Goal: Task Accomplishment & Management: Complete application form

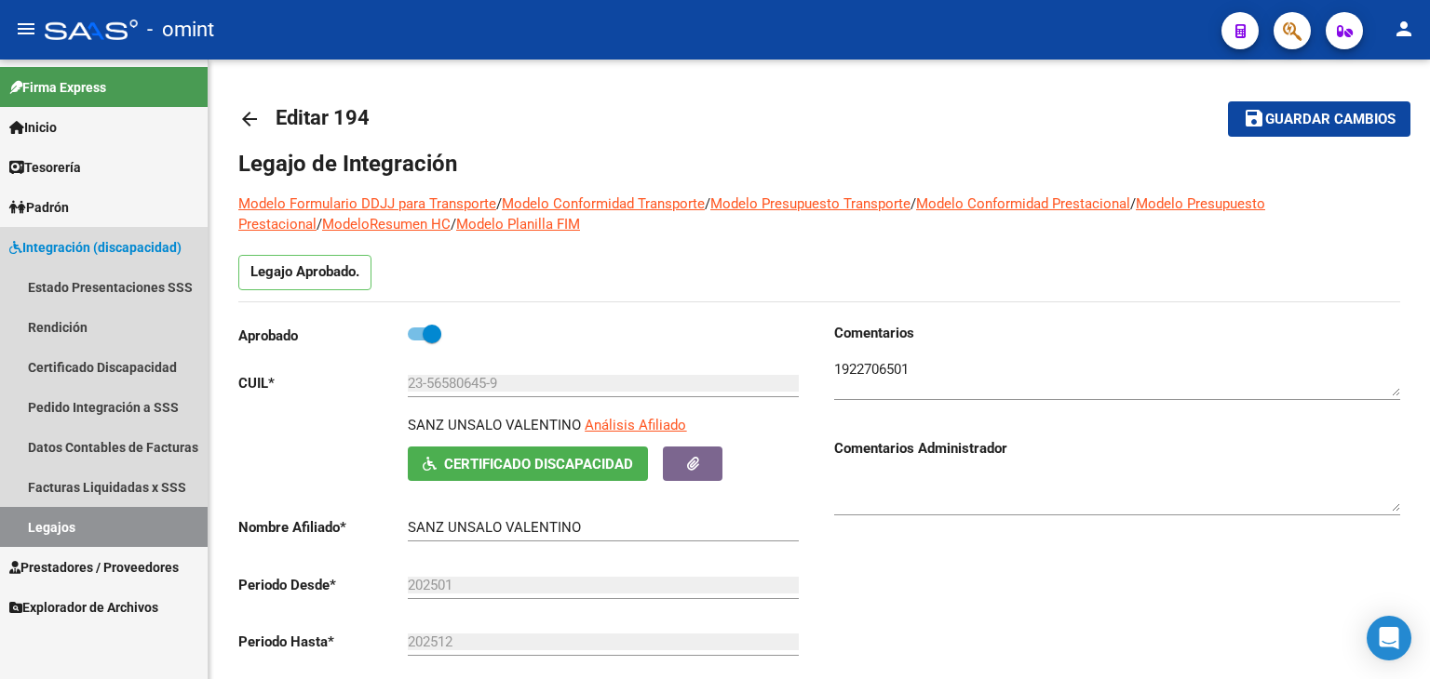
click at [104, 524] on link "Legajos" at bounding box center [104, 527] width 208 height 40
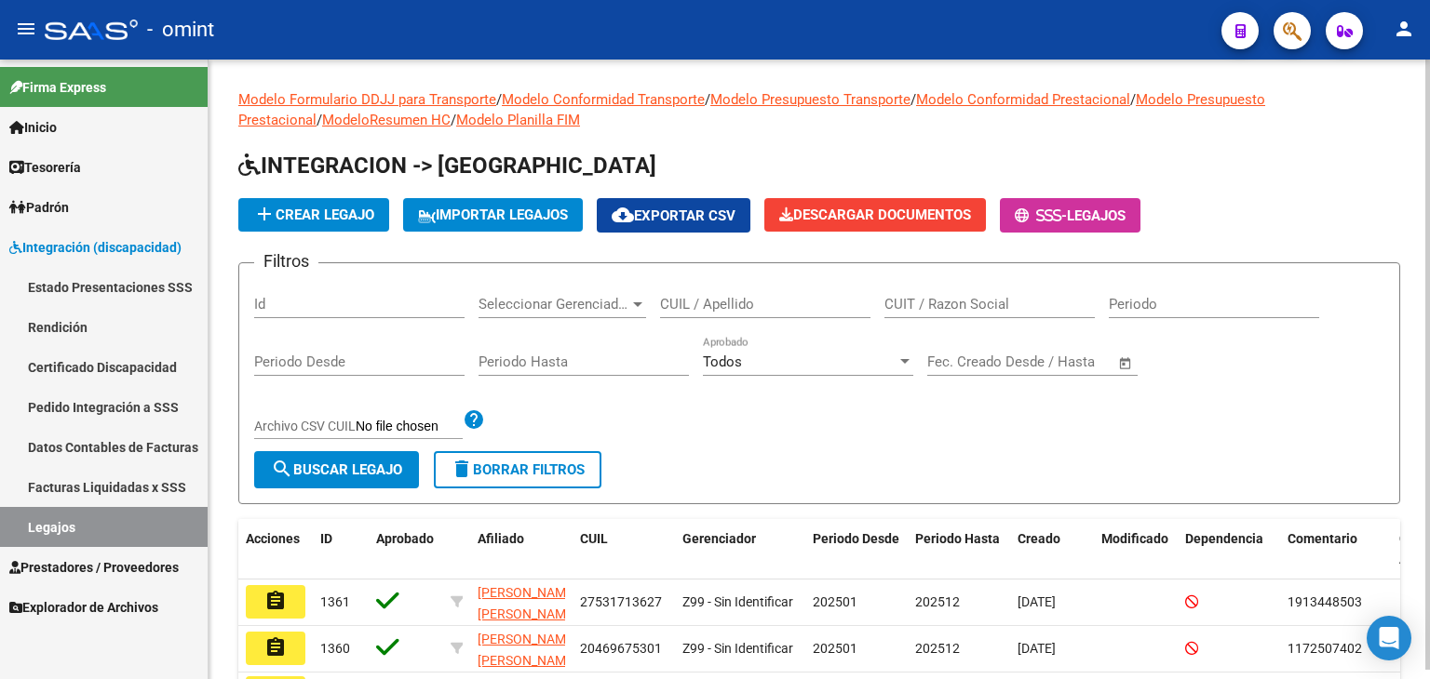
click at [765, 314] on div "CUIL / Apellido" at bounding box center [765, 298] width 210 height 40
paste input "20550671795"
type input "20550671795"
click at [336, 488] on form "Filtros Id Seleccionar Gerenciador Seleccionar Gerenciador 20550671795 CUIL / A…" at bounding box center [819, 383] width 1162 height 242
click at [331, 468] on span "search Buscar Legajo" at bounding box center [336, 470] width 131 height 17
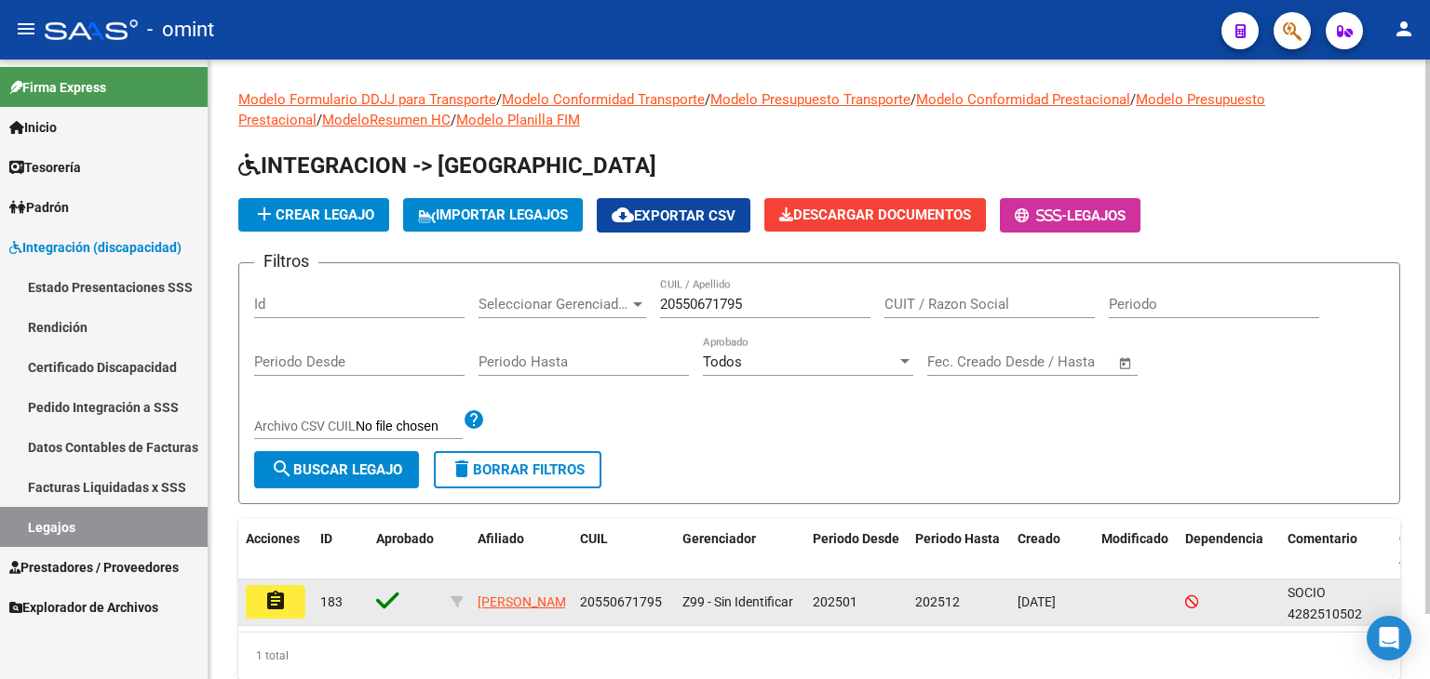
click at [266, 604] on mat-icon "assignment" at bounding box center [275, 601] width 22 height 22
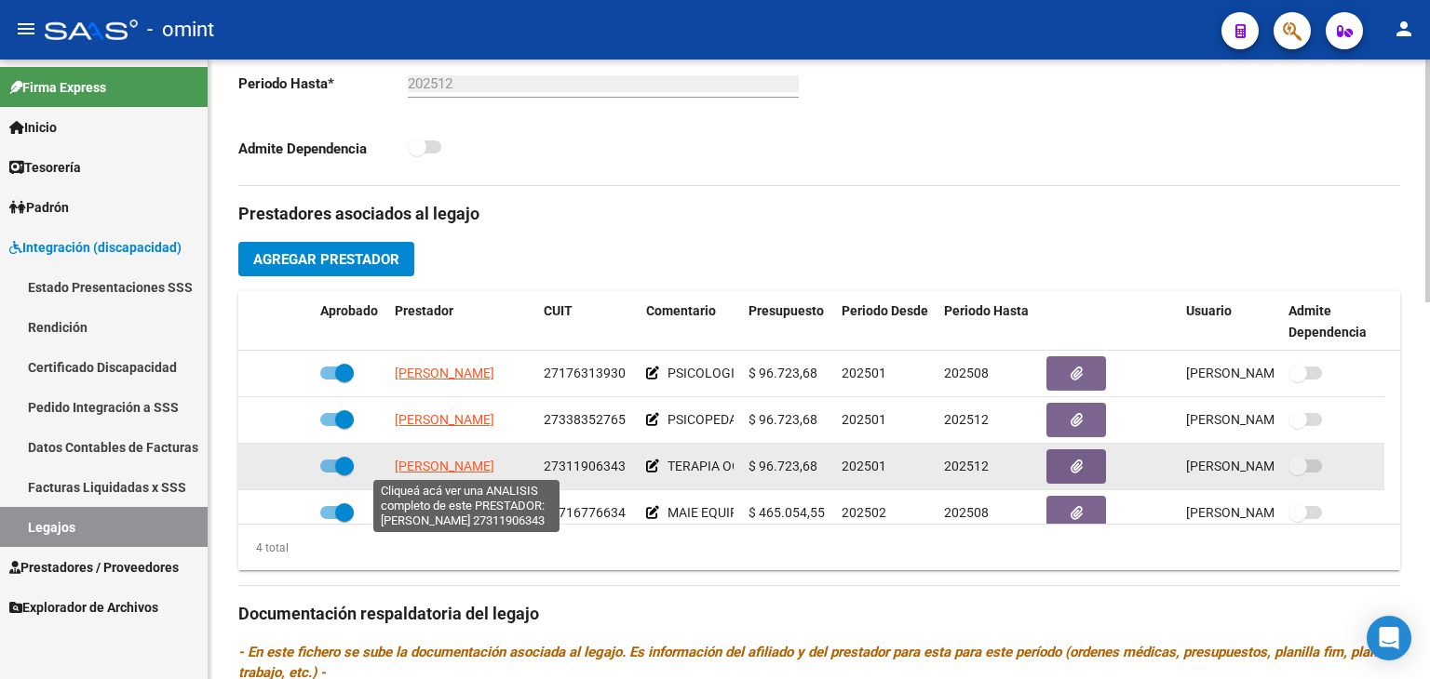
click at [432, 472] on span "[PERSON_NAME]" at bounding box center [445, 466] width 100 height 15
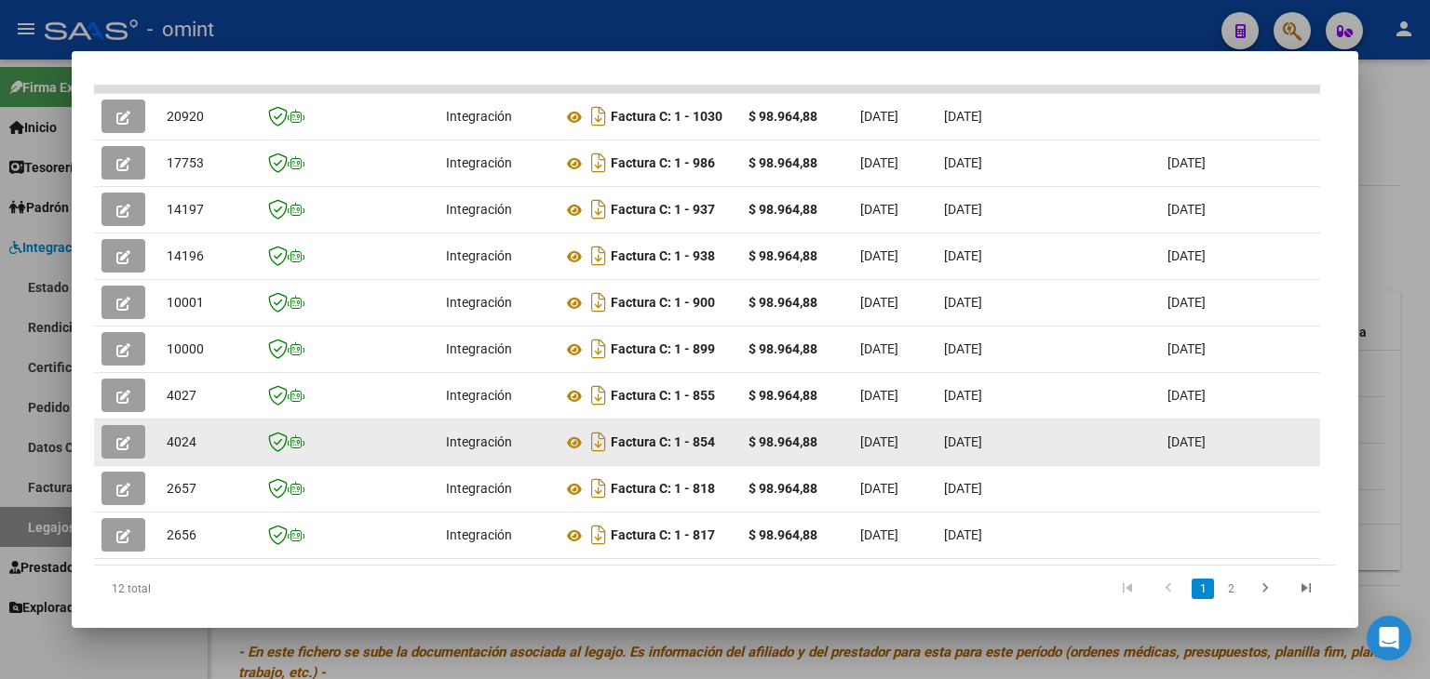
scroll to position [547, 0]
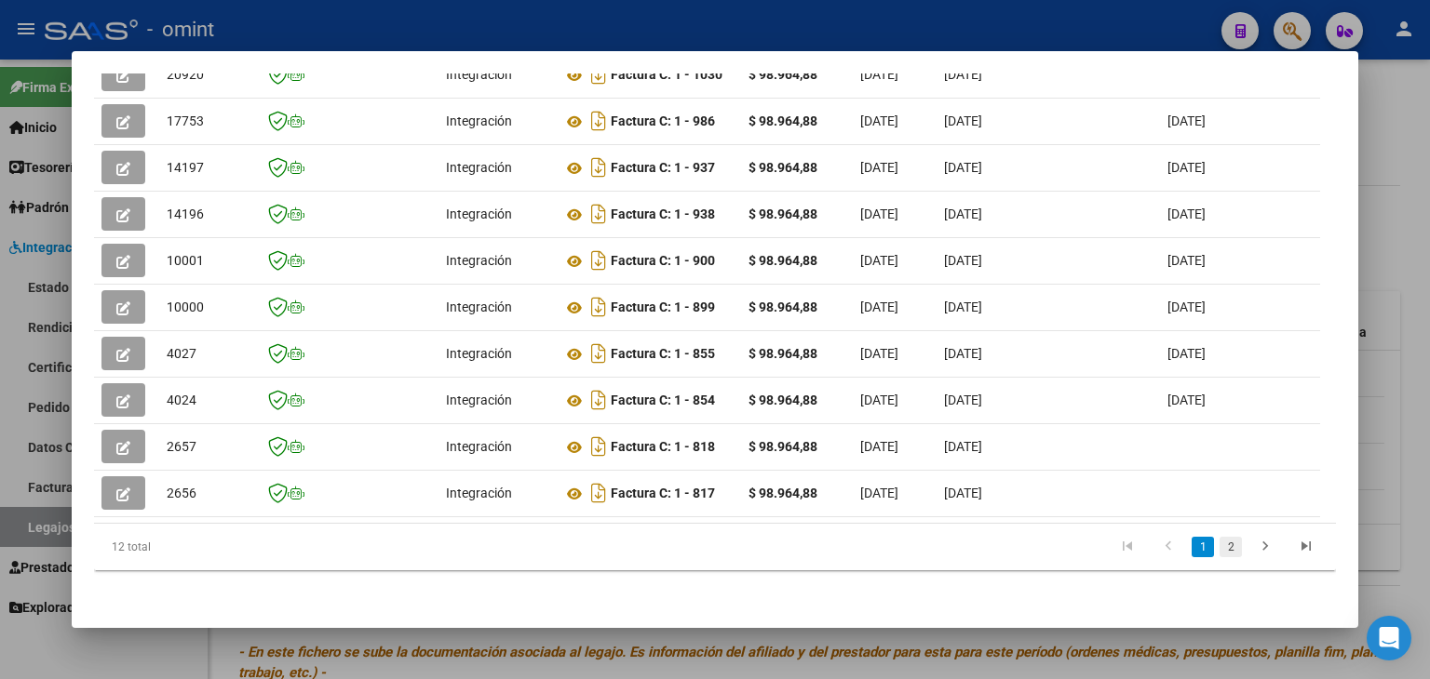
click at [1219, 551] on link "2" at bounding box center [1230, 547] width 22 height 20
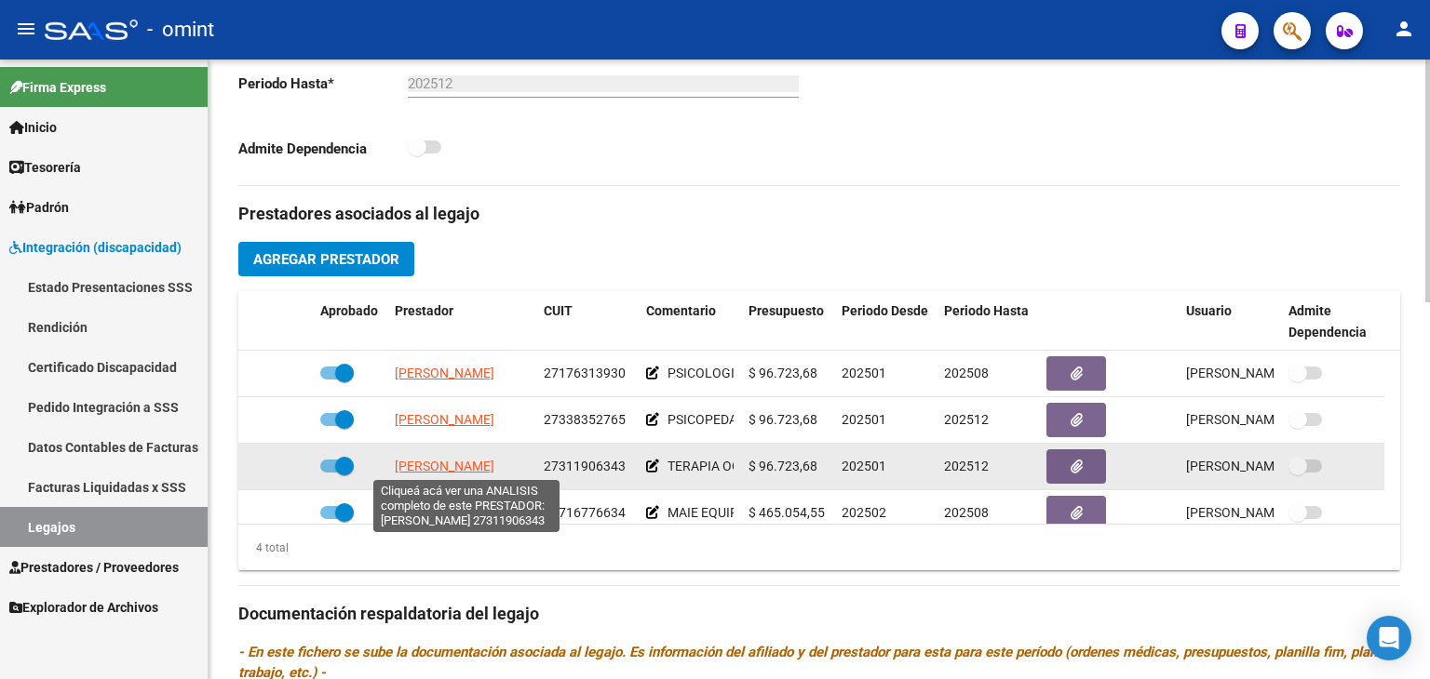
scroll to position [465, 0]
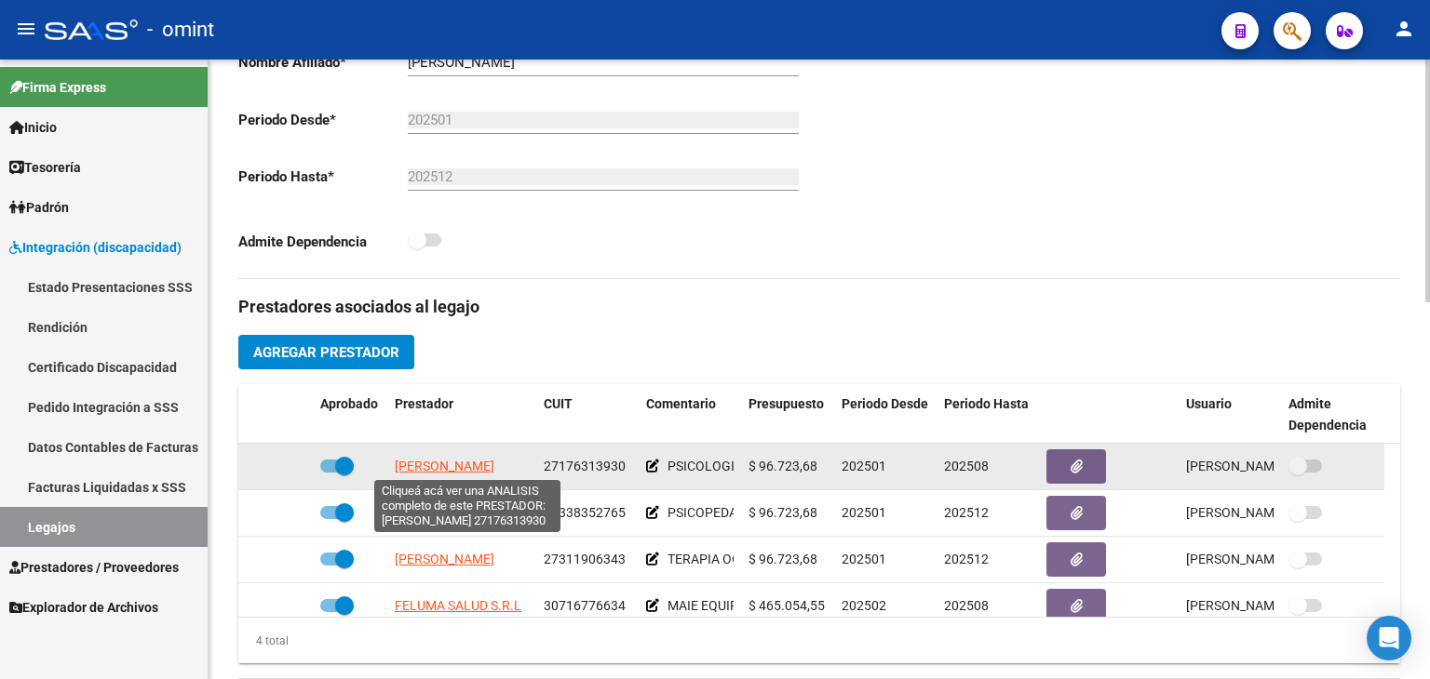
click at [425, 463] on span "[PERSON_NAME]" at bounding box center [445, 466] width 100 height 15
type textarea "27176313930"
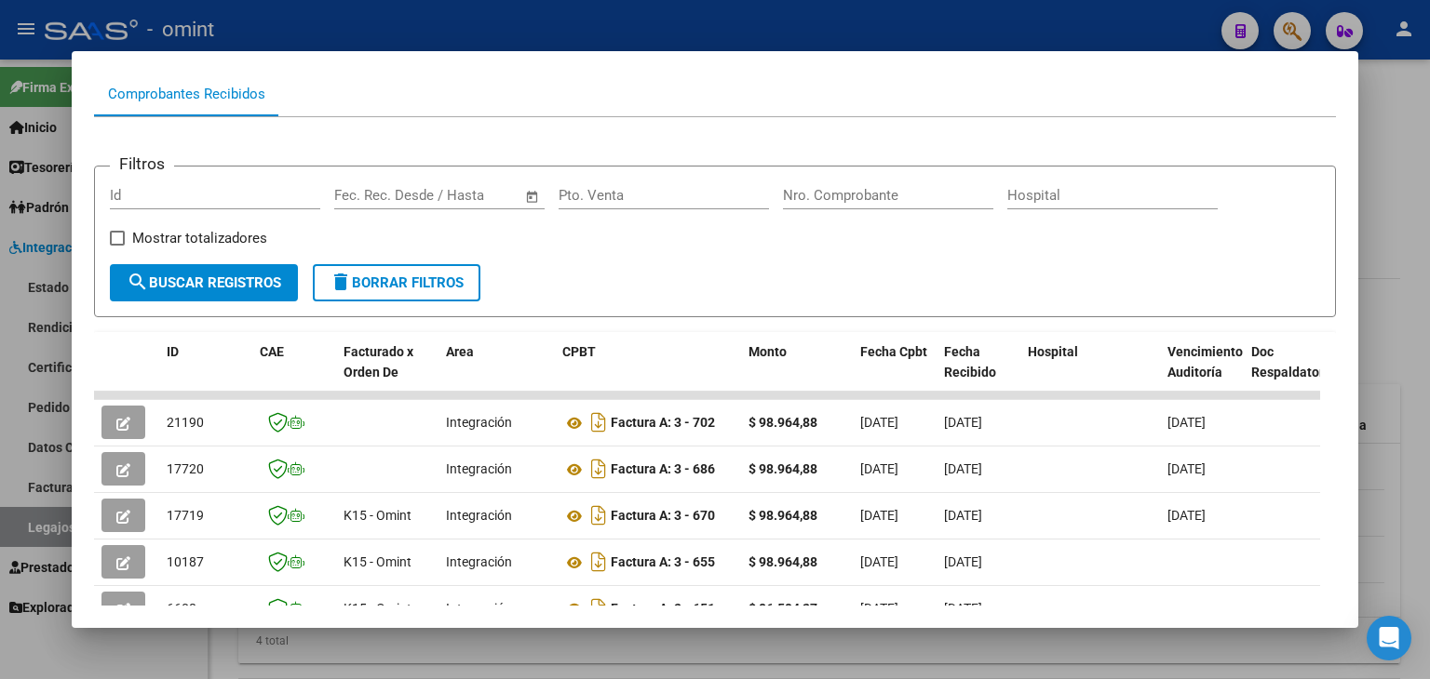
scroll to position [186, 0]
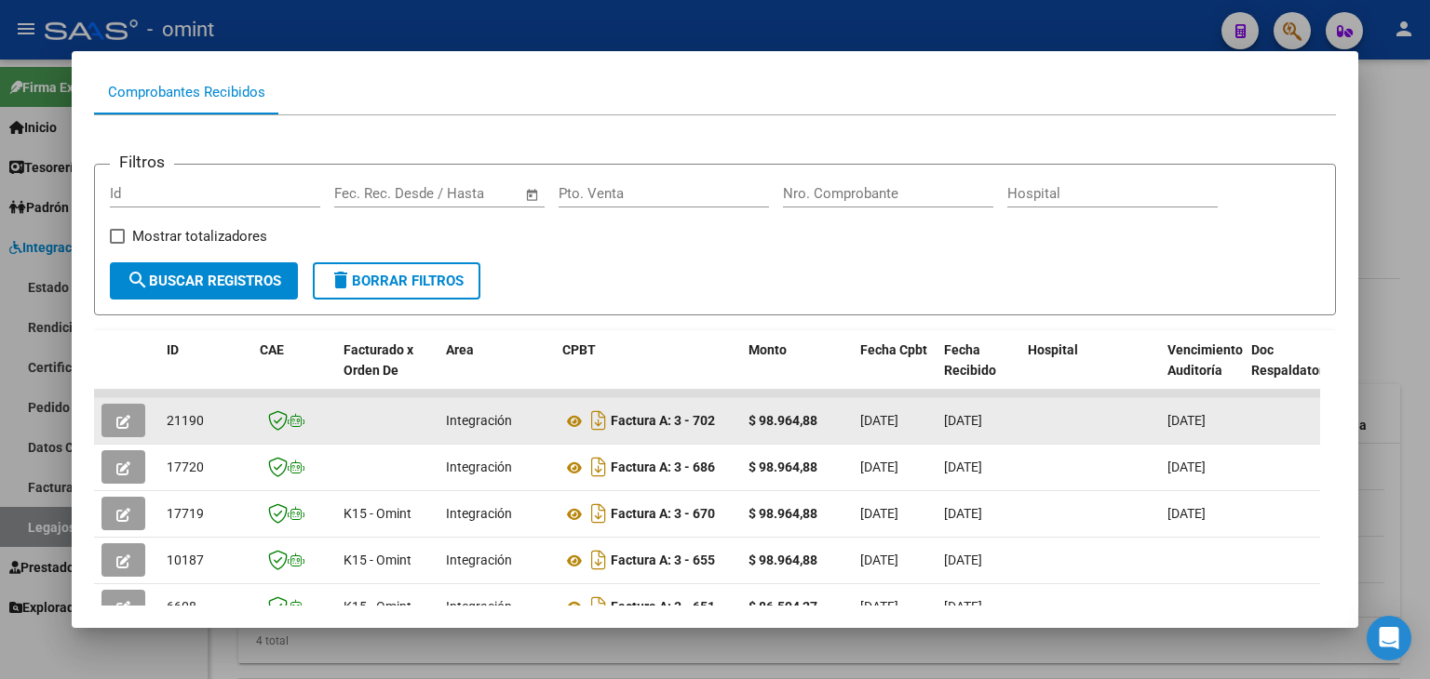
click at [108, 414] on button "button" at bounding box center [123, 421] width 44 height 34
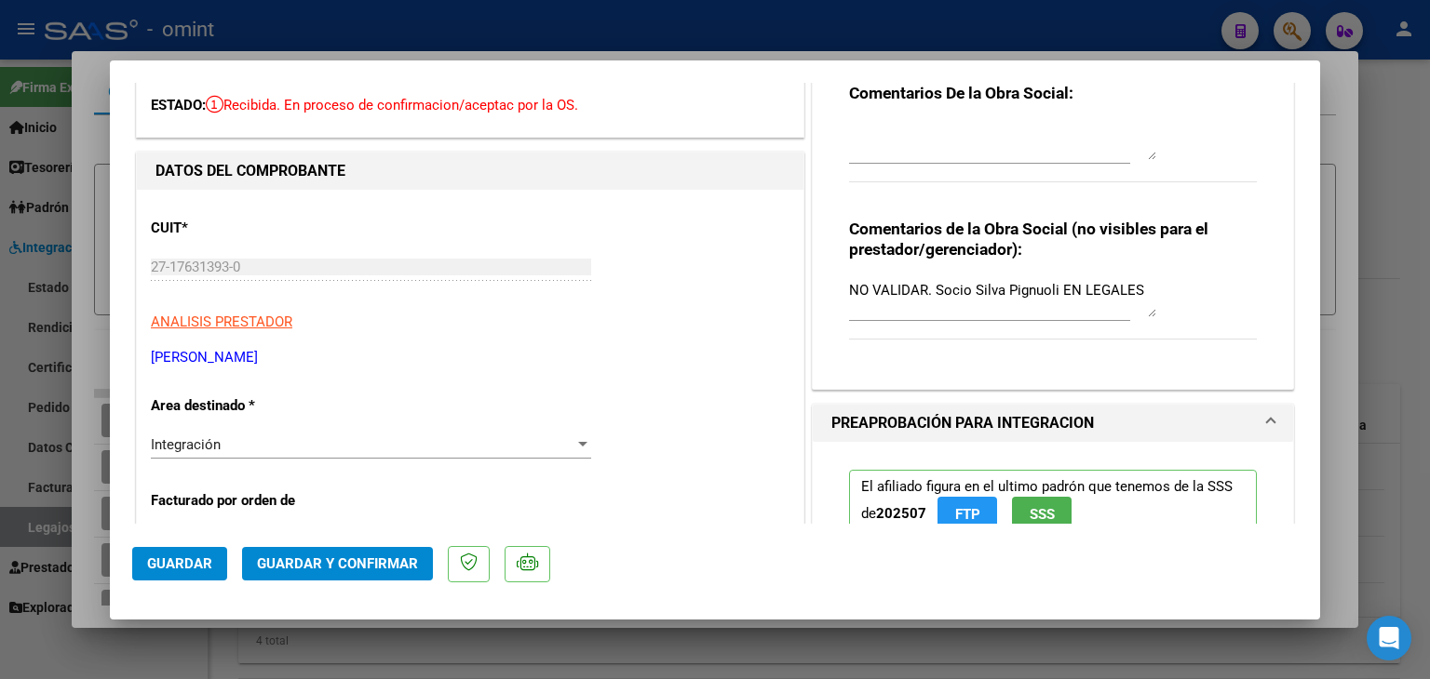
scroll to position [93, 0]
click at [912, 294] on textarea "NO VALIDAR. Socio Silva Pignuoli EN LEGALES" at bounding box center [1002, 298] width 307 height 37
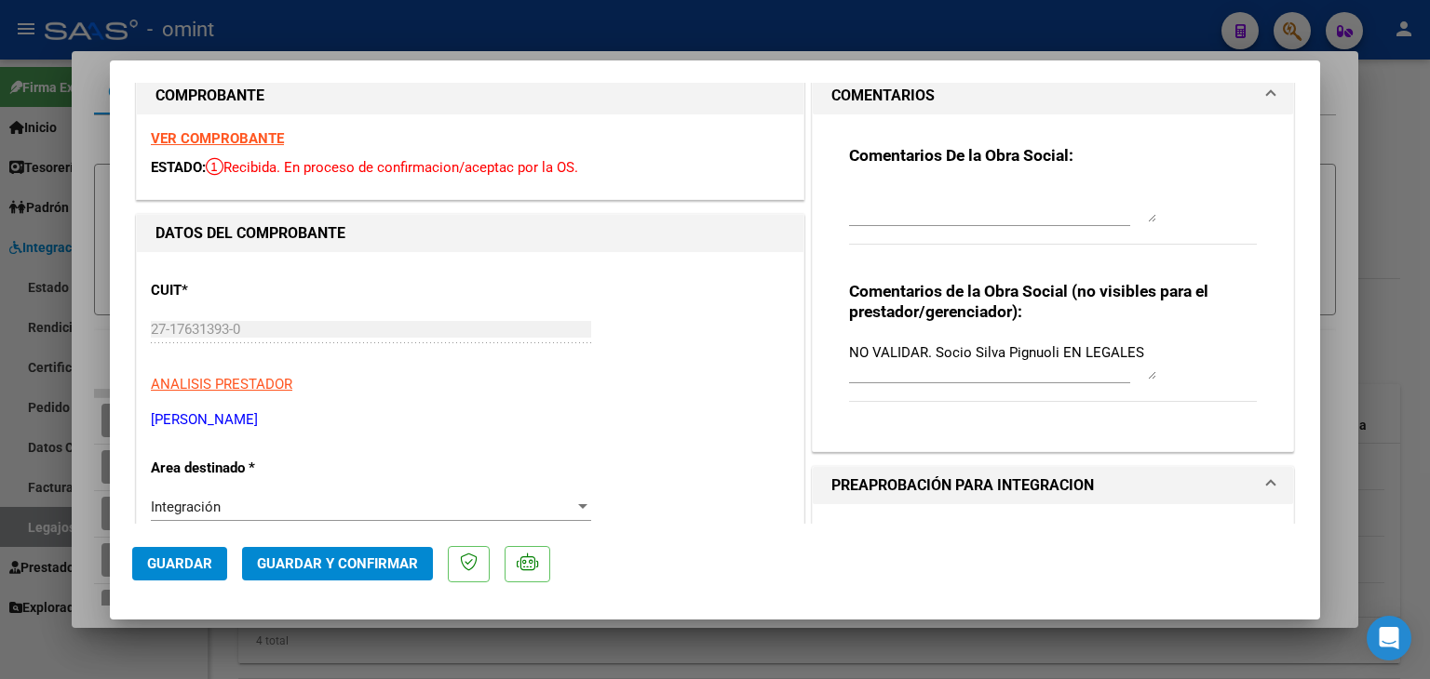
scroll to position [0, 0]
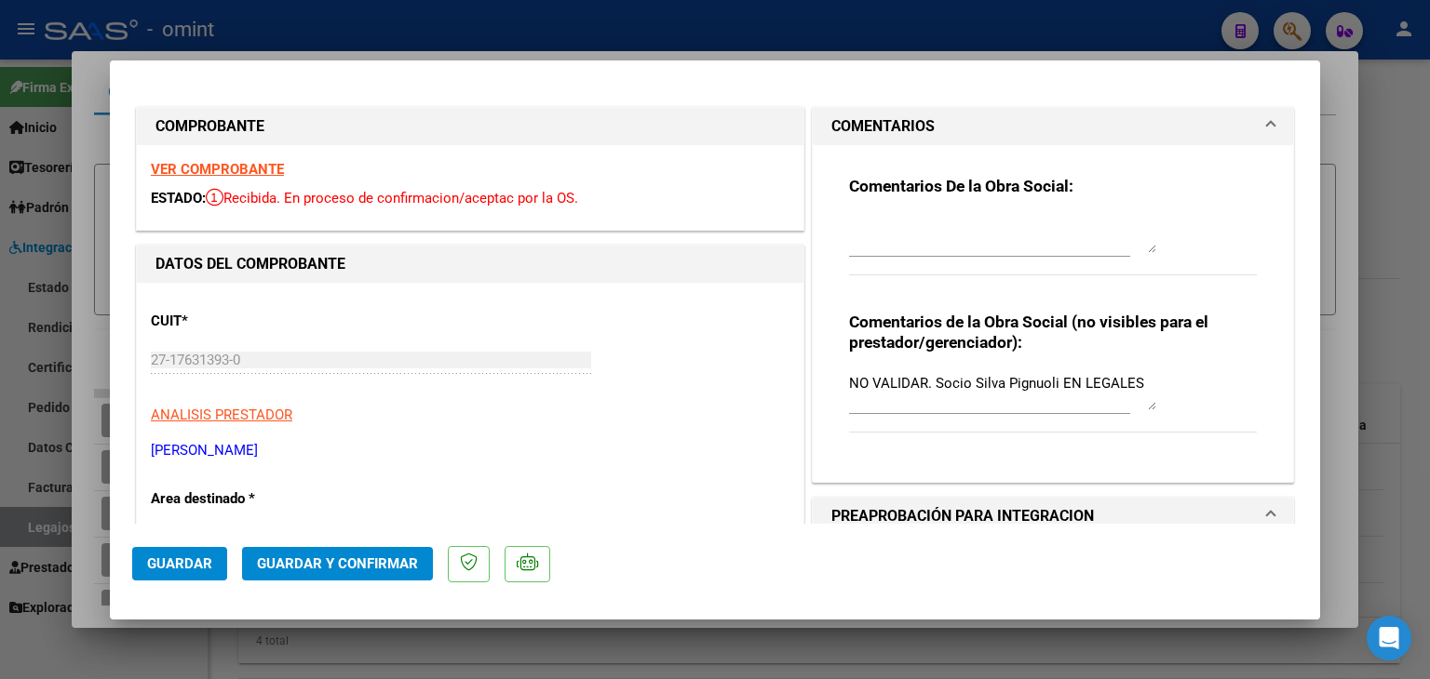
type input "$ 0,00"
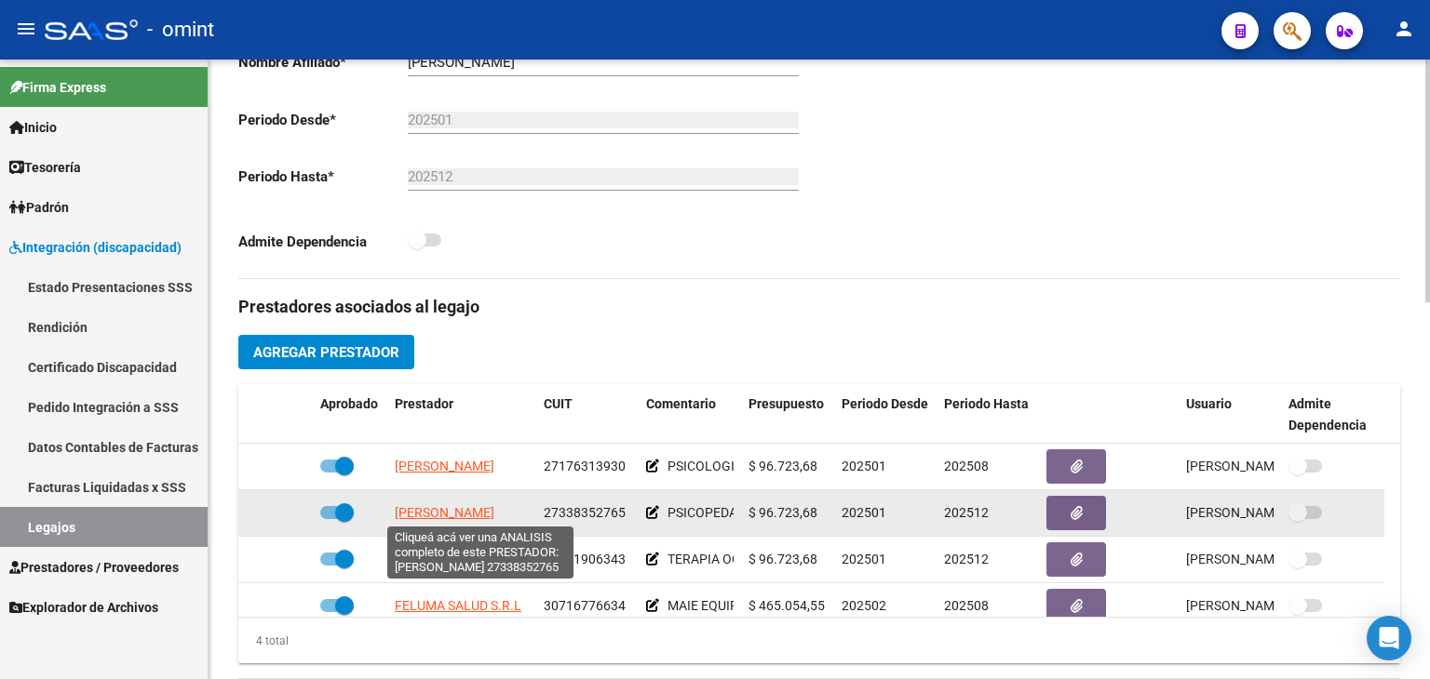
click at [432, 518] on span "[PERSON_NAME]" at bounding box center [445, 512] width 100 height 15
type textarea "27338352765"
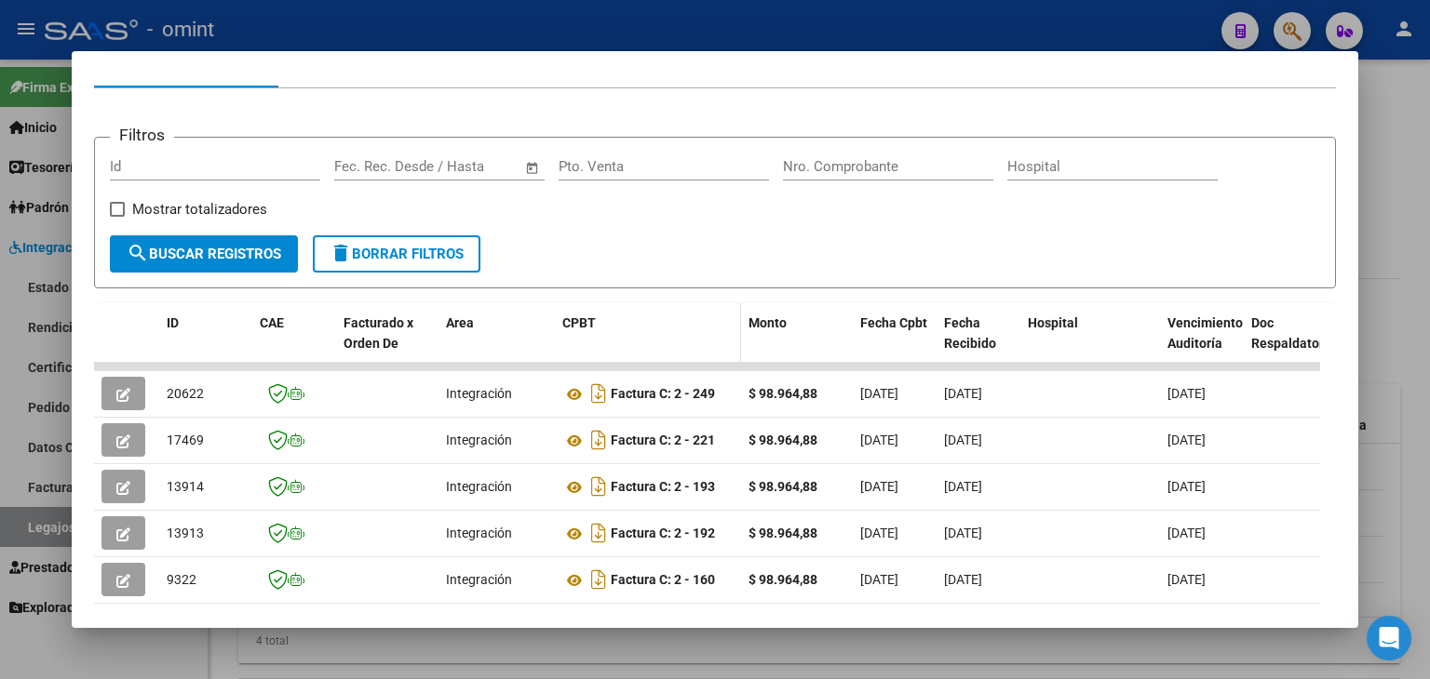
scroll to position [242, 0]
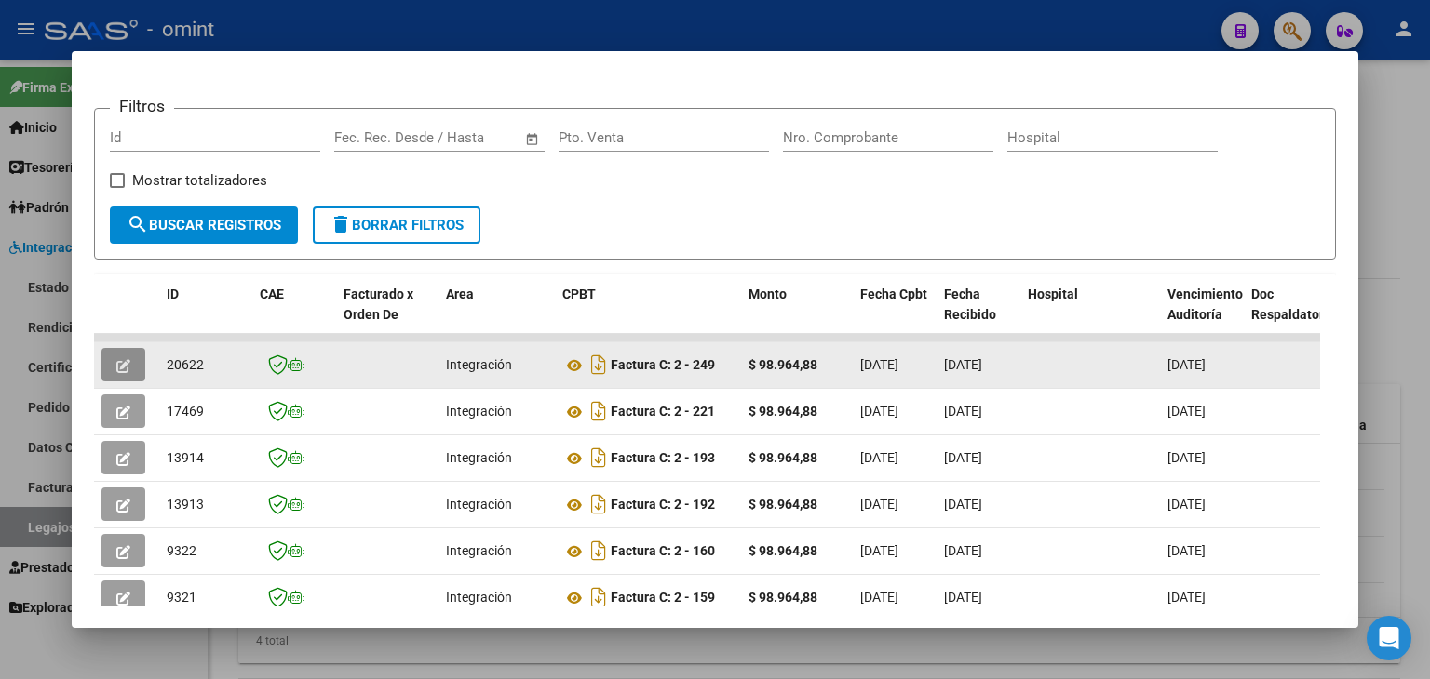
click at [120, 362] on icon "button" at bounding box center [123, 366] width 14 height 14
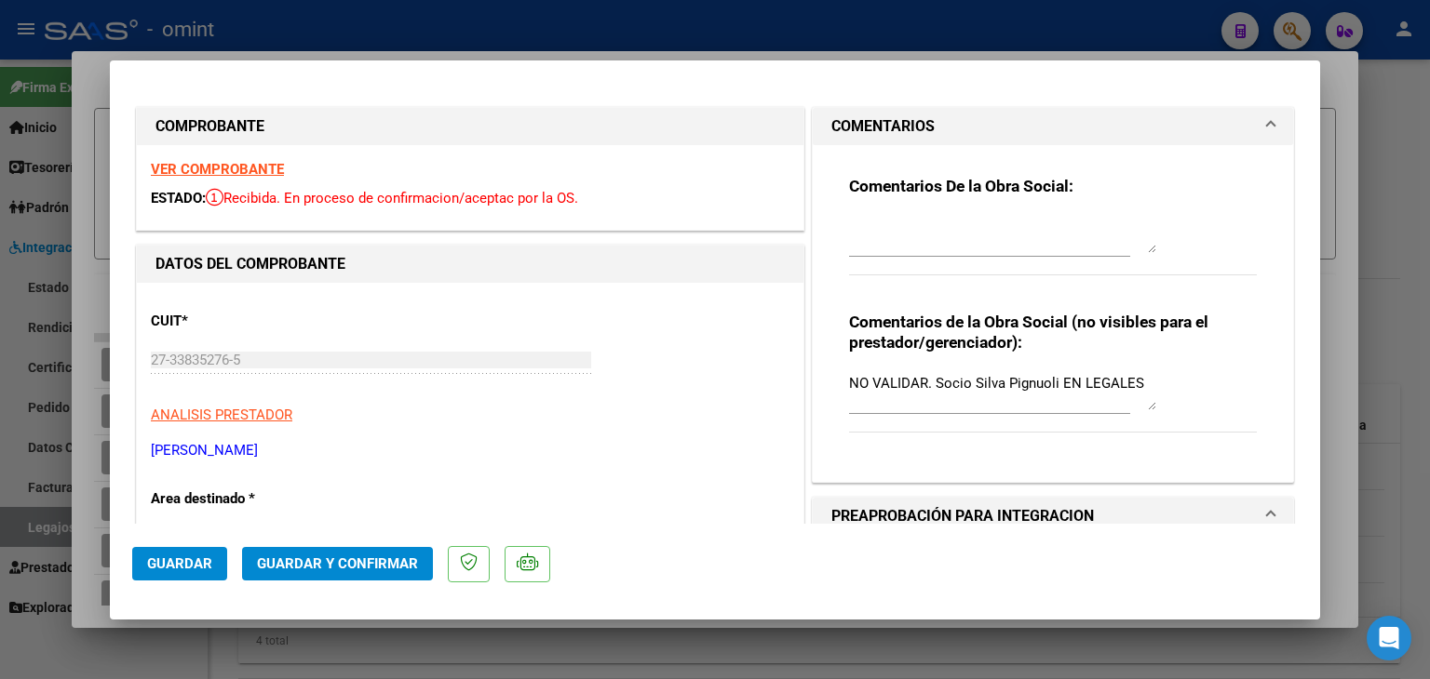
type input "$ 0,00"
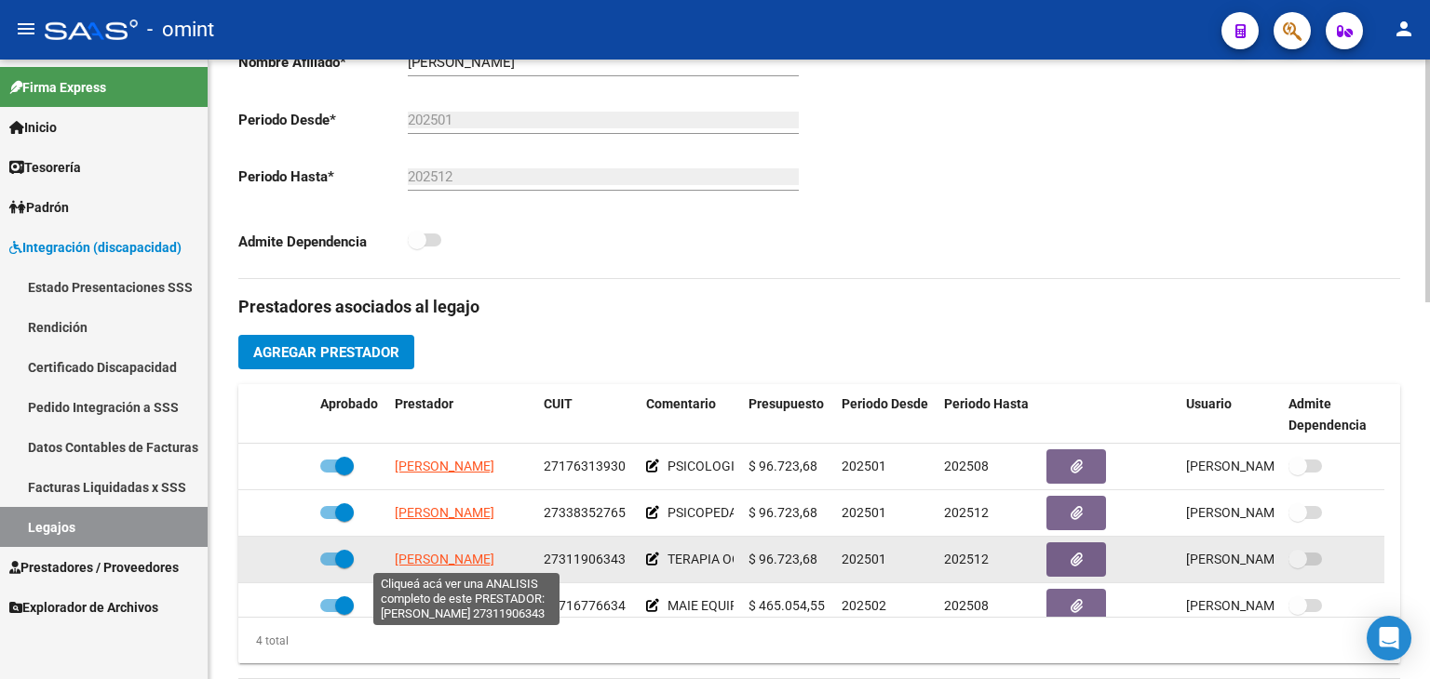
click at [428, 556] on span "[PERSON_NAME]" at bounding box center [445, 559] width 100 height 15
type textarea "27311906343"
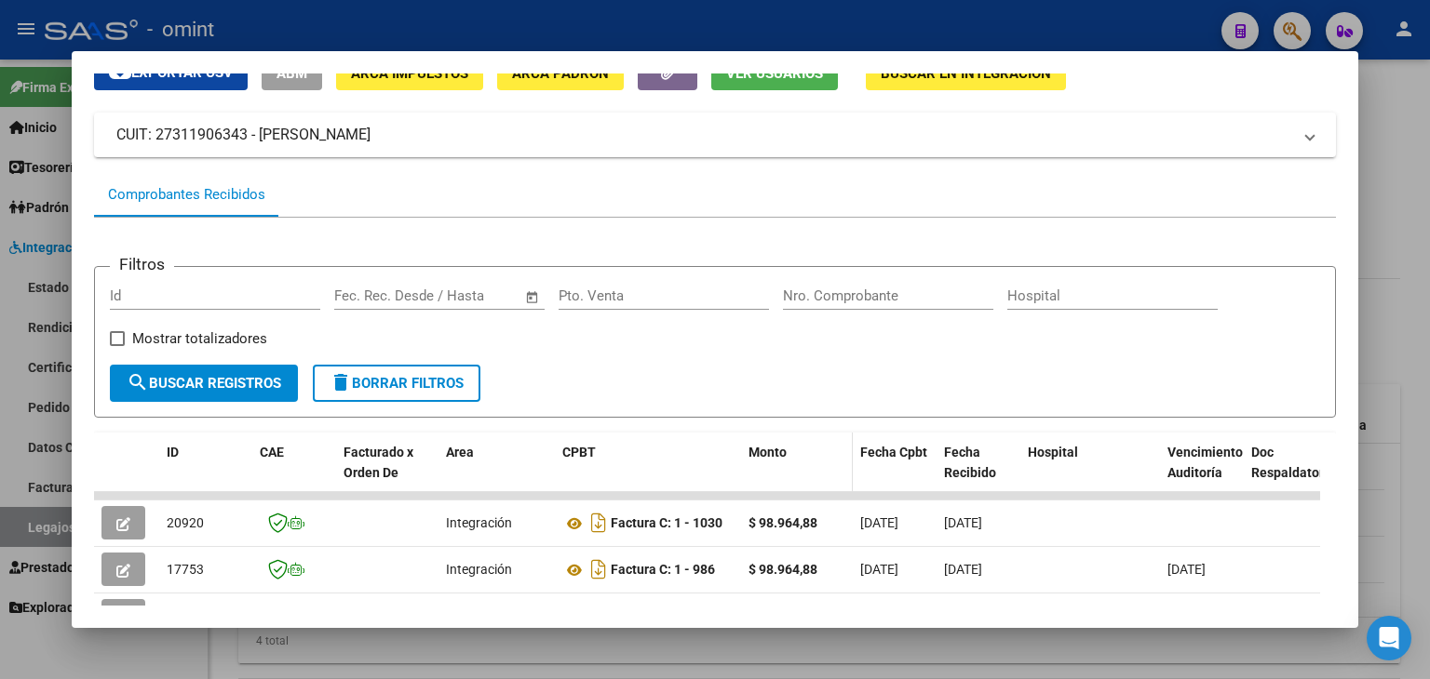
scroll to position [186, 0]
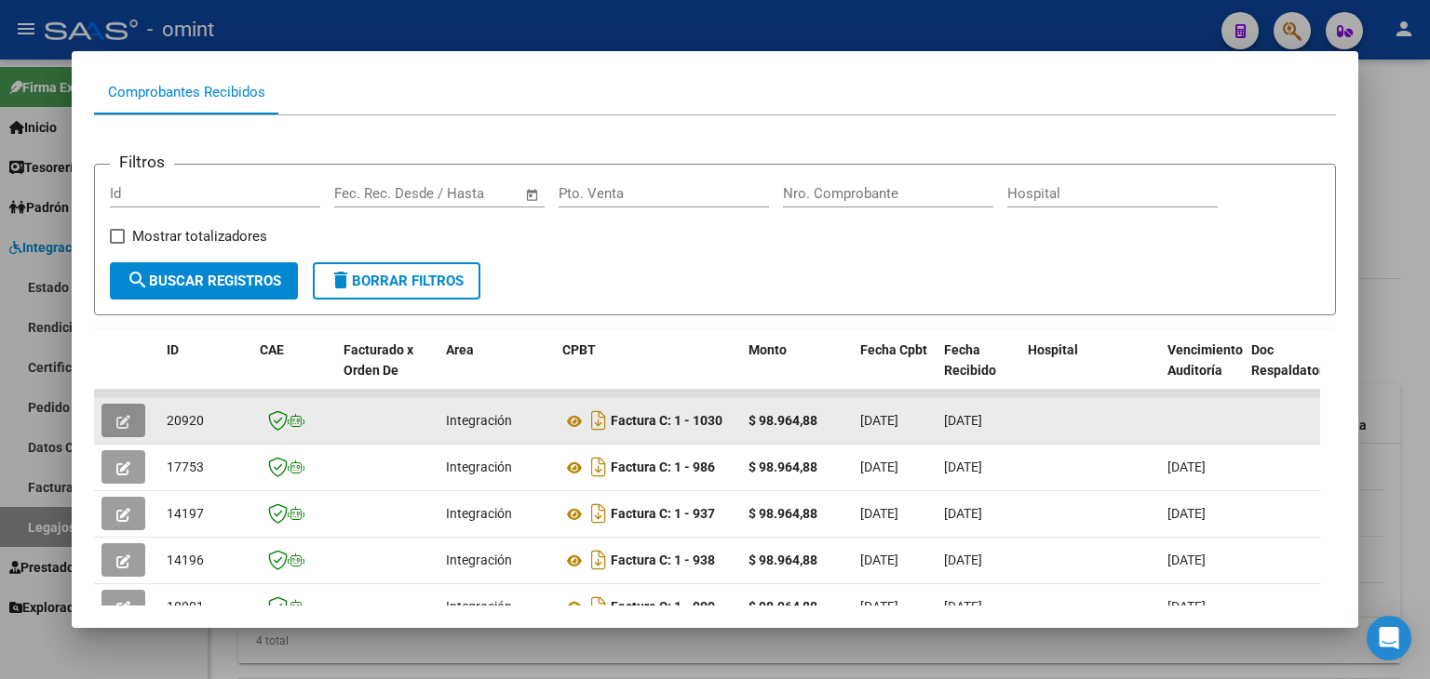
click at [117, 421] on icon "button" at bounding box center [123, 422] width 14 height 14
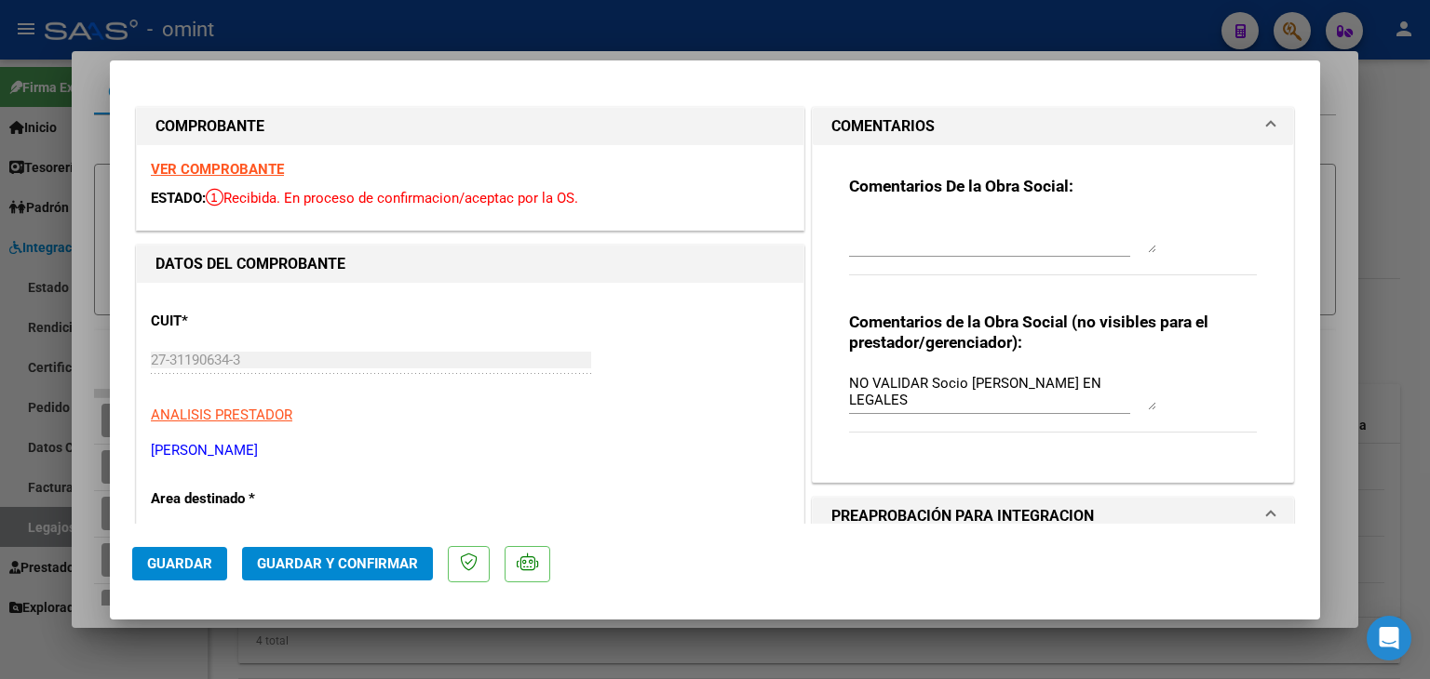
scroll to position [19, 0]
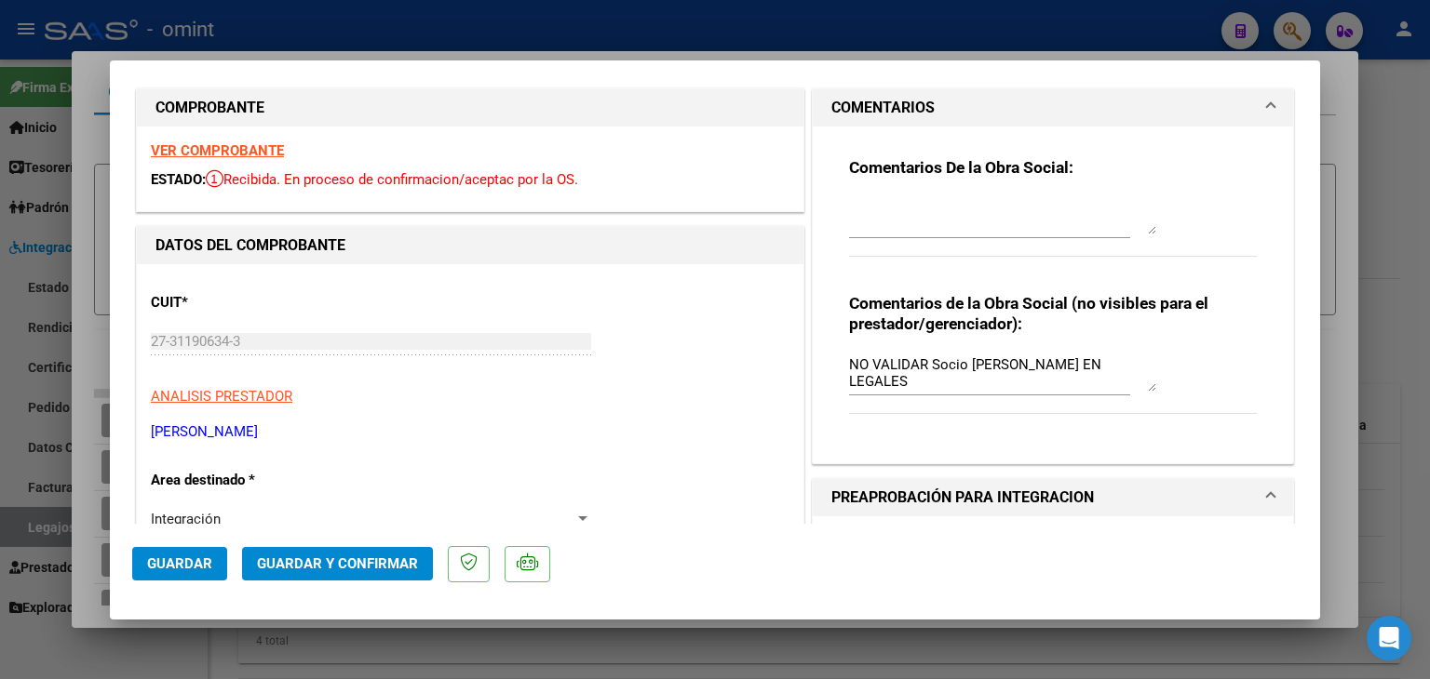
type input "$ 0,00"
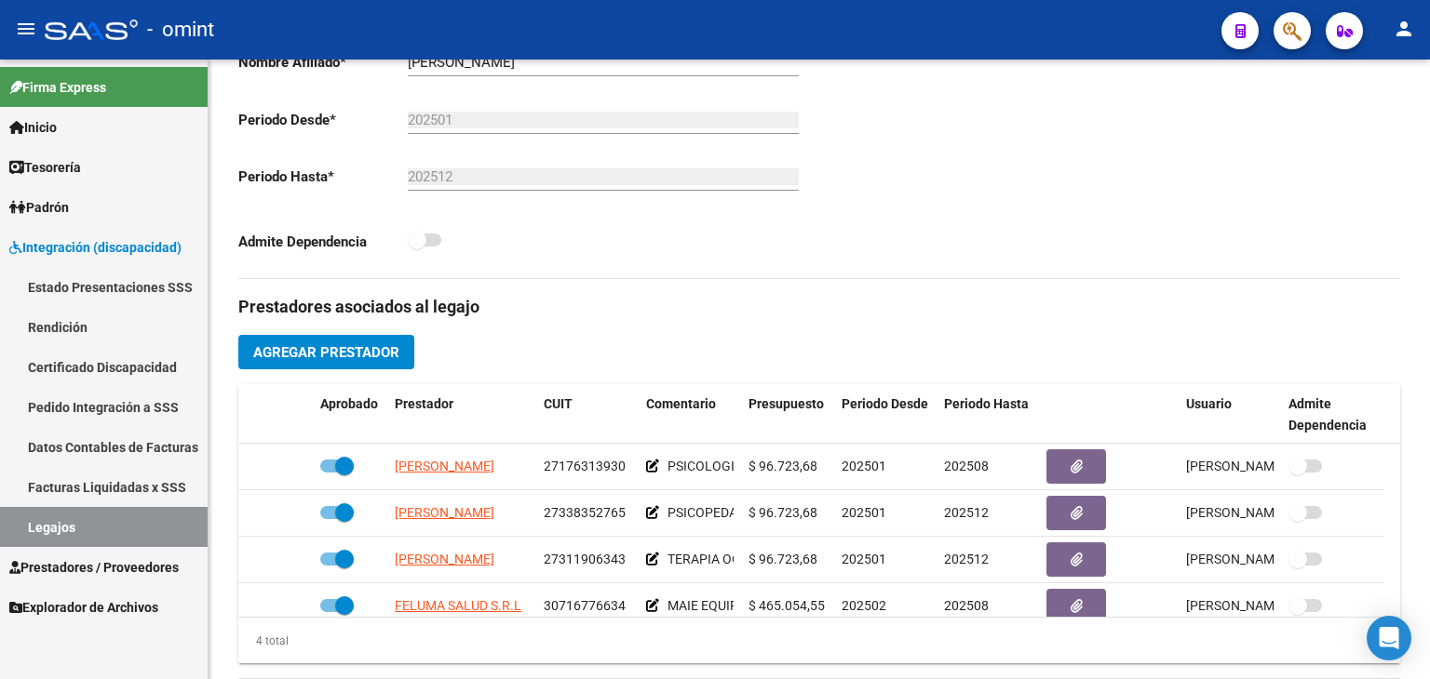
click at [70, 509] on link "Legajos" at bounding box center [104, 527] width 208 height 40
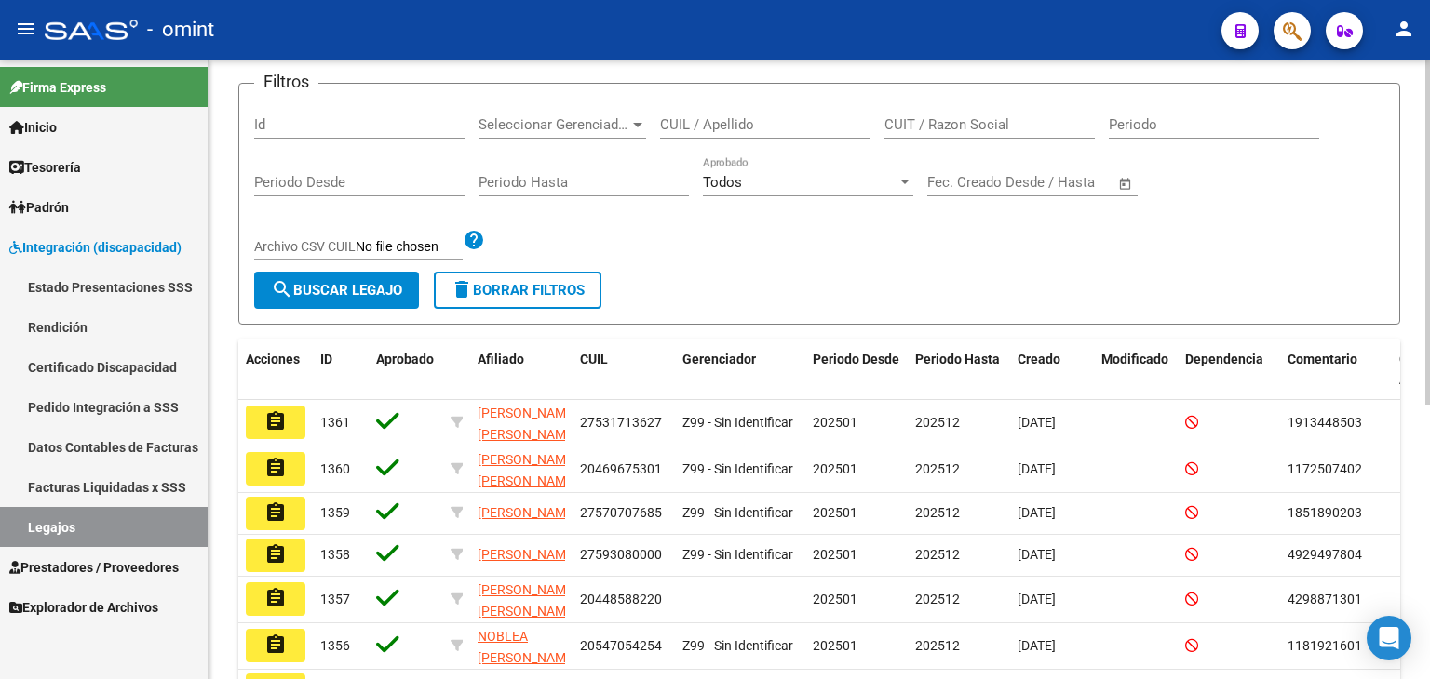
scroll to position [93, 0]
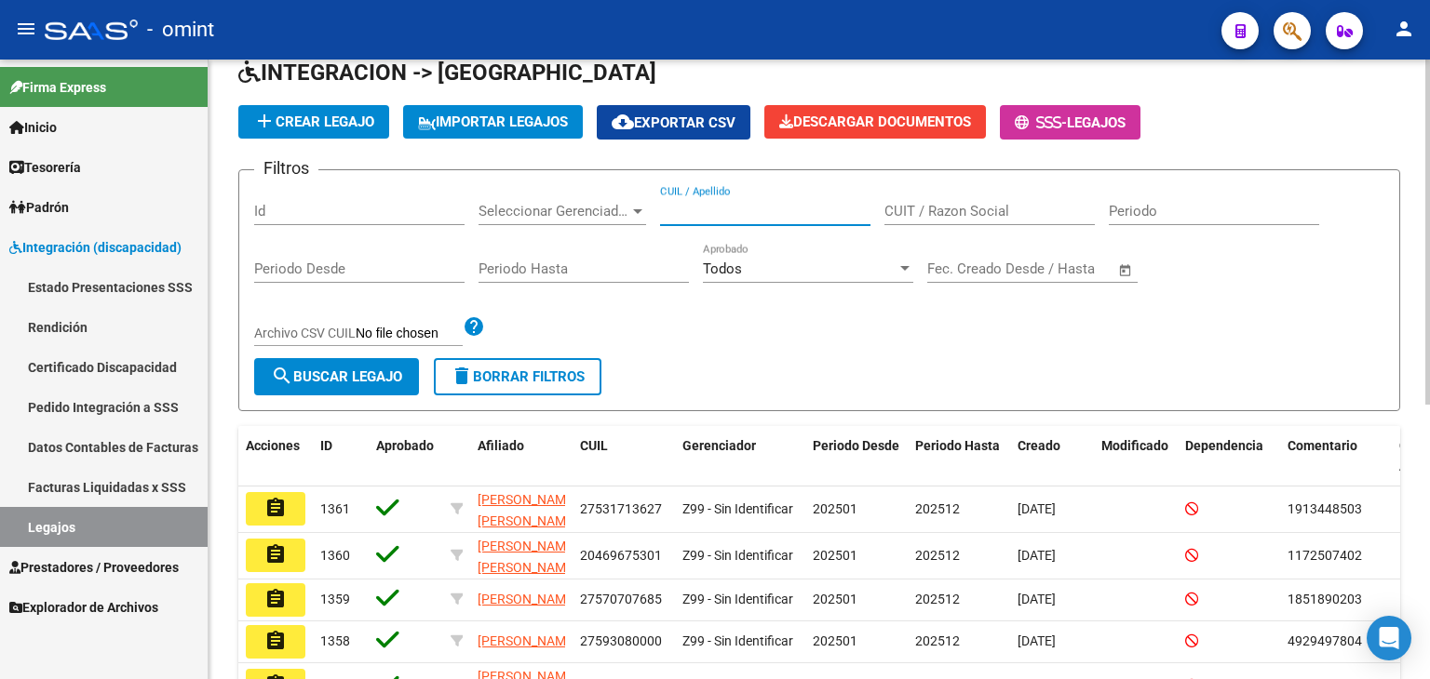
click at [721, 216] on input "CUIL / Apellido" at bounding box center [765, 211] width 210 height 17
paste input "20568160461"
type input "20568160461"
click at [369, 373] on span "search Buscar Legajo" at bounding box center [336, 377] width 131 height 17
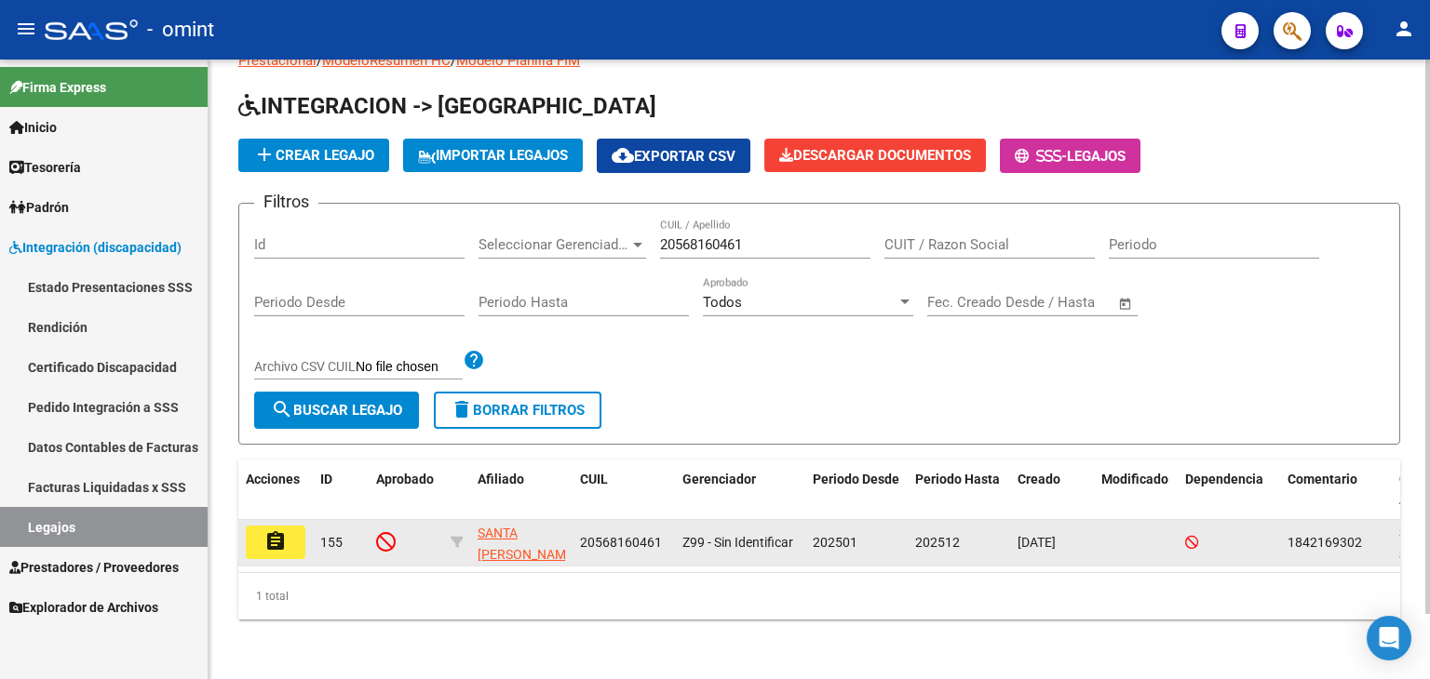
scroll to position [73, 0]
click at [265, 535] on mat-icon "assignment" at bounding box center [275, 541] width 22 height 22
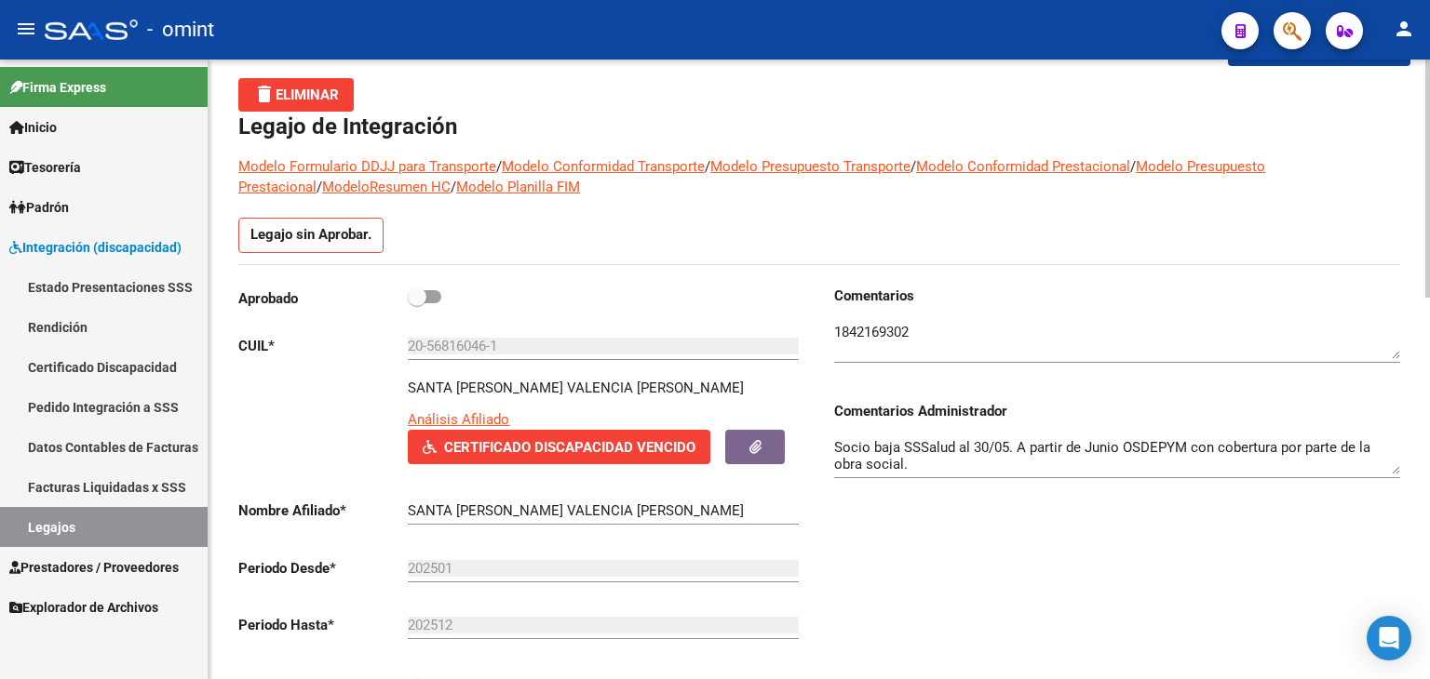
scroll to position [186, 0]
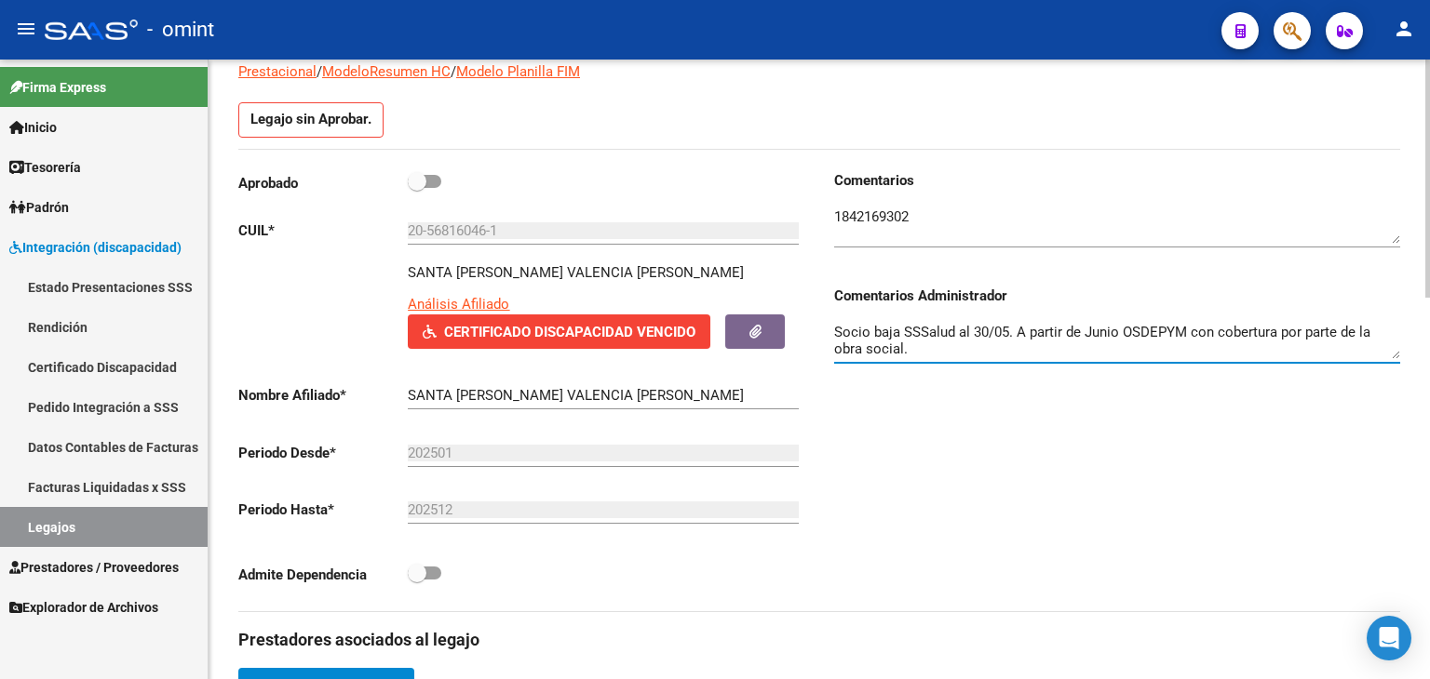
drag, startPoint x: 1183, startPoint y: 328, endPoint x: 1085, endPoint y: 327, distance: 97.7
click at [1085, 327] on textarea "Socio baja SSSalud al 30/05. A partir de Junio OSDEPYM con cobertura por parte …" at bounding box center [1117, 340] width 566 height 37
drag, startPoint x: 837, startPoint y: 332, endPoint x: 908, endPoint y: 352, distance: 74.3
click at [908, 352] on textarea "Socio baja SSSalud al 30/05. A partir de Junio OSDEPYM con cobertura por parte …" at bounding box center [1117, 340] width 566 height 37
click at [916, 530] on div "Comentarios Comentarios Administrador Socio baja SSSalud al 30/05. A partir [PE…" at bounding box center [1109, 390] width 581 height 441
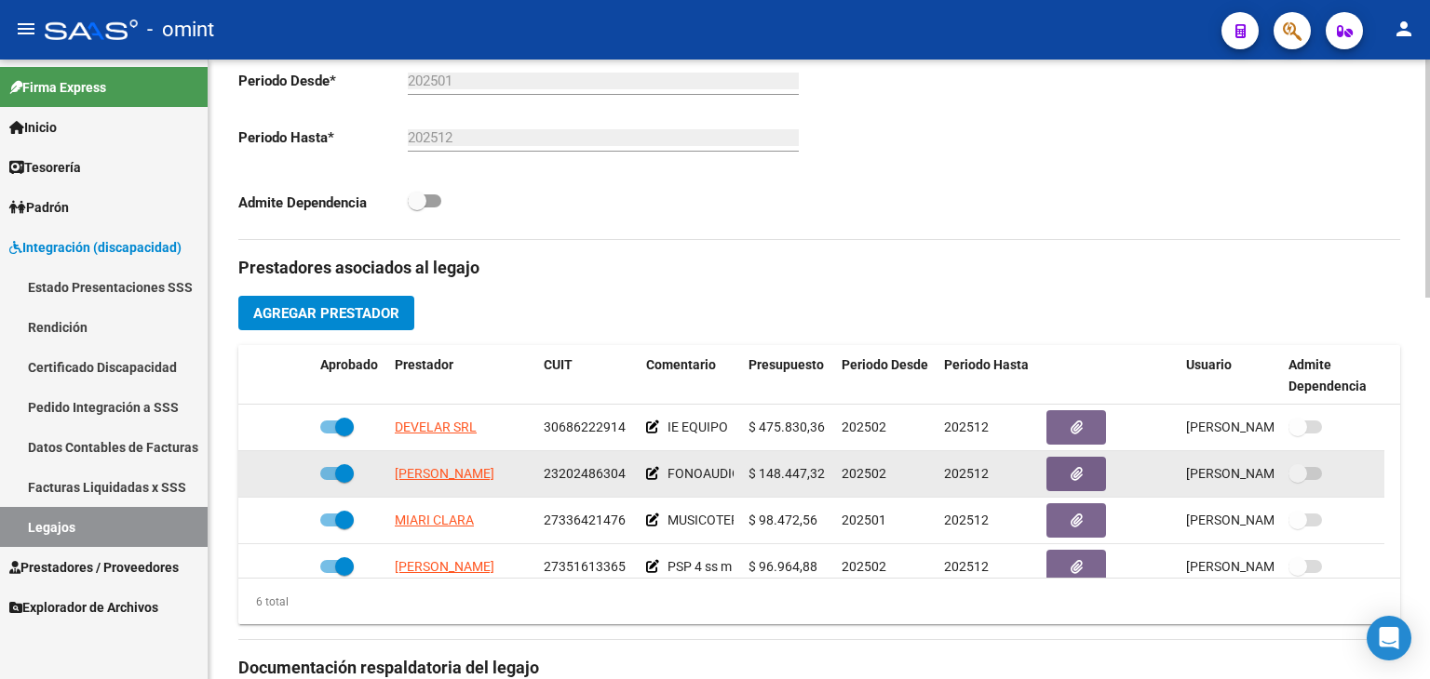
scroll to position [112, 0]
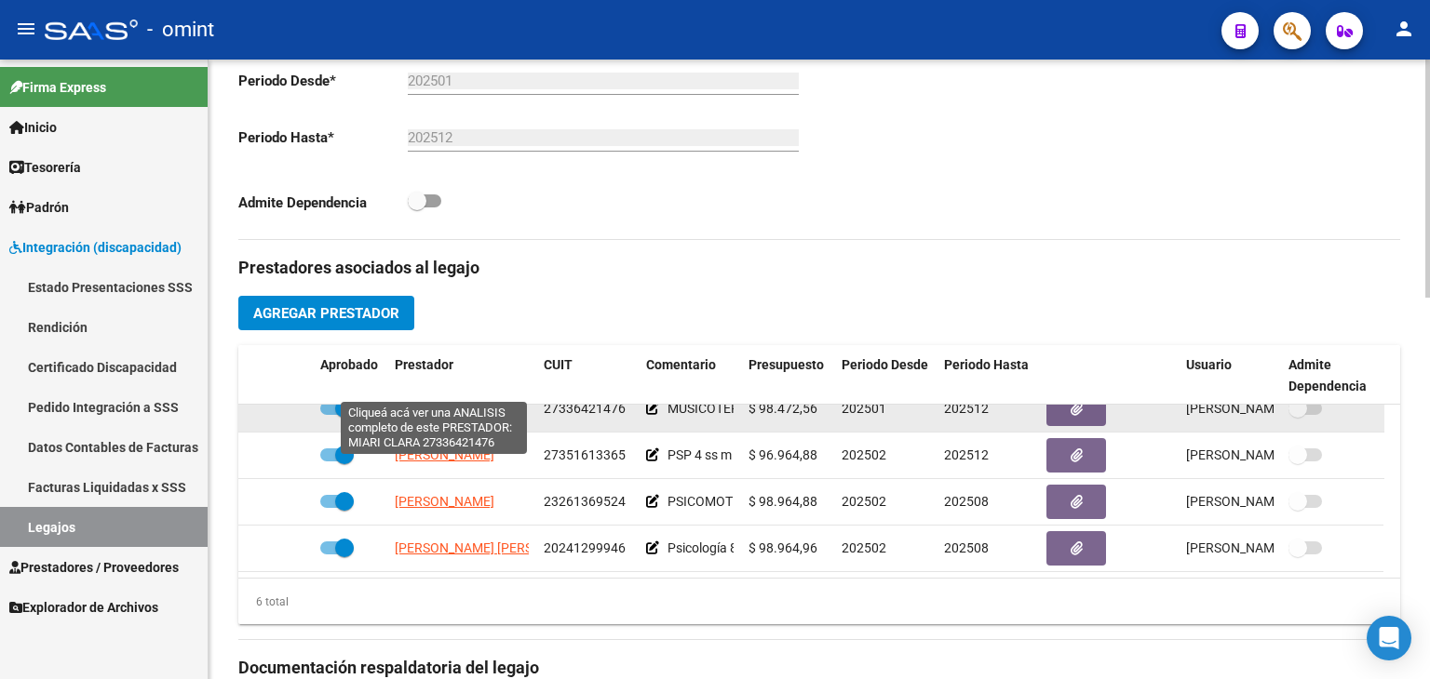
click at [432, 401] on span "MIARI CLARA" at bounding box center [434, 408] width 79 height 15
type textarea "27336421476"
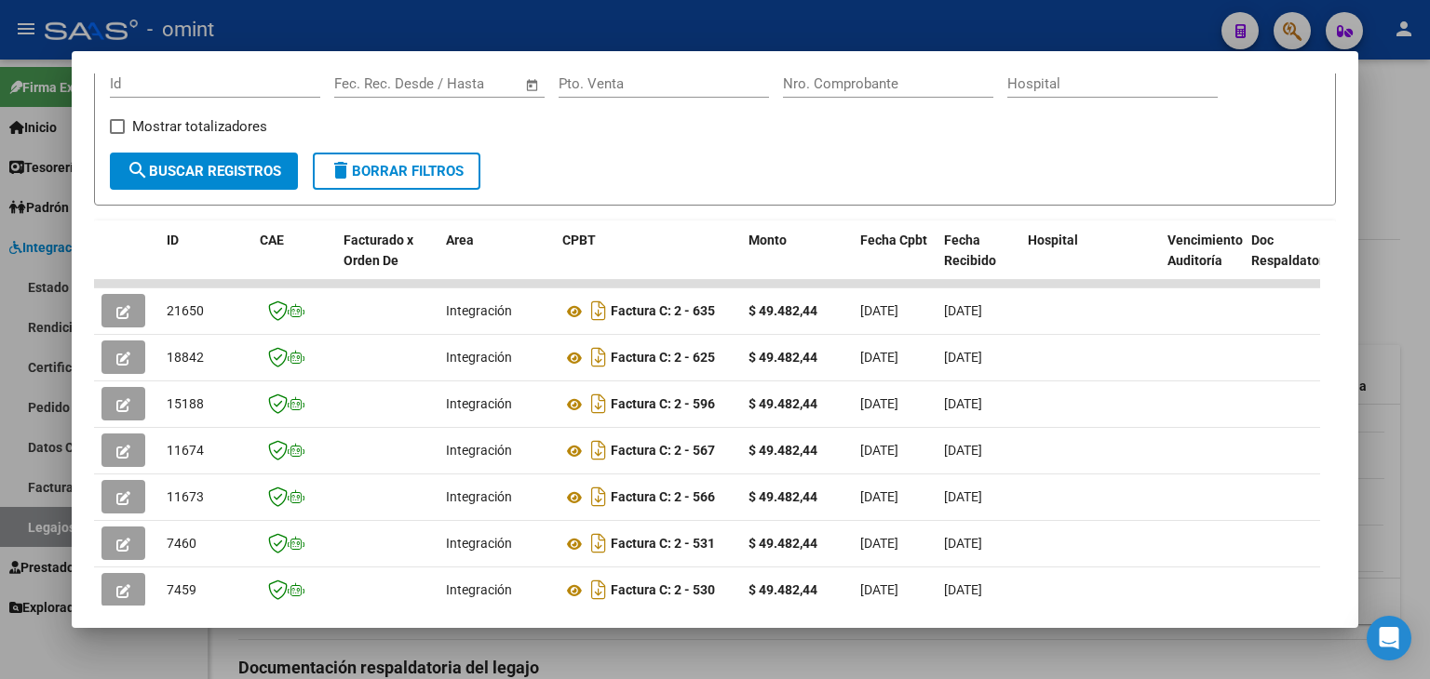
scroll to position [372, 0]
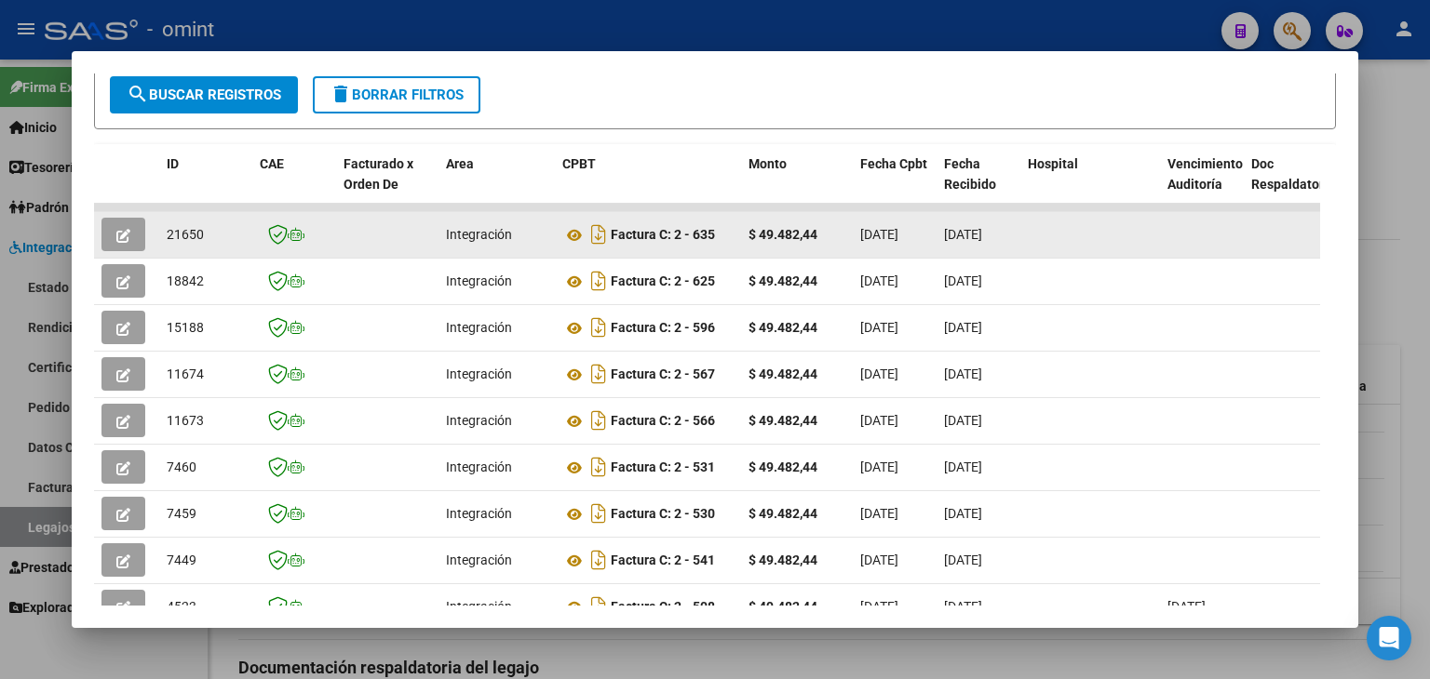
click at [122, 235] on icon "button" at bounding box center [123, 236] width 14 height 14
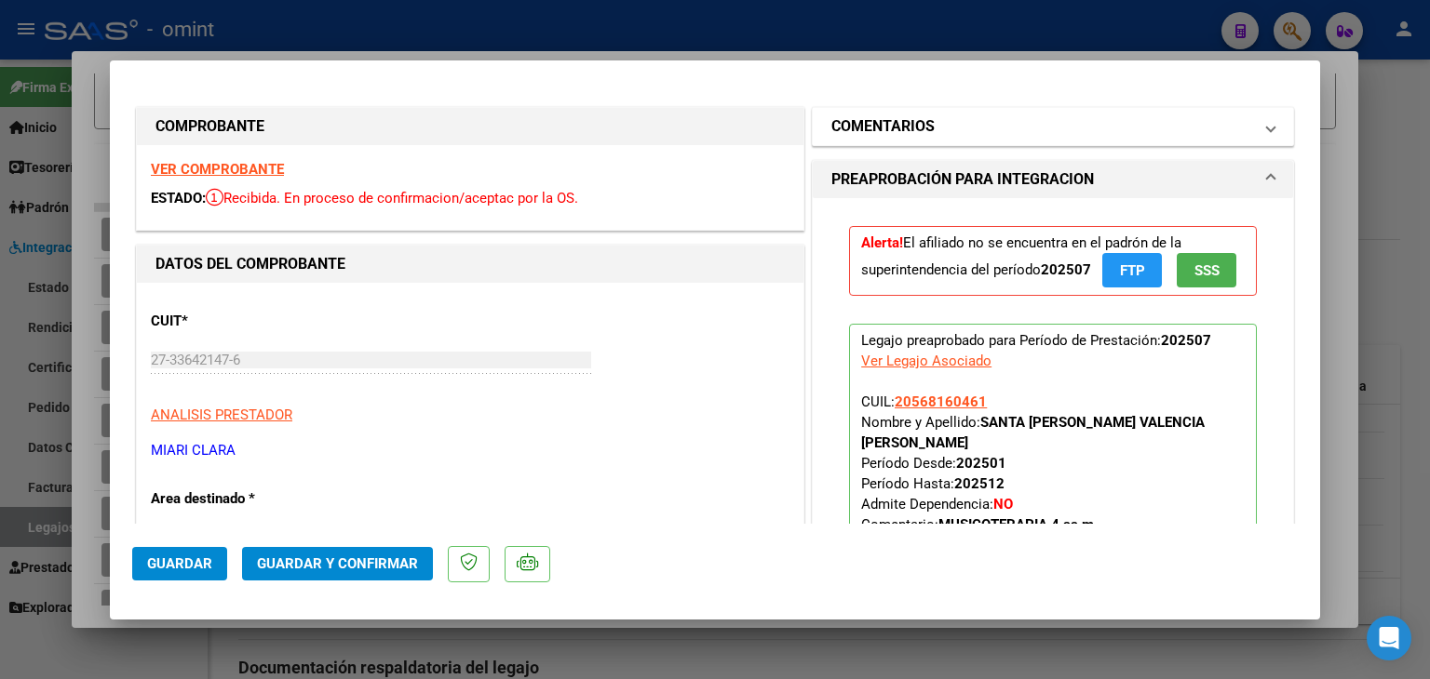
click at [856, 121] on h1 "COMENTARIOS" at bounding box center [882, 126] width 103 height 22
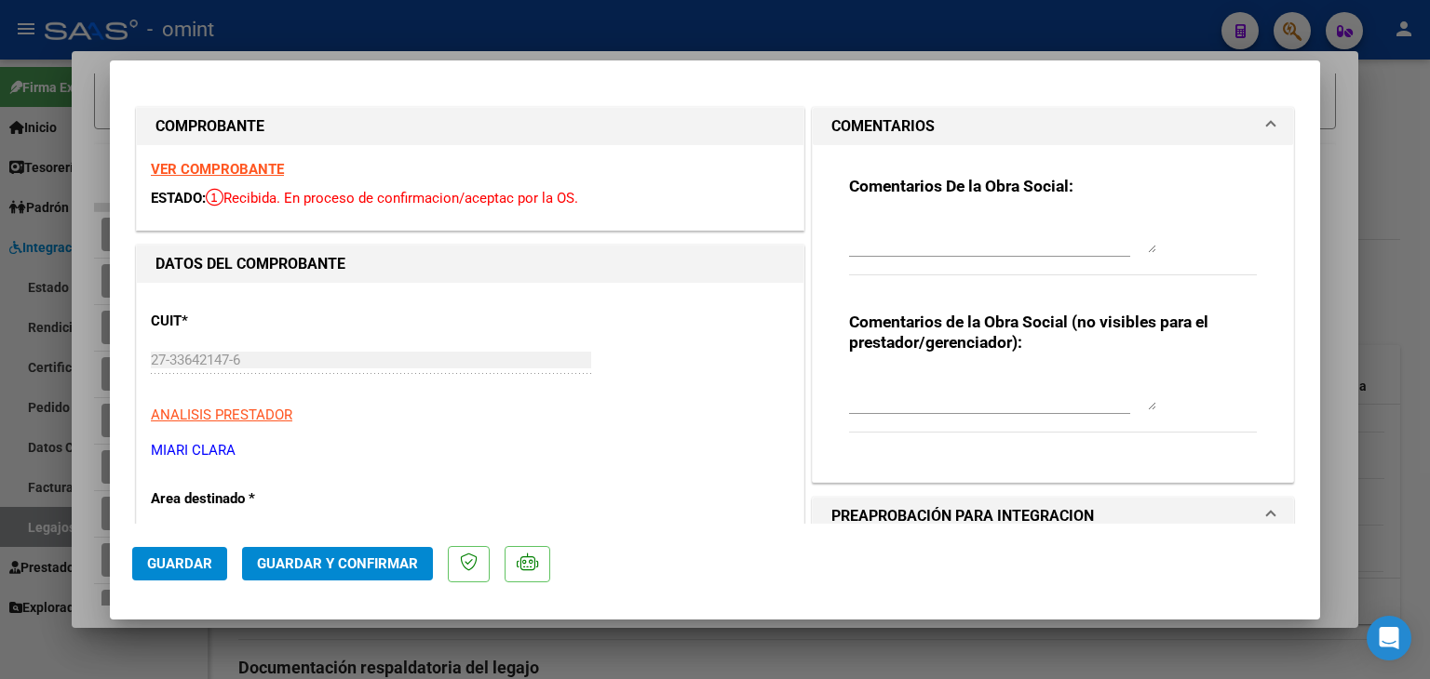
click at [881, 254] on div at bounding box center [1002, 234] width 307 height 45
paste textarea "27336421476"
type textarea "27336421476"
type input "$ 0,00"
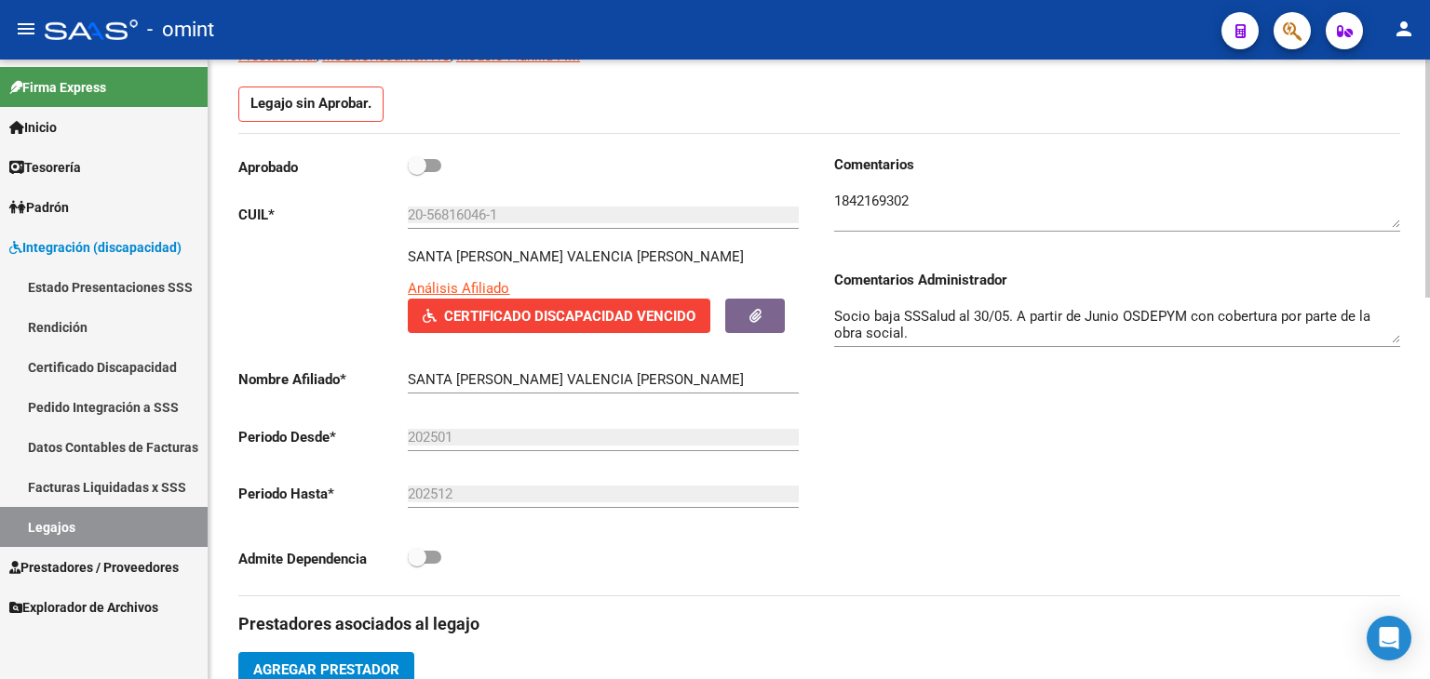
scroll to position [0, 0]
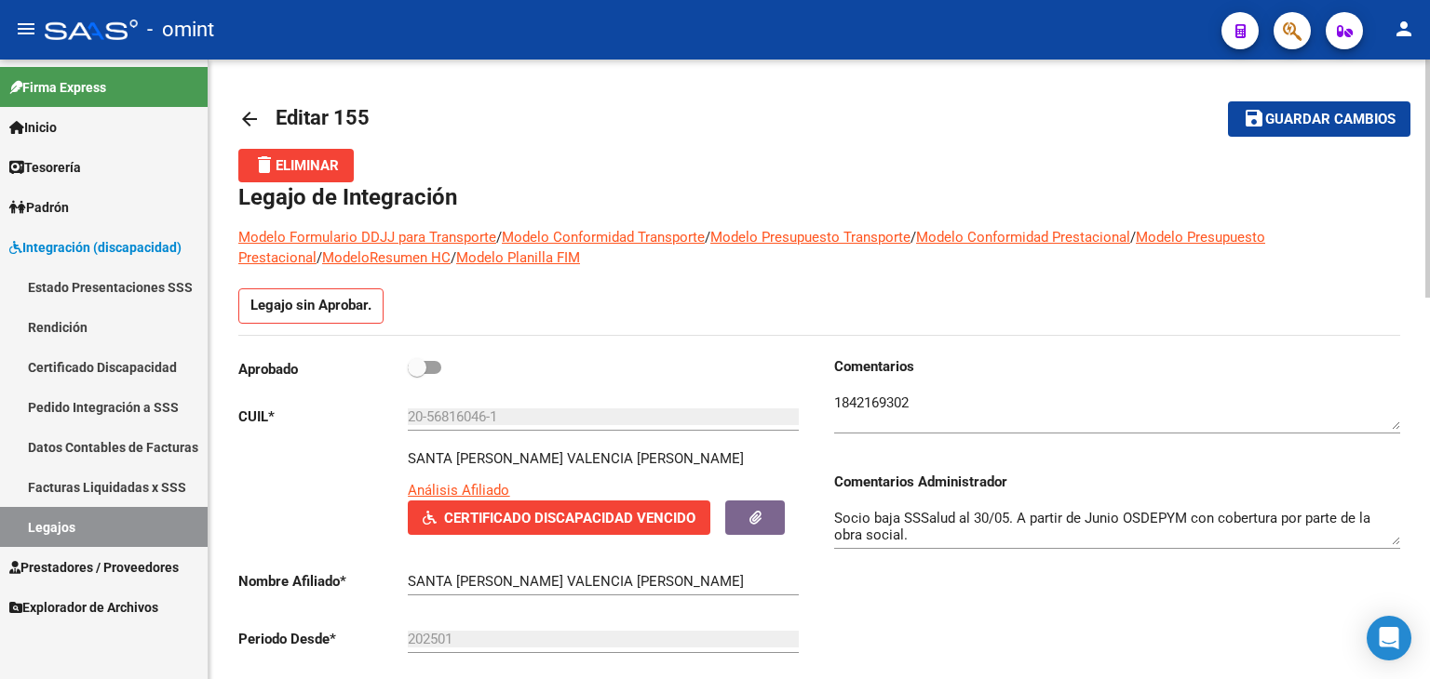
click at [852, 522] on textarea "Socio baja SSSalud al 30/05. A partir de Junio OSDEPYM con cobertura por parte …" at bounding box center [1117, 526] width 566 height 37
click at [857, 520] on textarea "Socio baja SSSalud al 30/05. A partir de Junio OSDEPYM con cobertura por parte …" at bounding box center [1117, 526] width 566 height 37
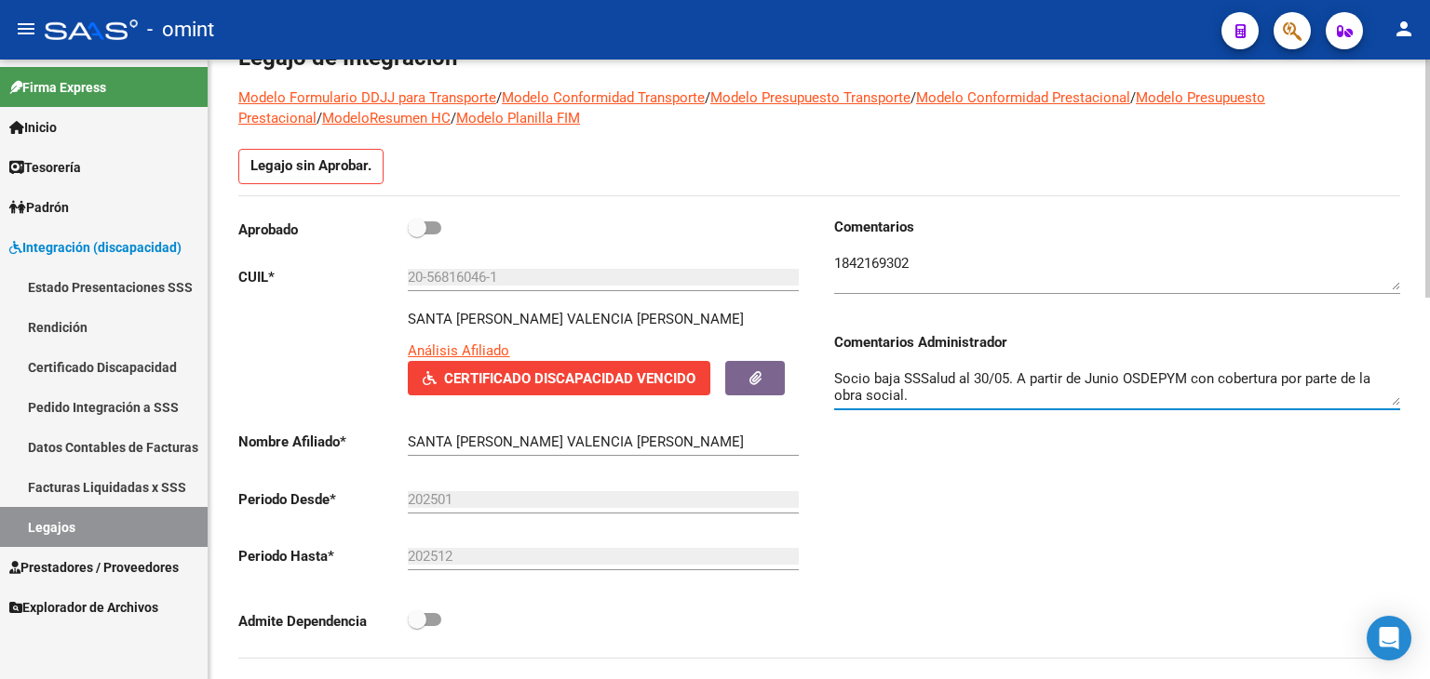
scroll to position [186, 0]
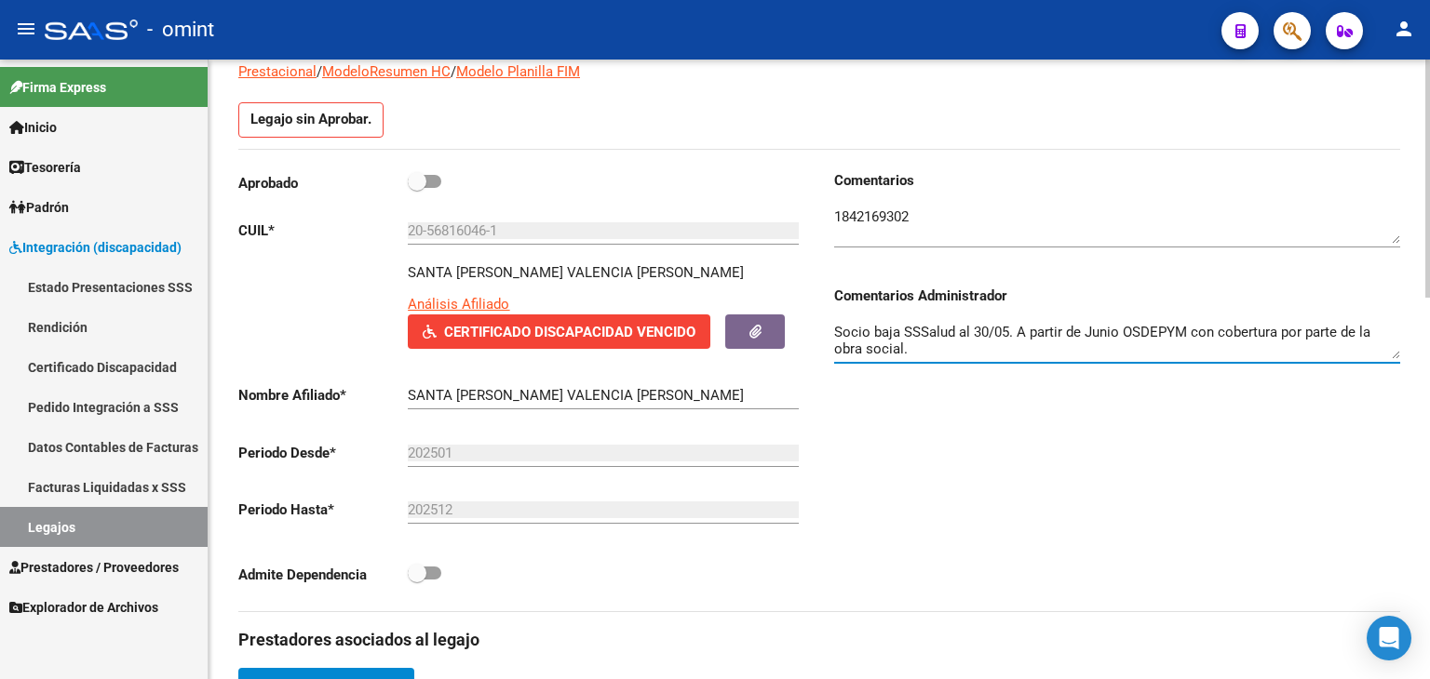
drag, startPoint x: 1187, startPoint y: 332, endPoint x: 1013, endPoint y: 328, distance: 174.1
click at [1013, 328] on textarea "Socio baja SSSalud al 30/05. A partir de Junio OSDEPYM con cobertura por parte …" at bounding box center [1117, 340] width 566 height 37
click at [651, 575] on div "Aprobado CUIL * 20-56816046-1 Ingresar CUIL SANTA [PERSON_NAME] VALENCIA [PERSO…" at bounding box center [528, 390] width 581 height 441
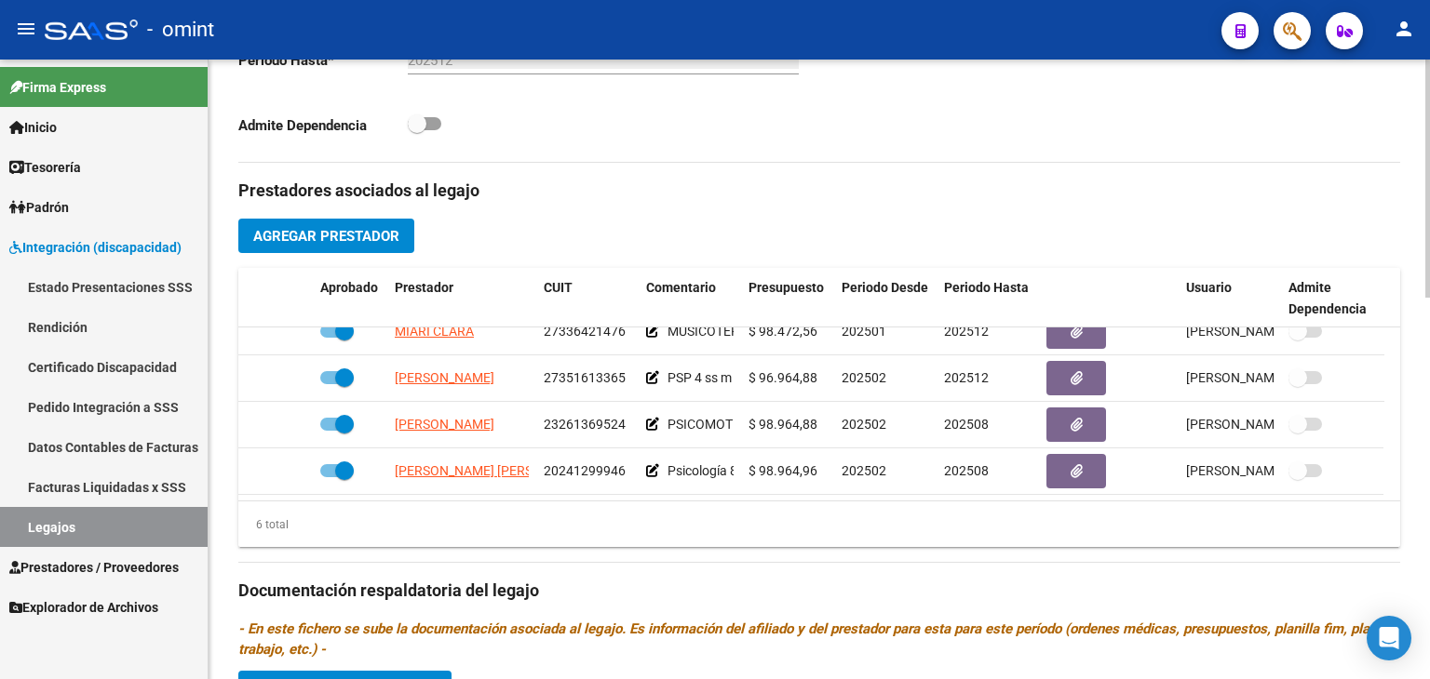
scroll to position [651, 0]
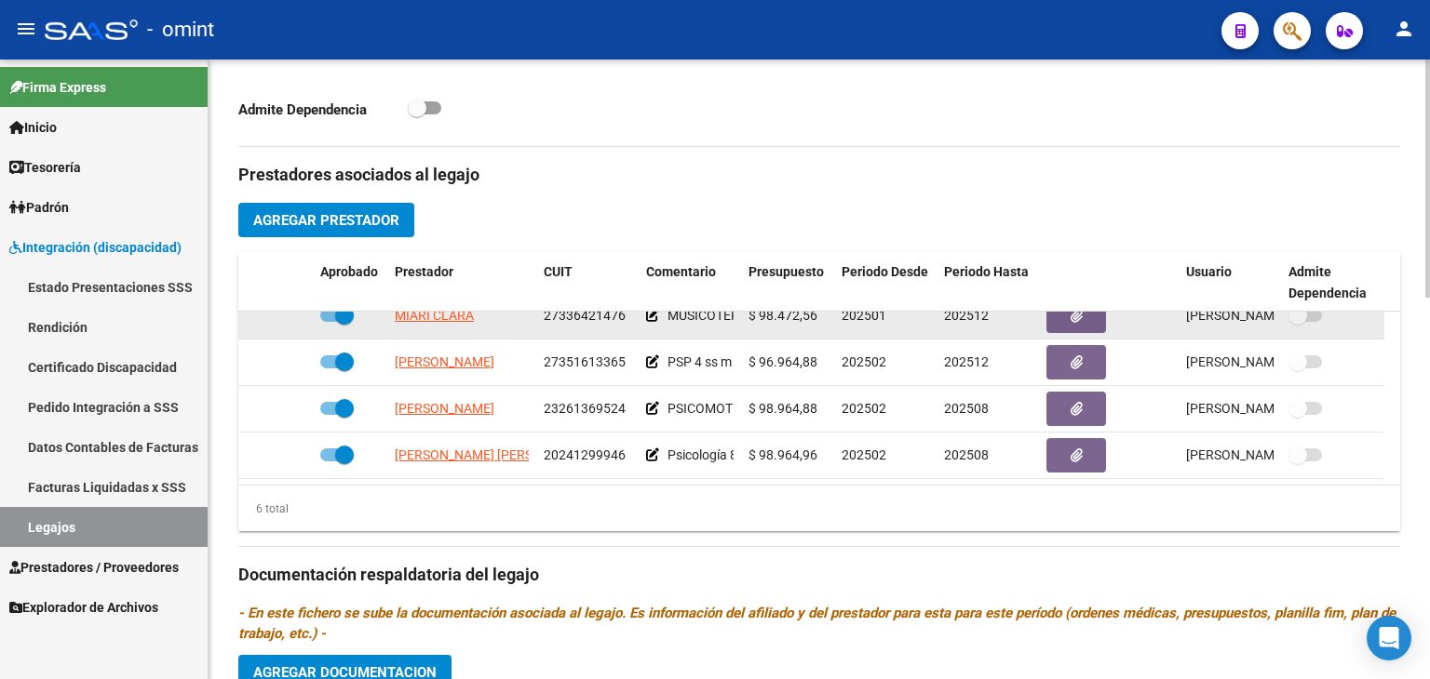
click at [423, 308] on span "MIARI CLARA" at bounding box center [434, 315] width 79 height 15
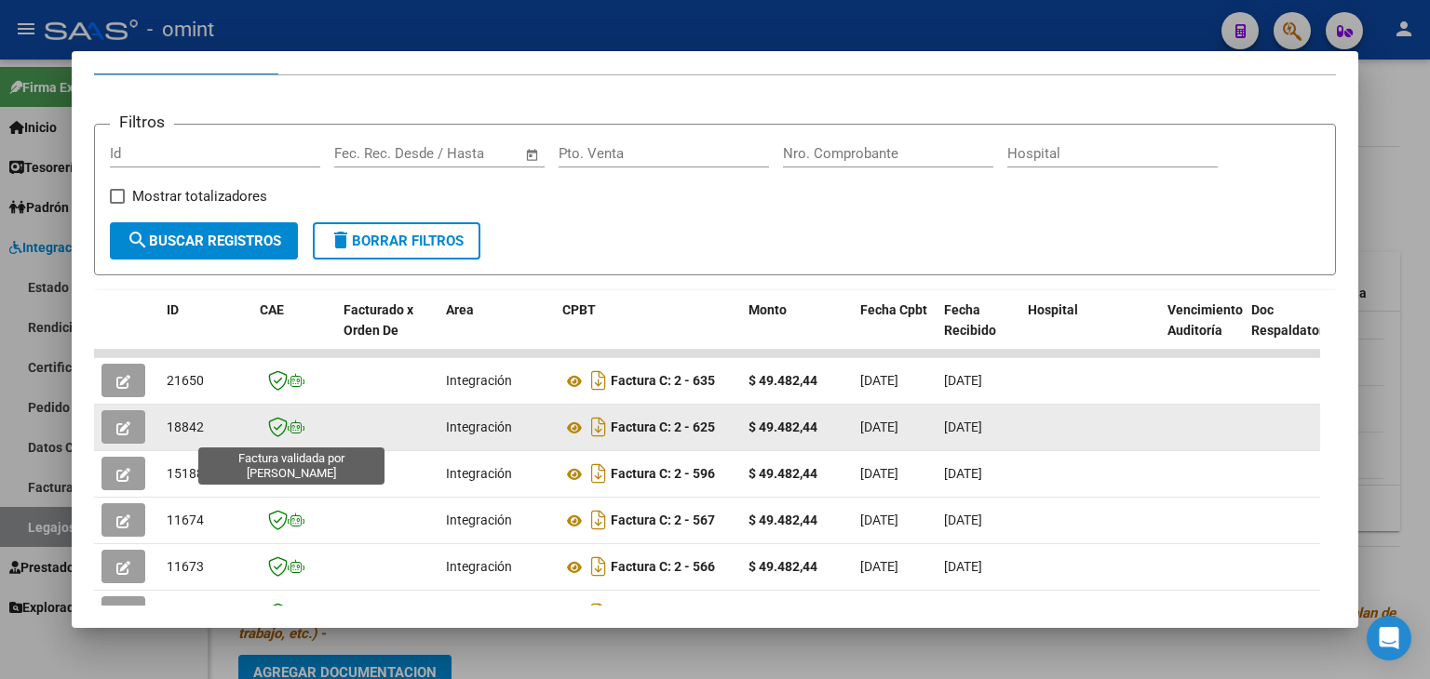
scroll to position [284, 0]
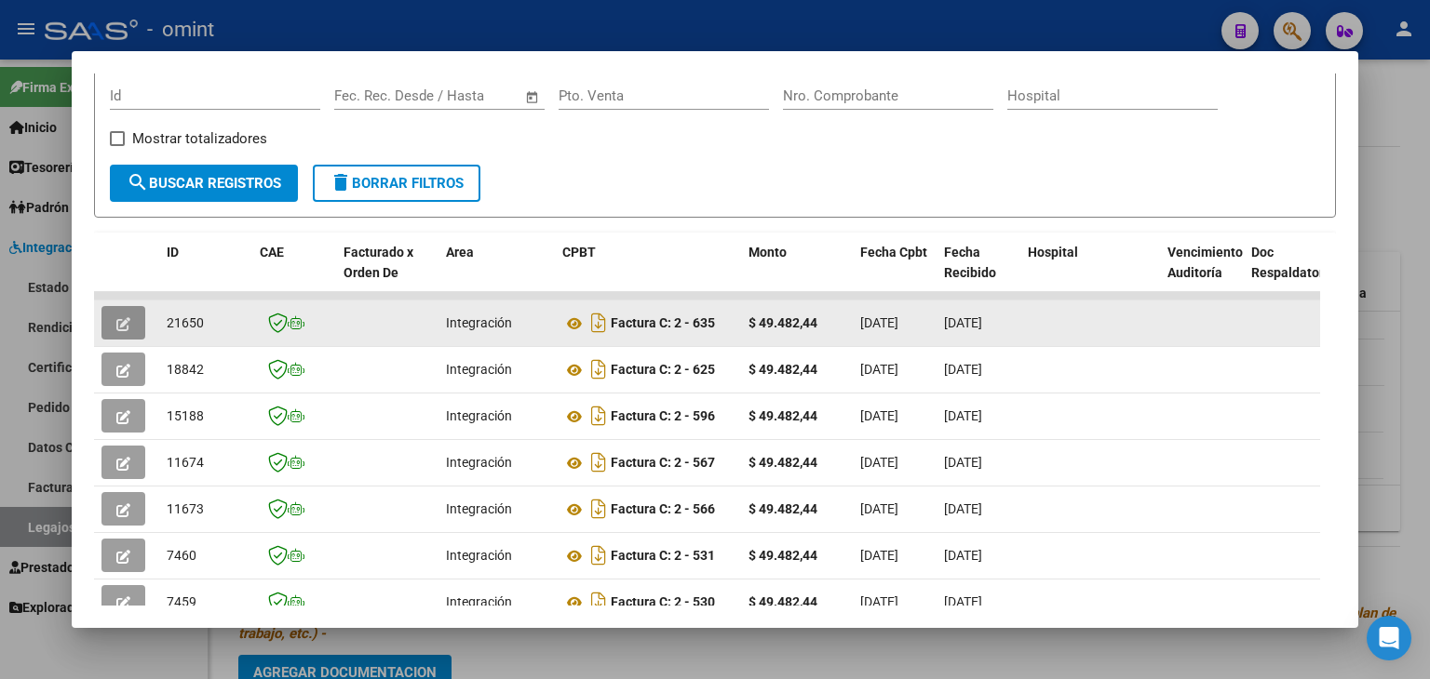
click at [110, 316] on button "button" at bounding box center [123, 323] width 44 height 34
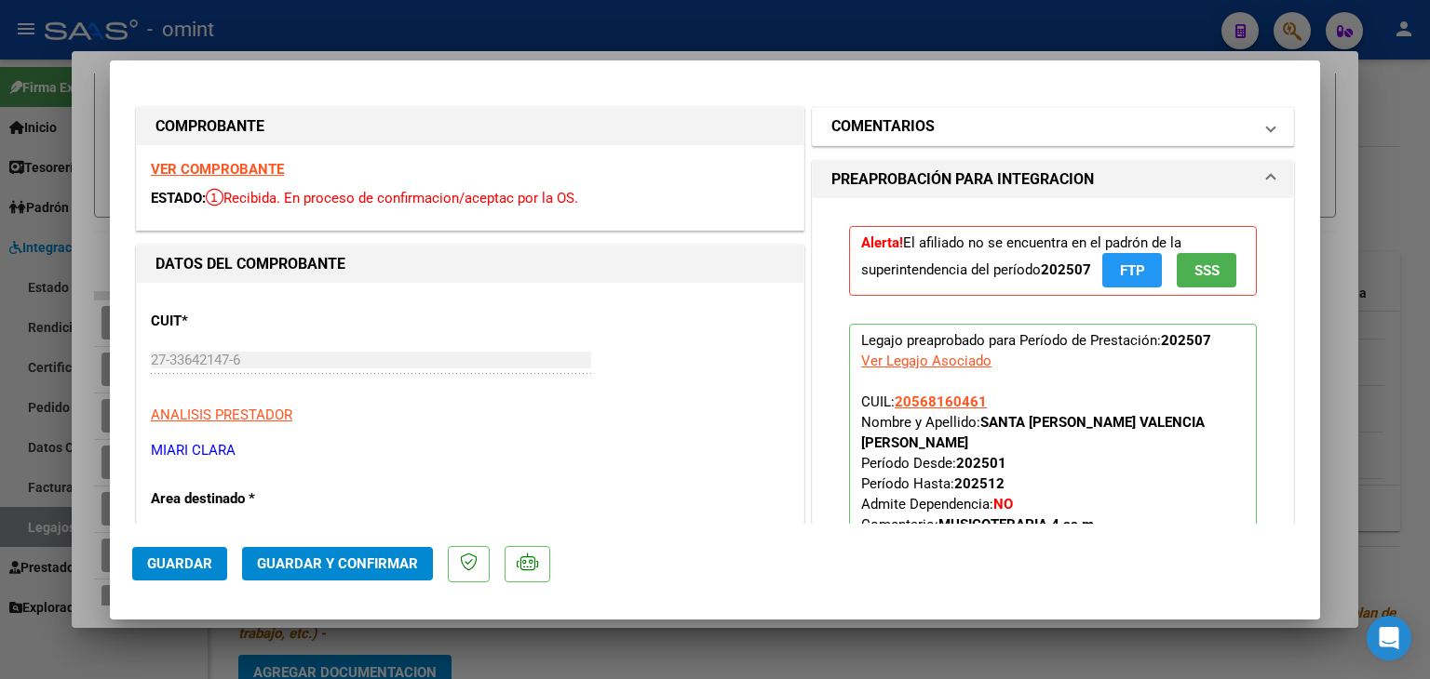
click at [926, 121] on mat-panel-title "COMENTARIOS" at bounding box center [1041, 126] width 421 height 22
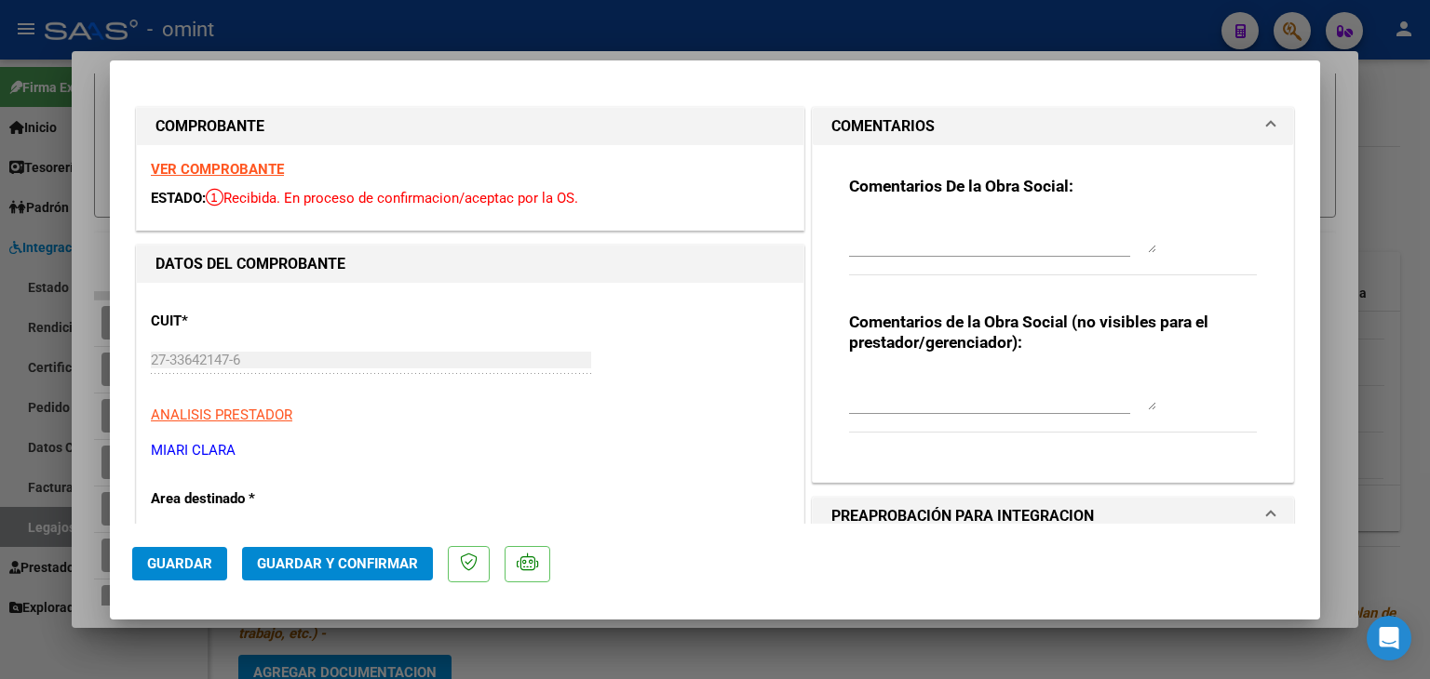
drag, startPoint x: 874, startPoint y: 279, endPoint x: 886, endPoint y: 247, distance: 34.7
click at [879, 262] on div "Comentarios De la Obra Social:" at bounding box center [1053, 236] width 408 height 120
click at [890, 241] on textarea at bounding box center [1002, 234] width 307 height 37
paste textarea "27336421476"
click at [891, 226] on textarea "27336421476" at bounding box center [1002, 234] width 307 height 37
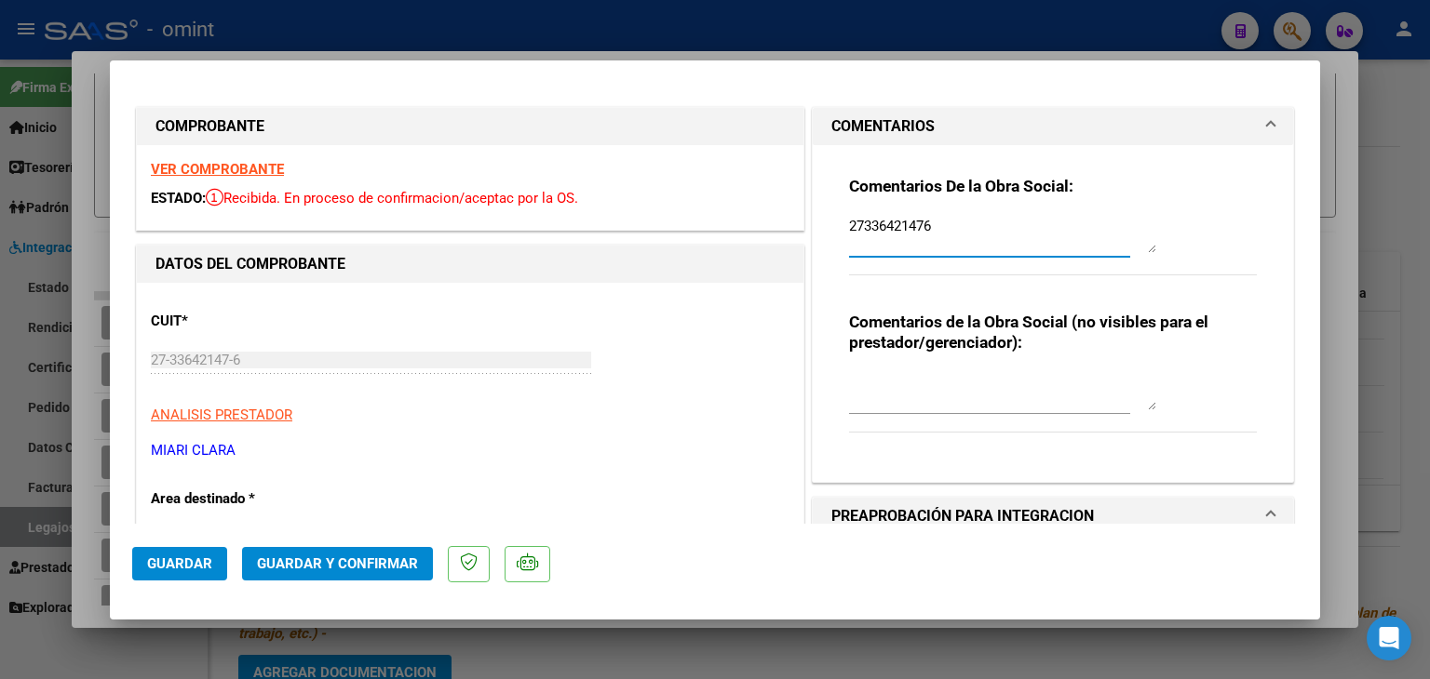
click at [891, 226] on textarea "27336421476" at bounding box center [1002, 234] width 307 height 37
click at [893, 226] on textarea "27336421476" at bounding box center [1002, 234] width 307 height 37
click at [957, 233] on textarea "Santa [PERSON_NAME]: Cambio de obra social." at bounding box center [1002, 234] width 307 height 37
click at [1151, 222] on div "Comentarios De la Obra Social: Santa [PERSON_NAME]: Realizó cambio de obra soci…" at bounding box center [1053, 236] width 408 height 120
click at [1144, 228] on textarea "Santa [PERSON_NAME]: Realizó cambio de obra social." at bounding box center [1002, 234] width 307 height 37
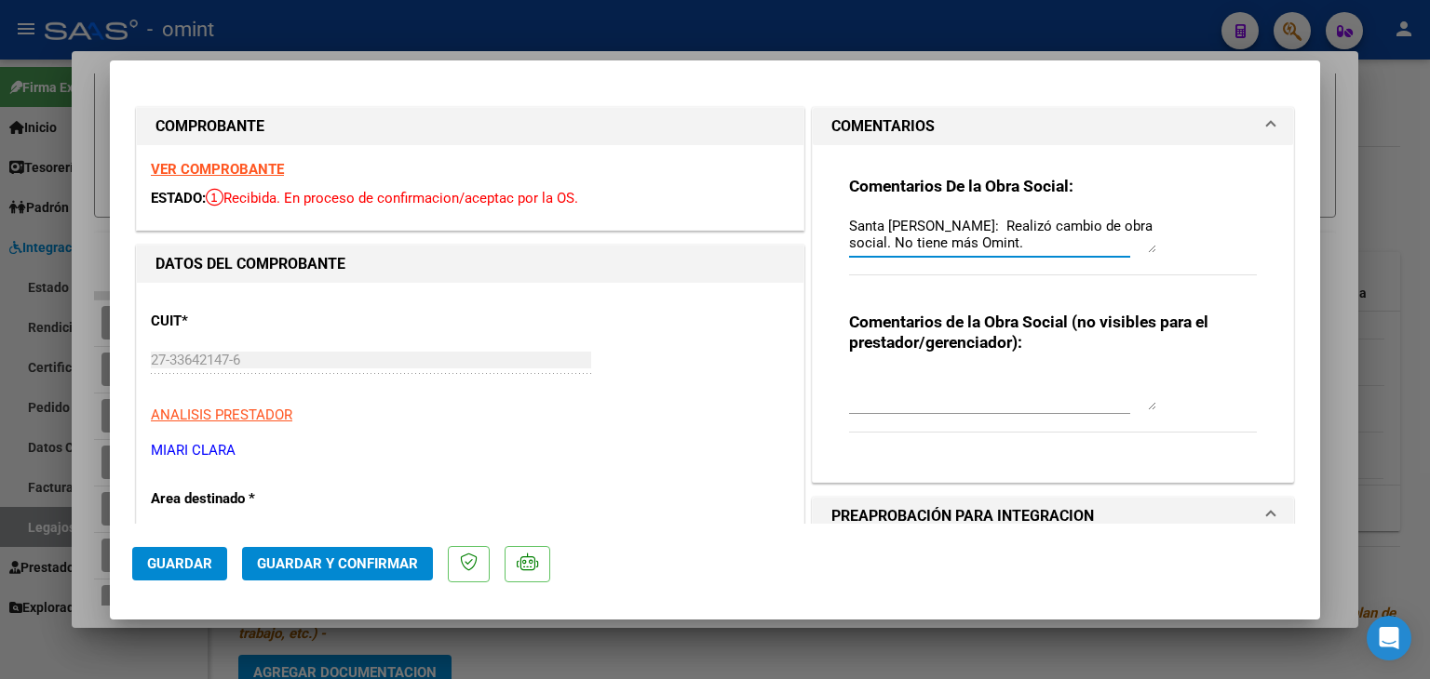
click at [886, 232] on textarea "Santa [PERSON_NAME]: Realizó cambio de obra social. No tiene más Omint." at bounding box center [1002, 234] width 307 height 37
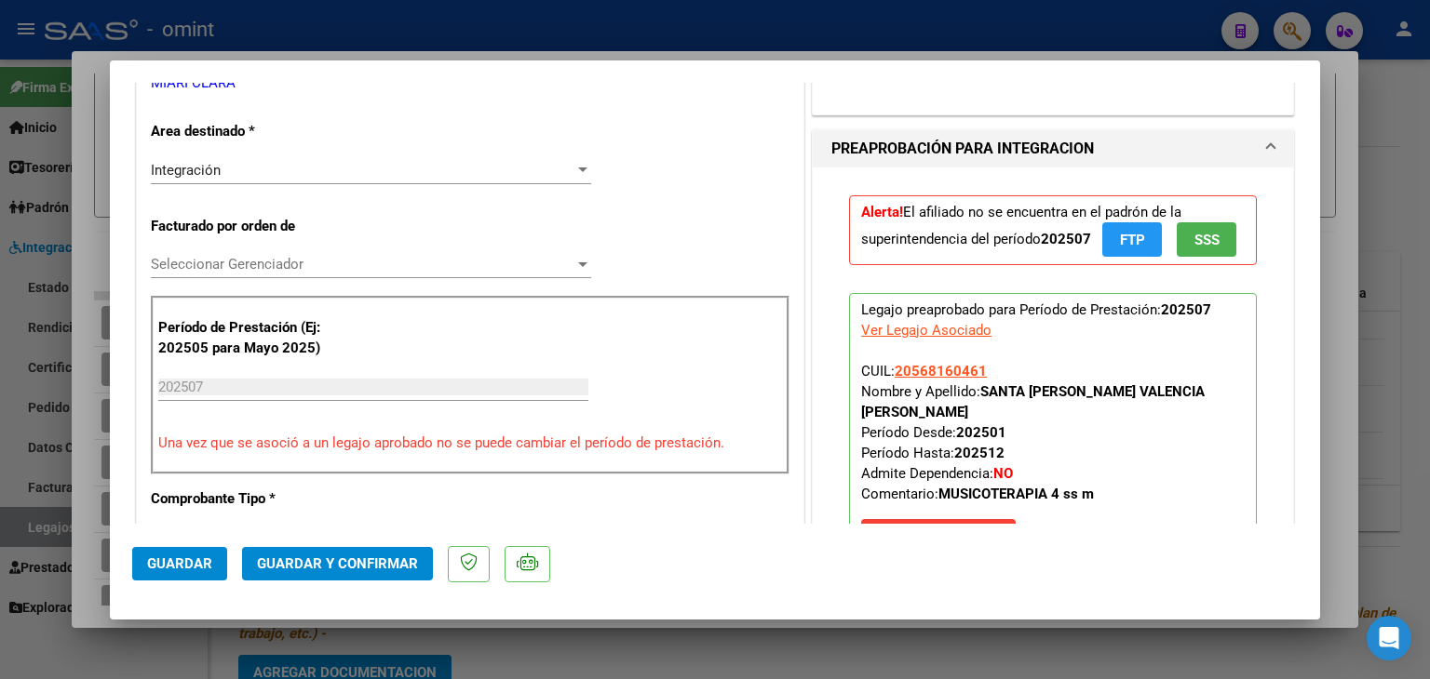
scroll to position [372, 0]
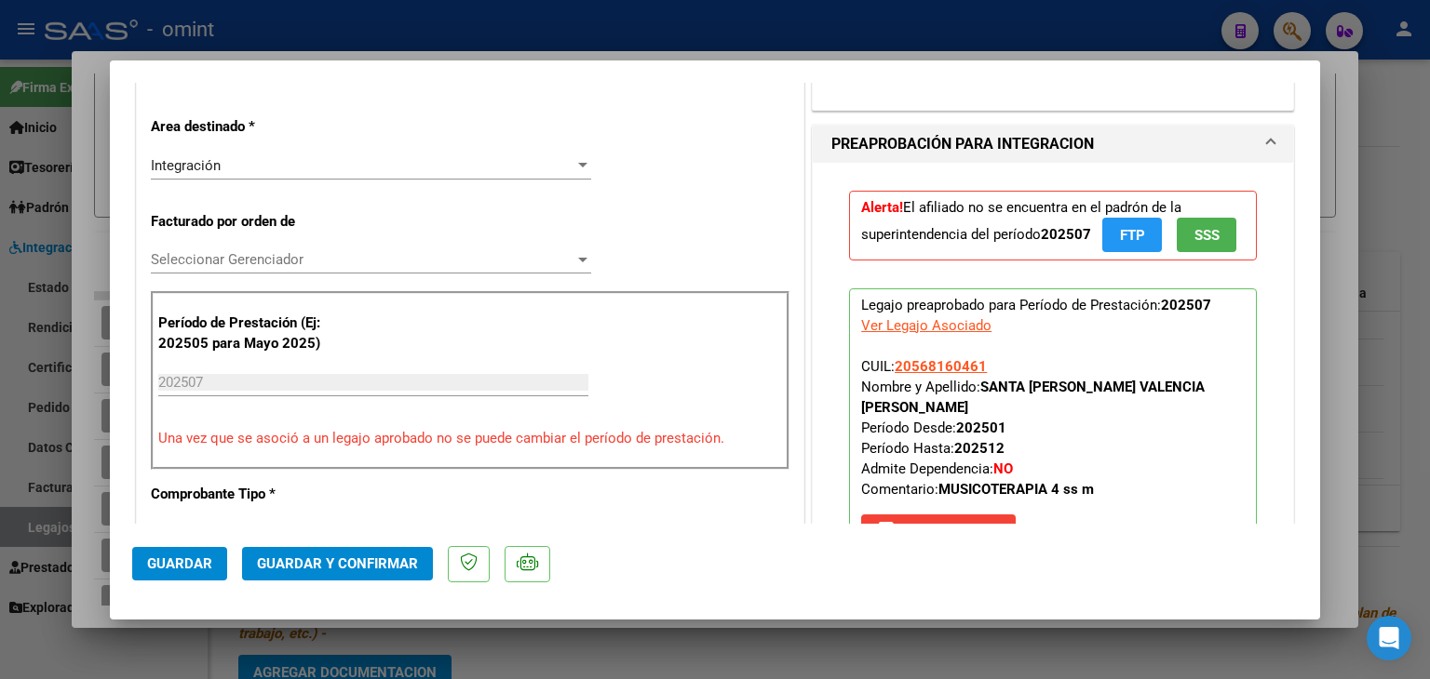
type textarea "Santa [PERSON_NAME]: Realizó cambio de obra social. No tiene más Omint."
click at [257, 177] on div "Integración Seleccionar Area" at bounding box center [371, 166] width 440 height 28
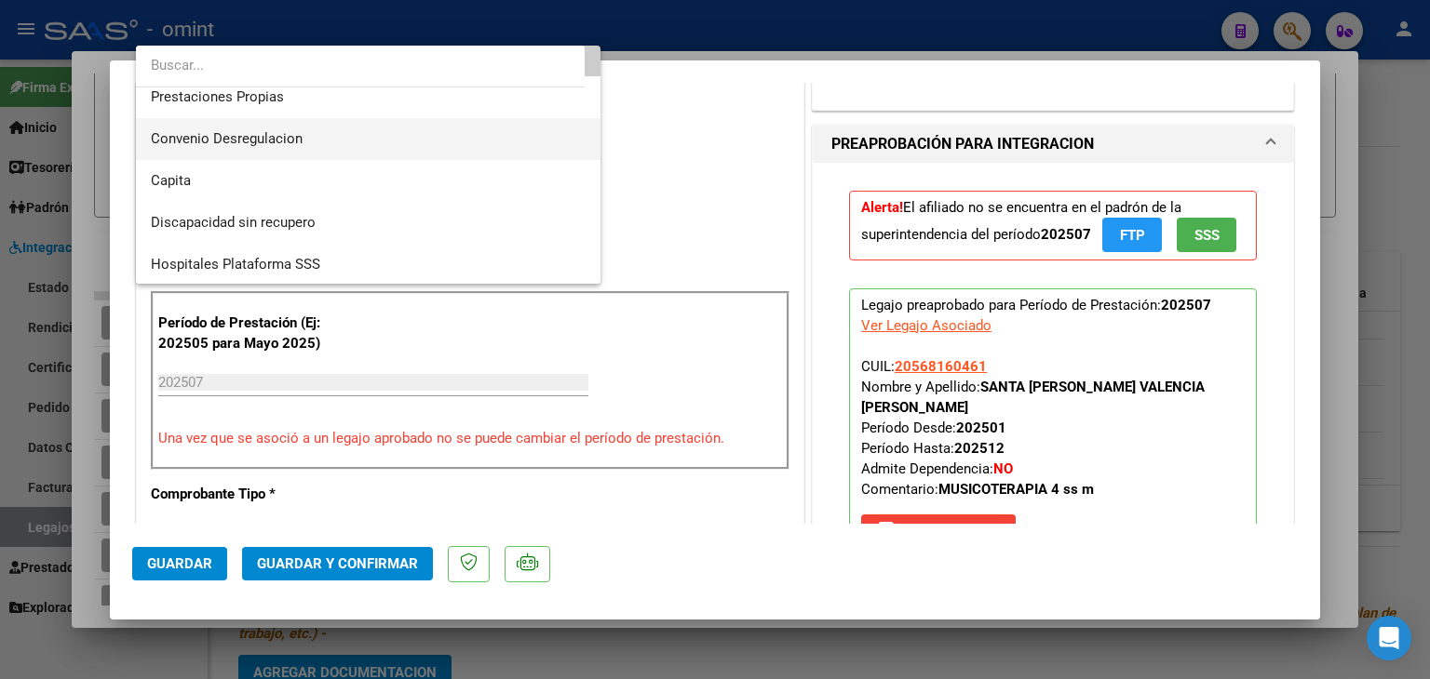
scroll to position [181, 0]
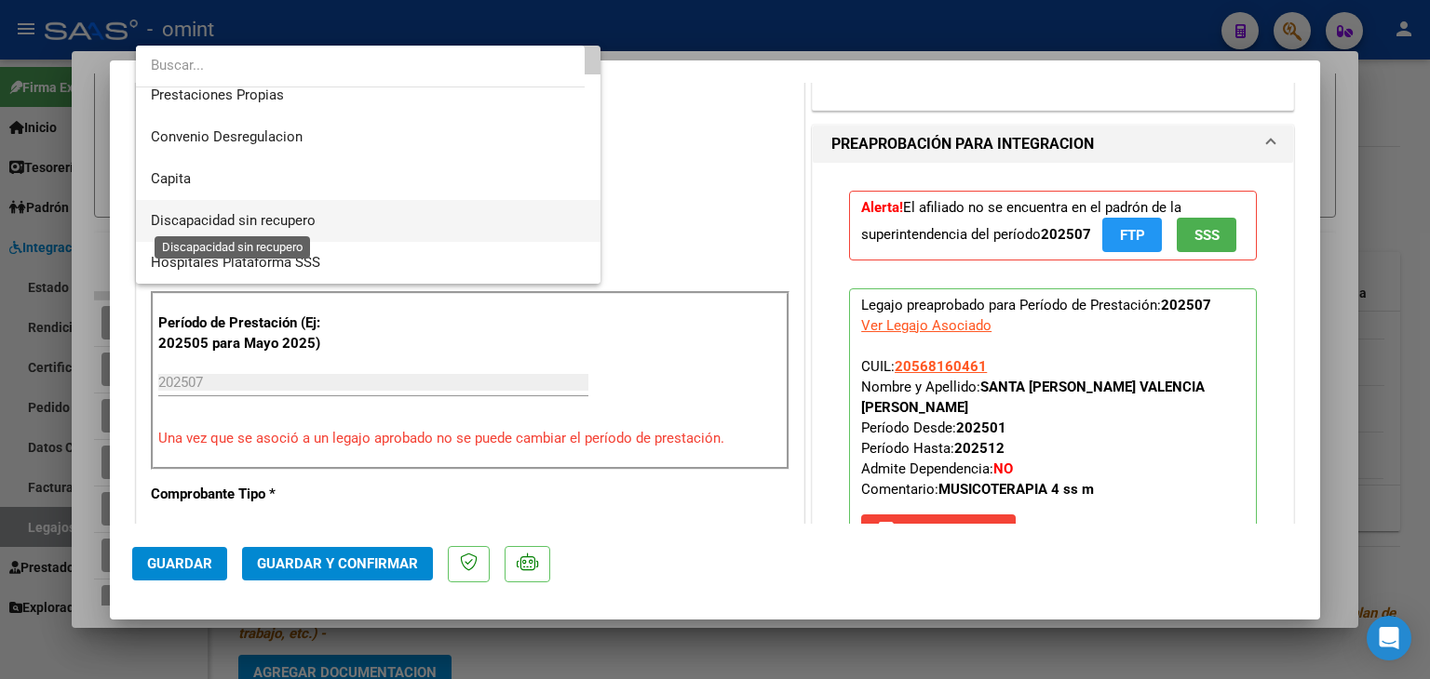
click at [237, 217] on span "Discapacidad sin recupero" at bounding box center [233, 220] width 165 height 17
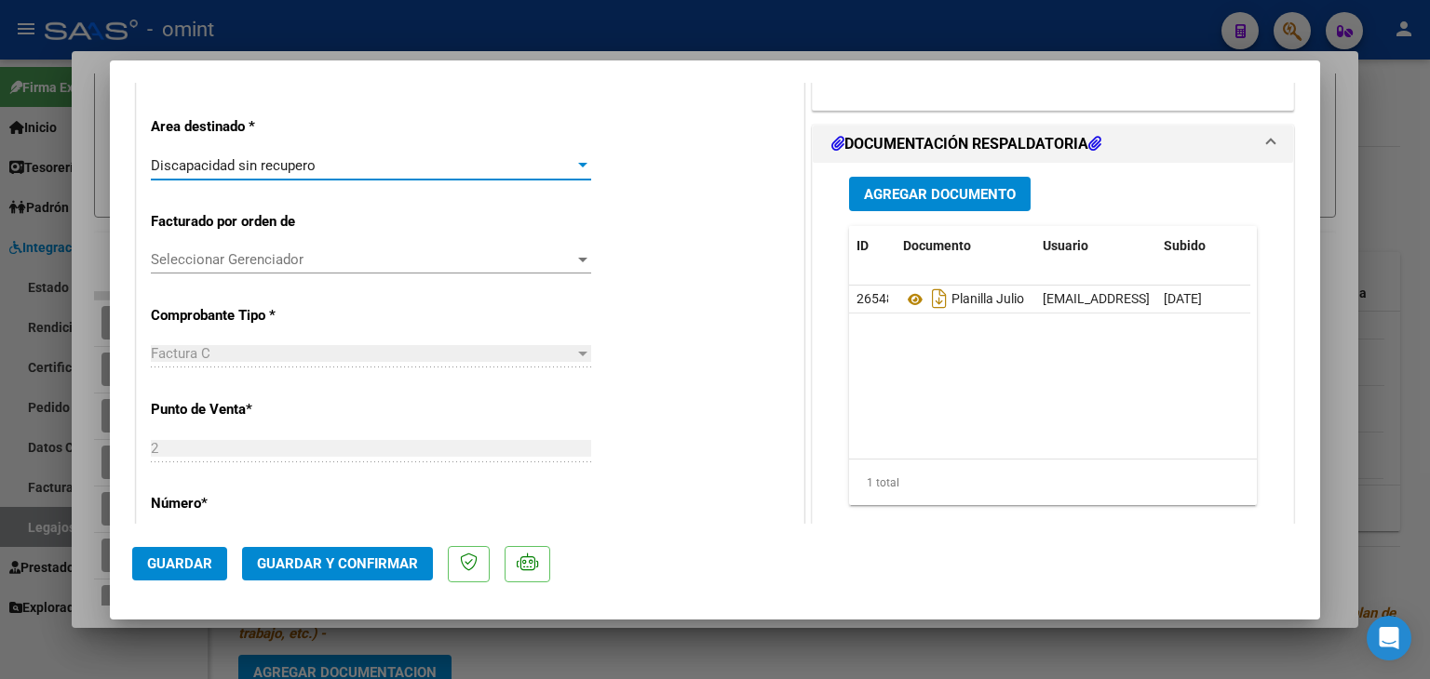
click at [185, 262] on span "Seleccionar Gerenciador" at bounding box center [362, 259] width 423 height 17
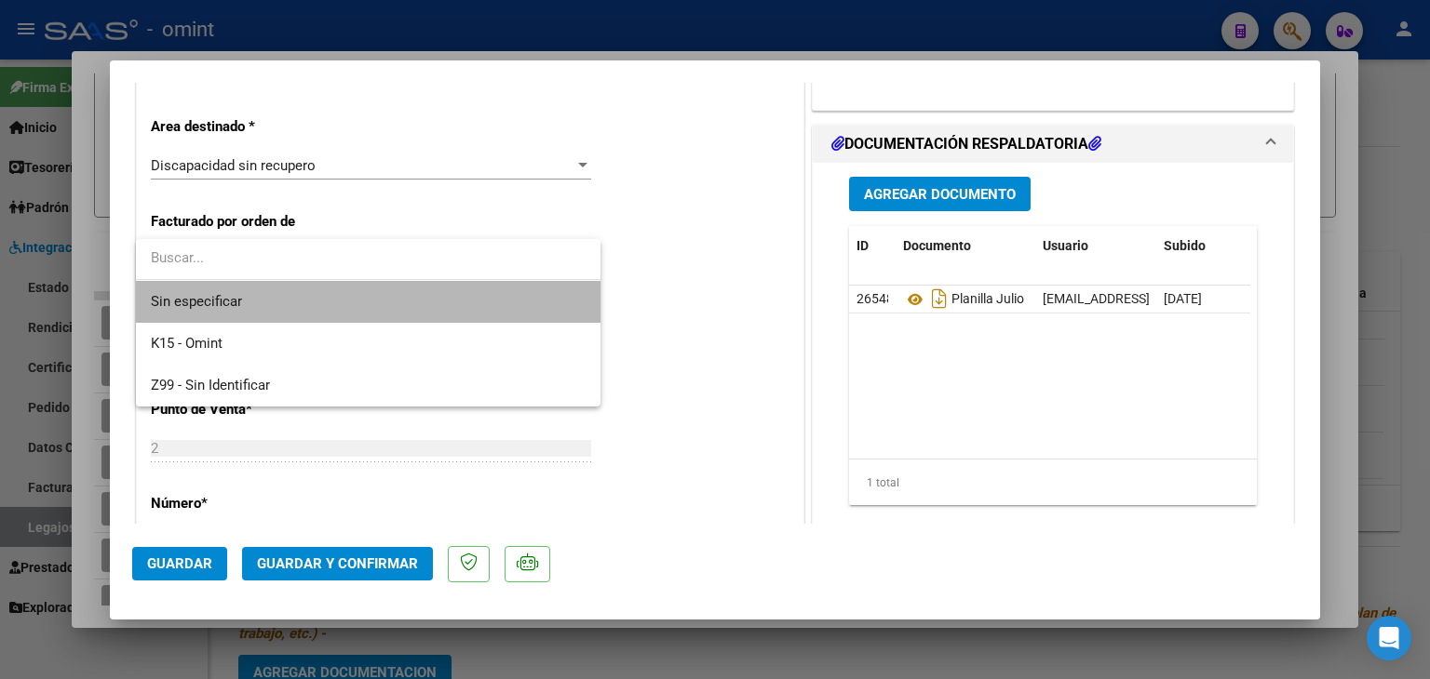
click at [196, 306] on span "Sin especificar" at bounding box center [368, 302] width 435 height 42
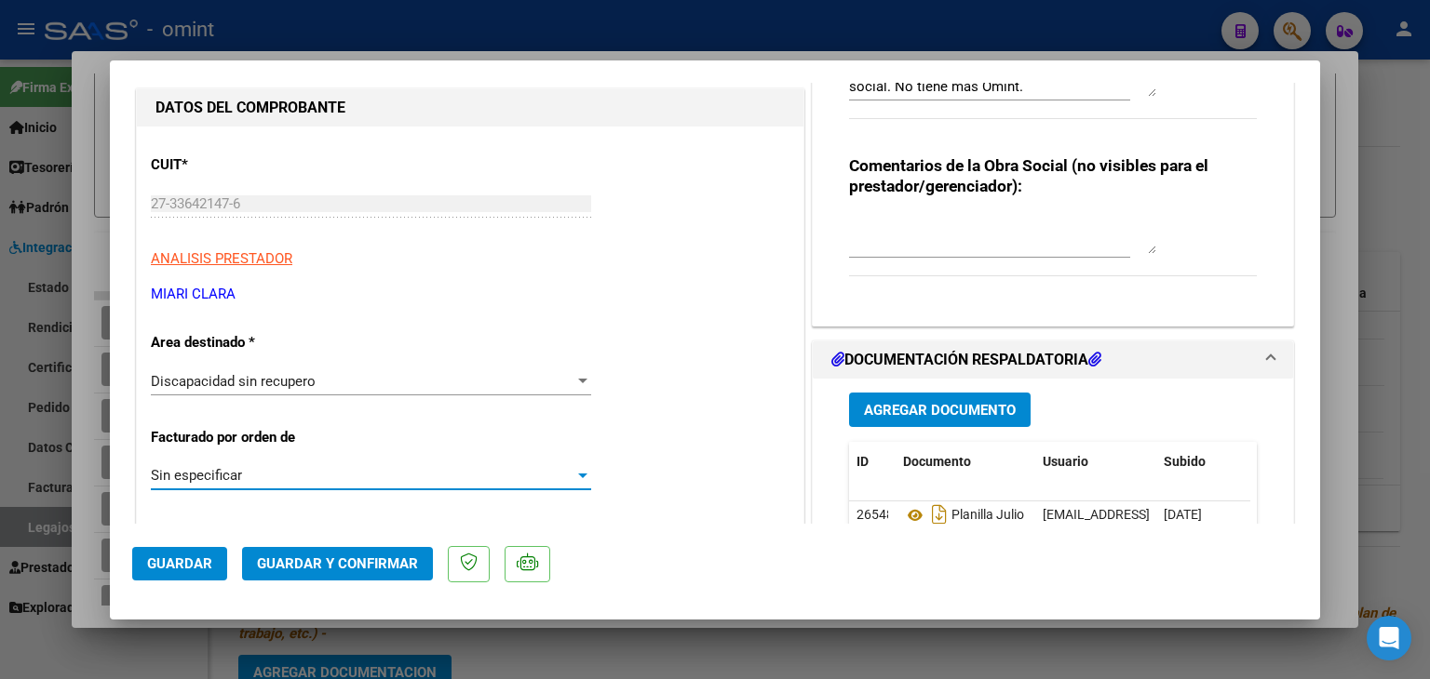
scroll to position [93, 0]
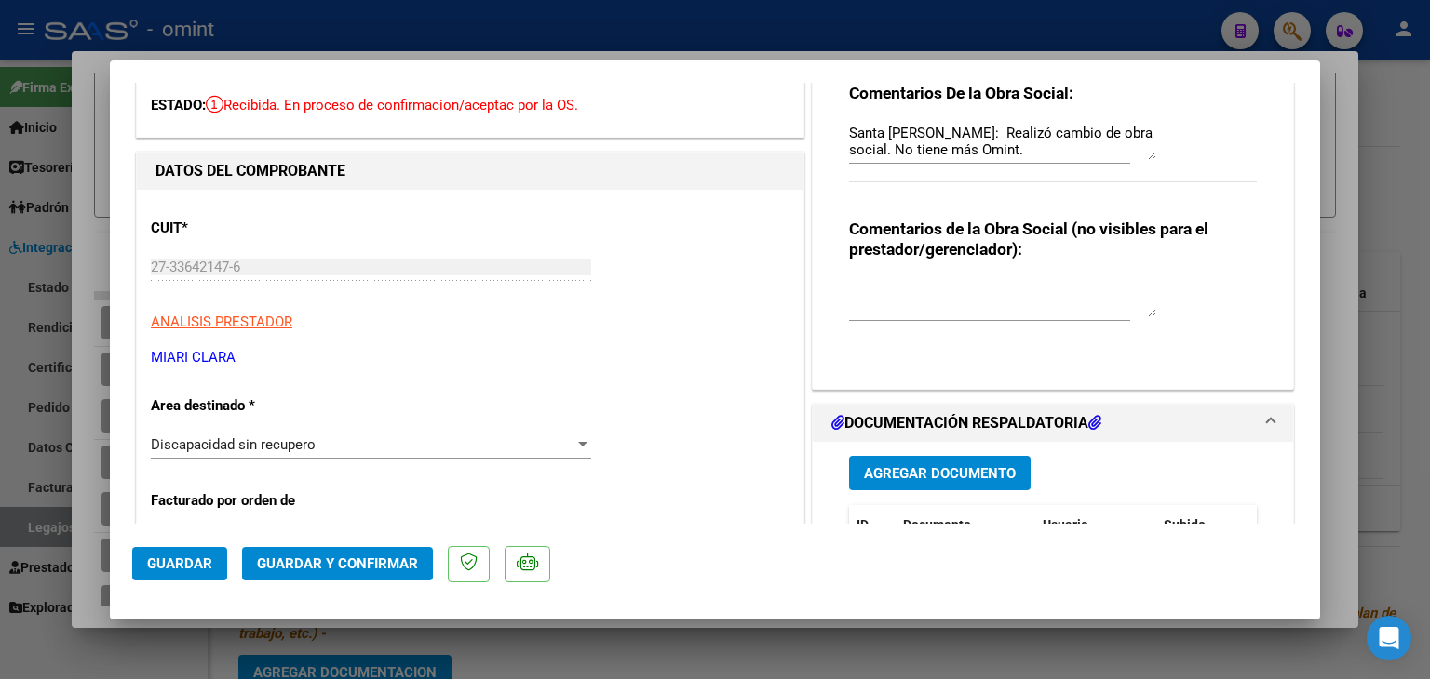
click at [347, 571] on span "Guardar y Confirmar" at bounding box center [337, 564] width 161 height 17
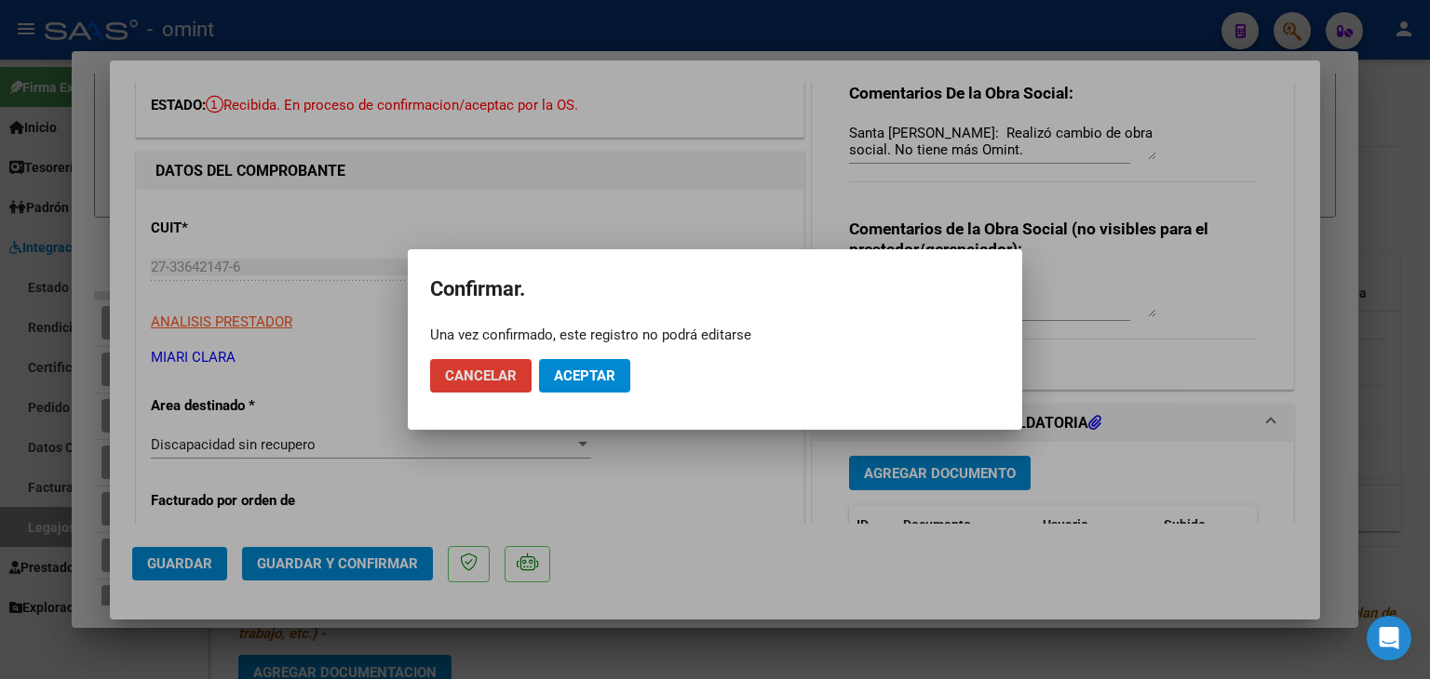
click at [581, 373] on span "Aceptar" at bounding box center [584, 376] width 61 height 17
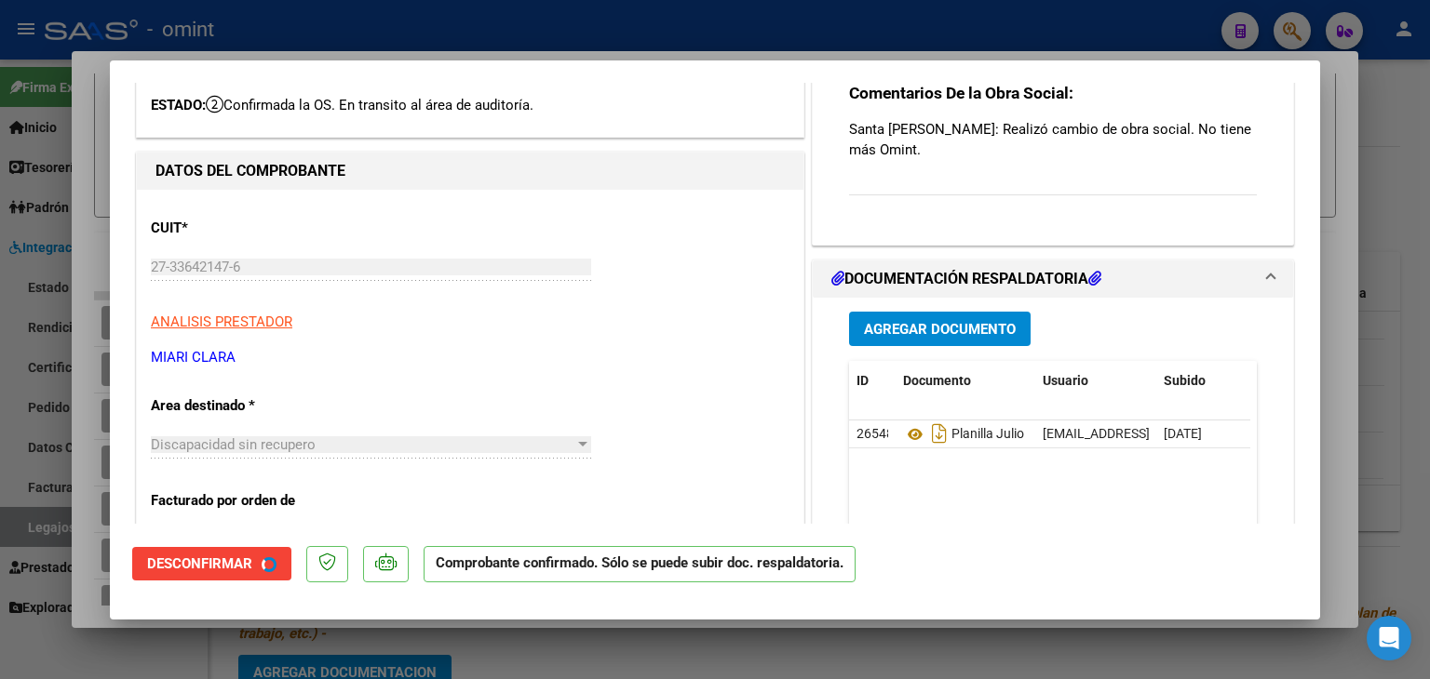
scroll to position [0, 0]
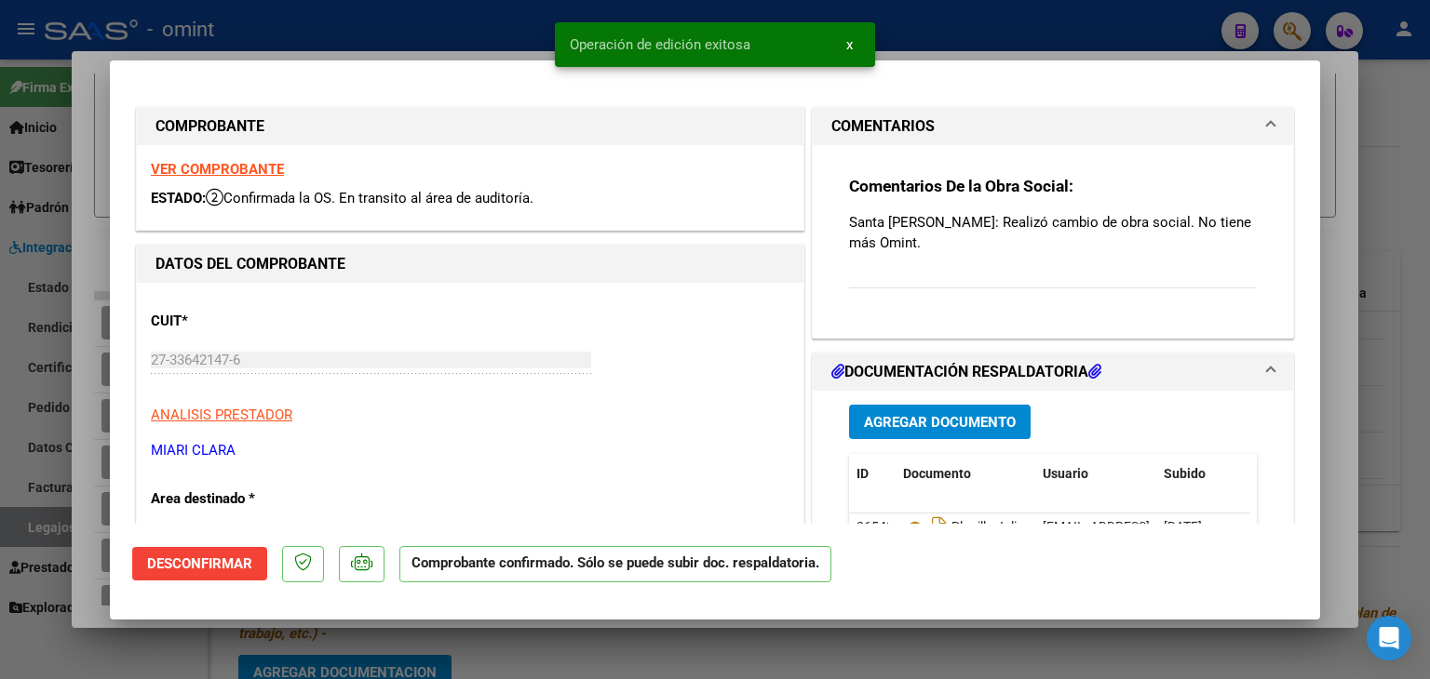
type input "$ 0,00"
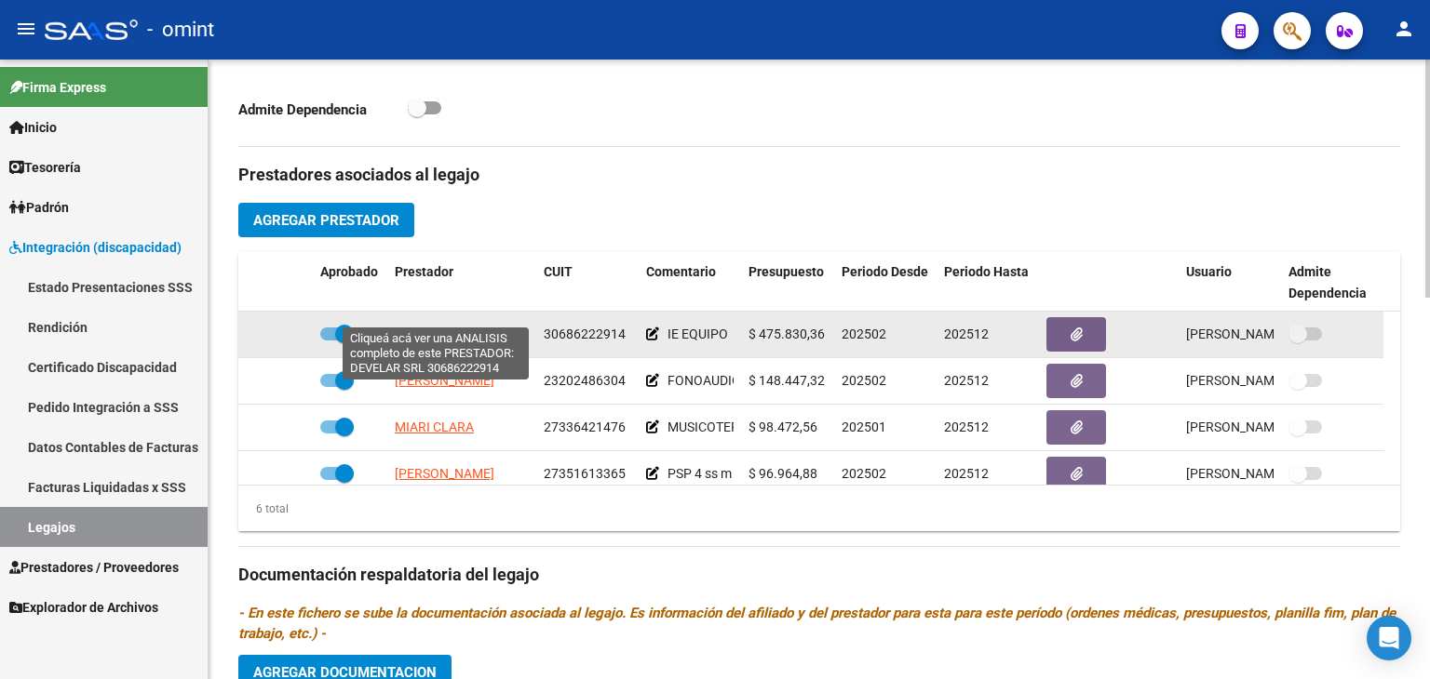
click at [410, 327] on span "DEVELAR SRL" at bounding box center [436, 334] width 82 height 15
type textarea "30686222914"
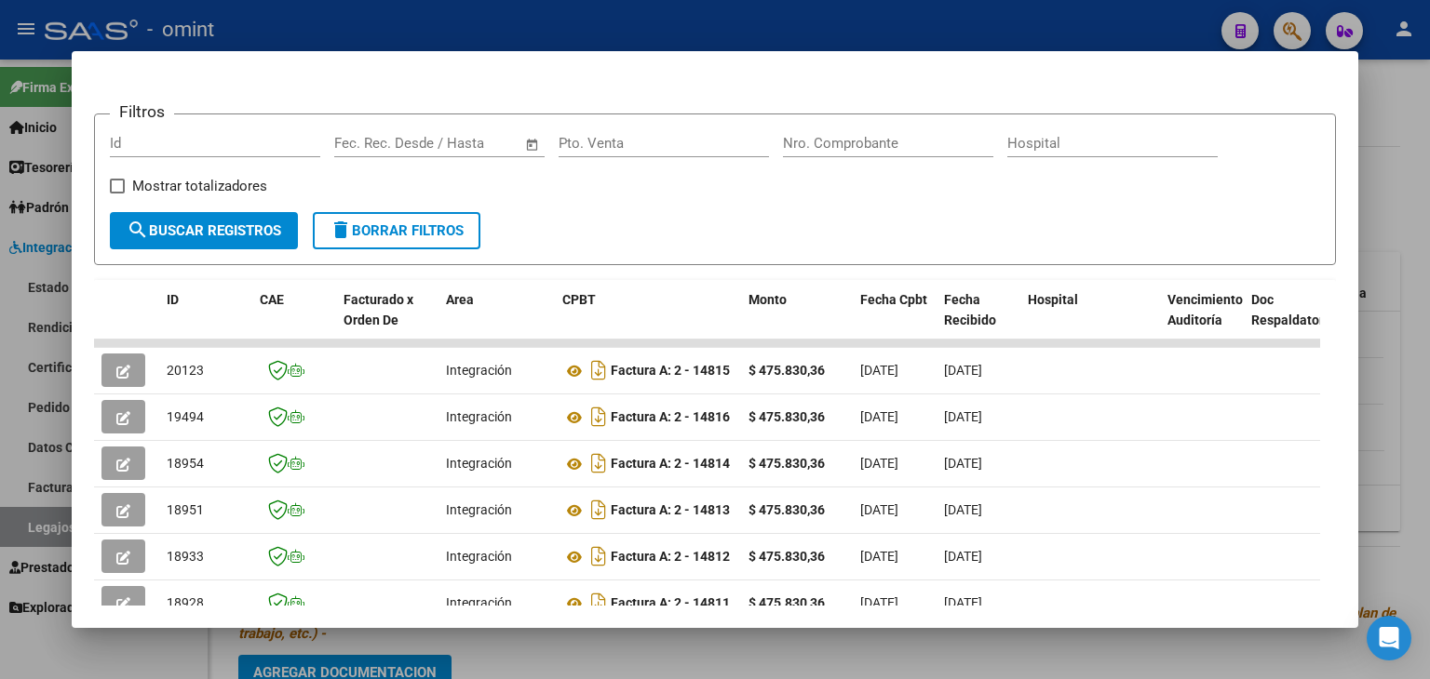
scroll to position [242, 0]
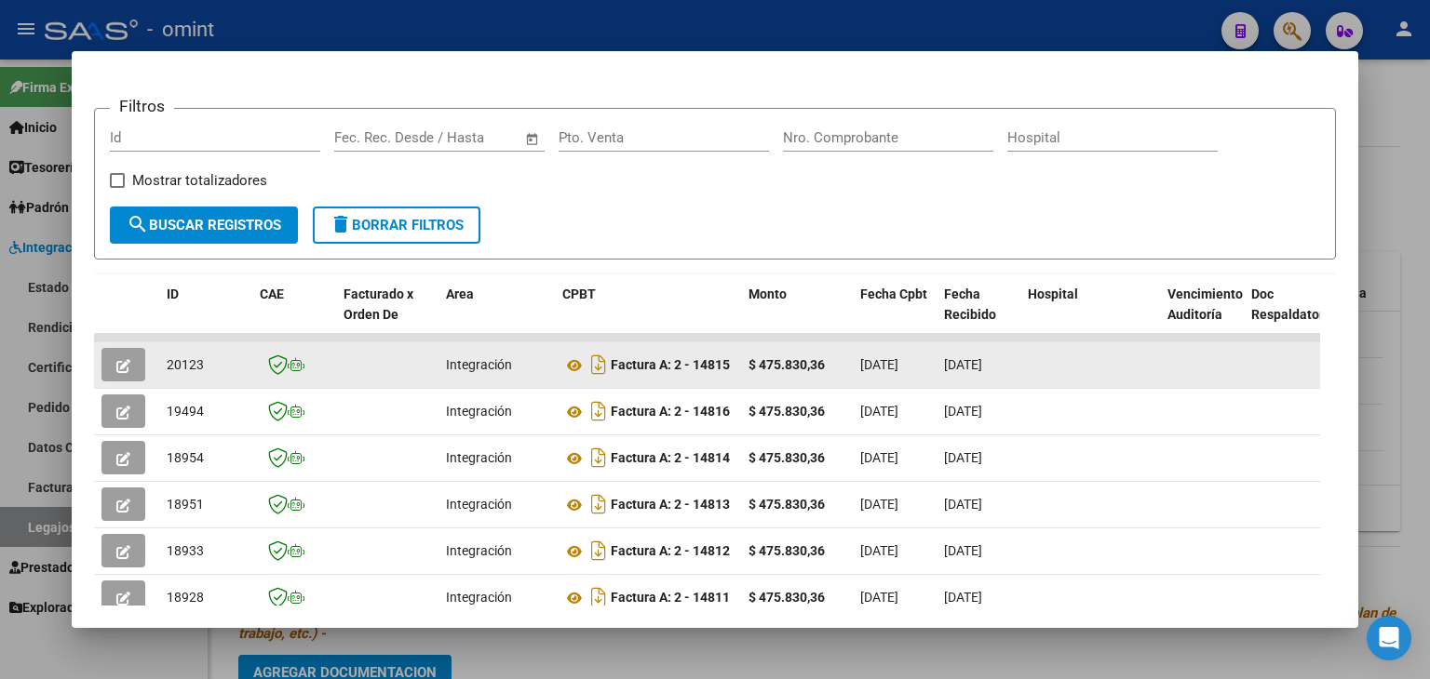
click at [126, 367] on icon "button" at bounding box center [123, 366] width 14 height 14
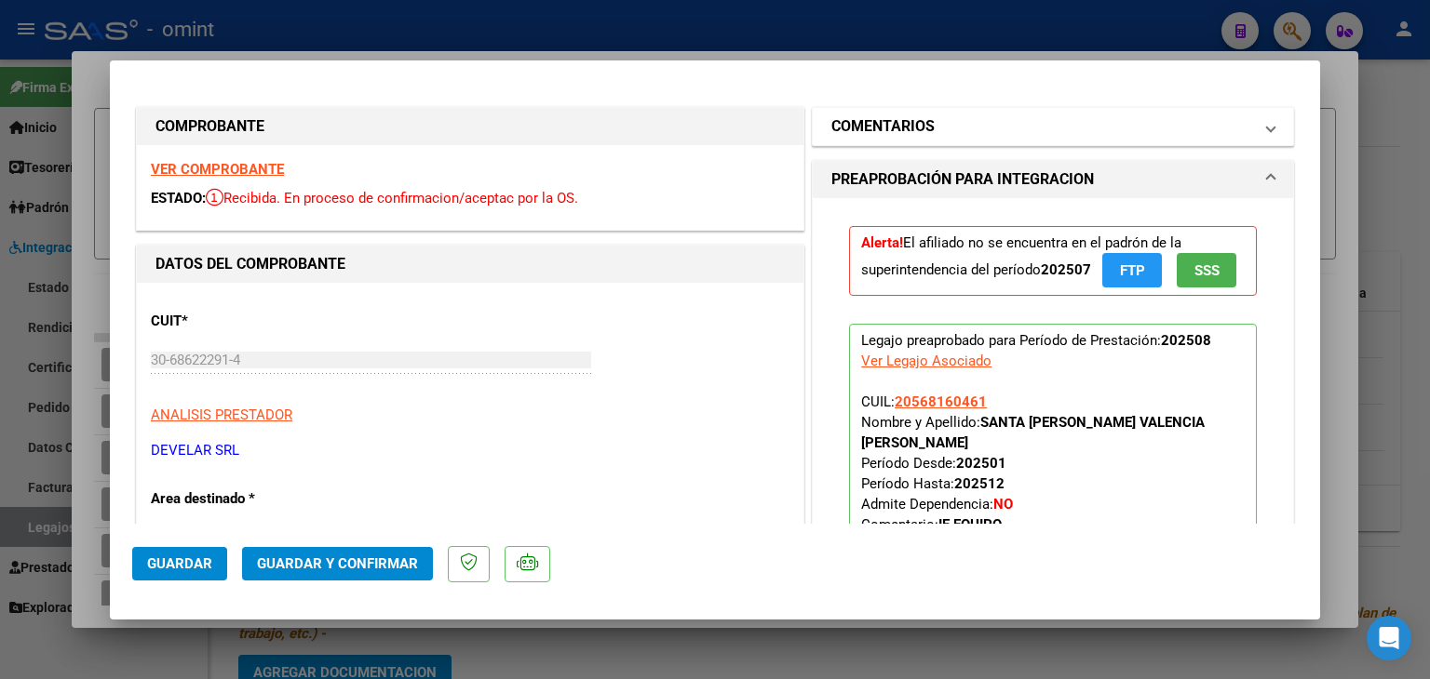
click at [860, 128] on h1 "COMENTARIOS" at bounding box center [882, 126] width 103 height 22
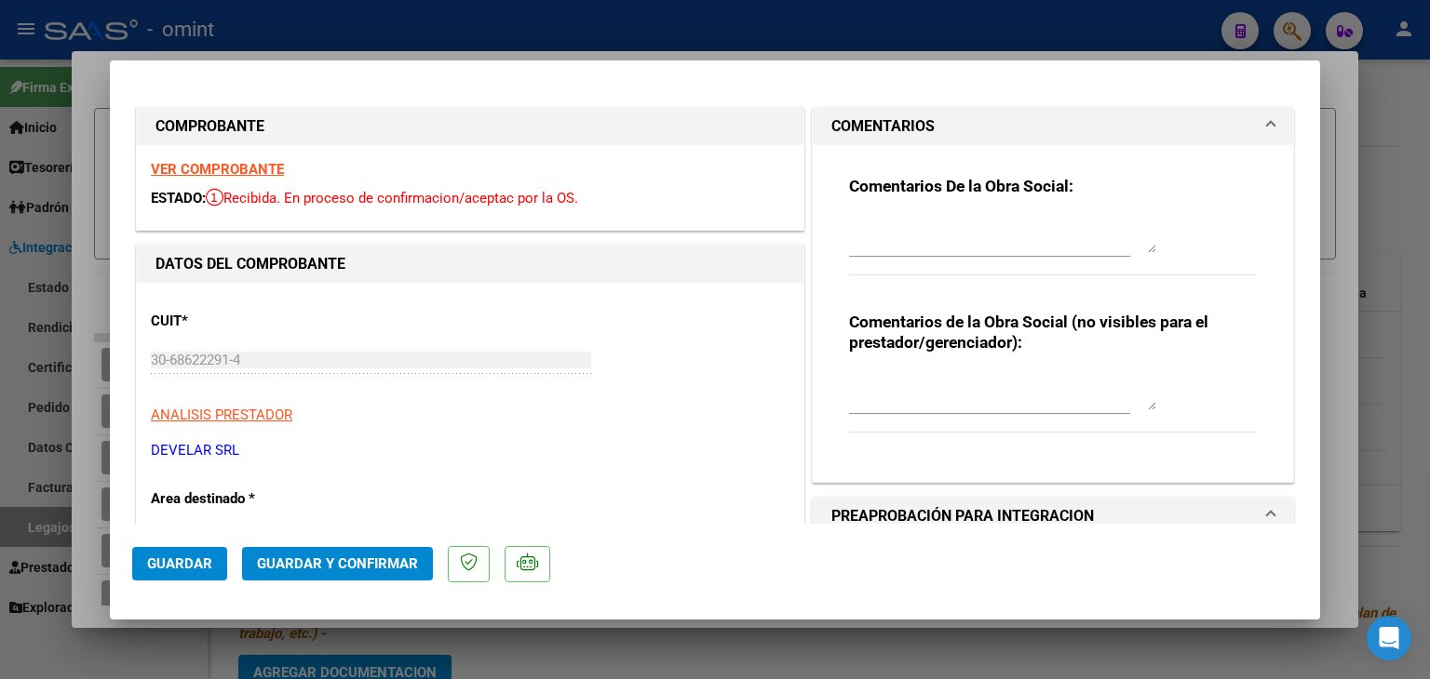
click at [901, 239] on textarea at bounding box center [1002, 234] width 307 height 37
paste textarea "30686222914"
drag, startPoint x: 806, startPoint y: 225, endPoint x: 694, endPoint y: 225, distance: 111.7
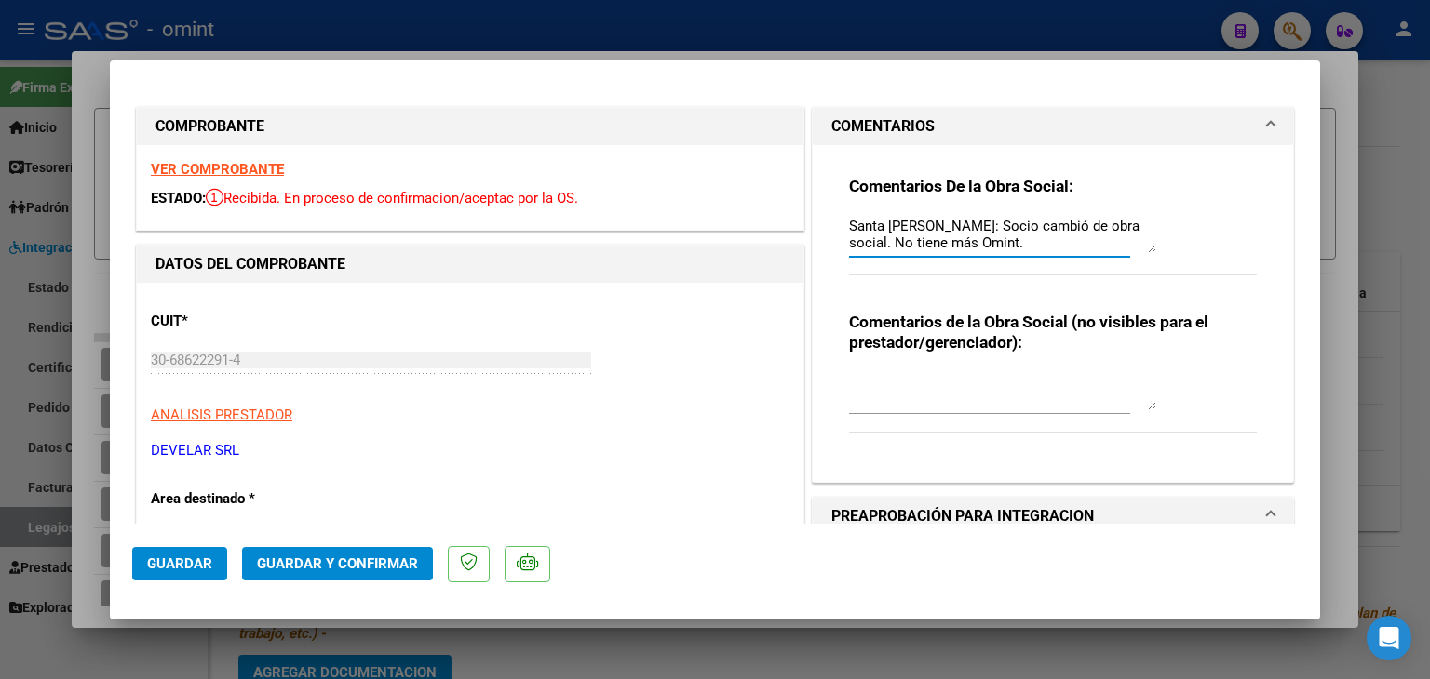
type textarea "Santa [PERSON_NAME]: Socio cambió de obra social. No tiene más Omint."
click at [642, 410] on p "ANALISIS PRESTADOR" at bounding box center [470, 415] width 638 height 21
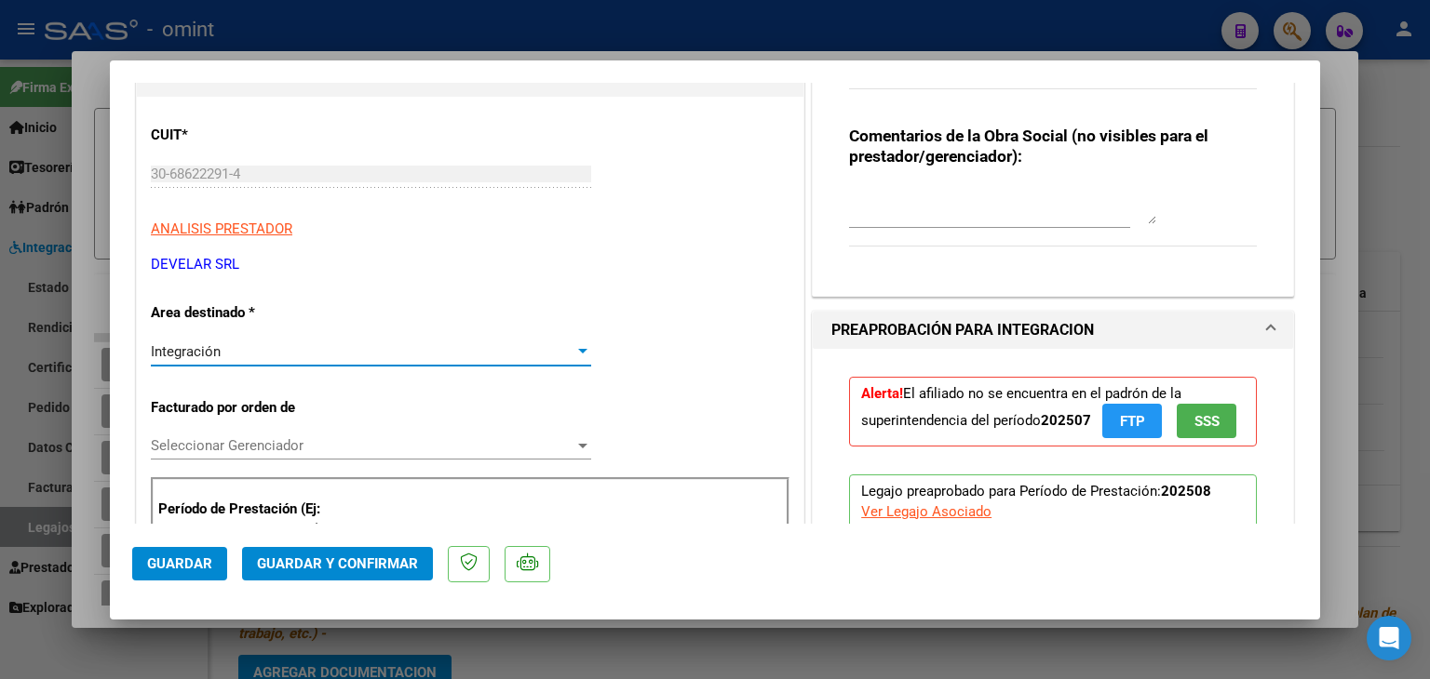
click at [241, 355] on div "Integración" at bounding box center [362, 351] width 423 height 17
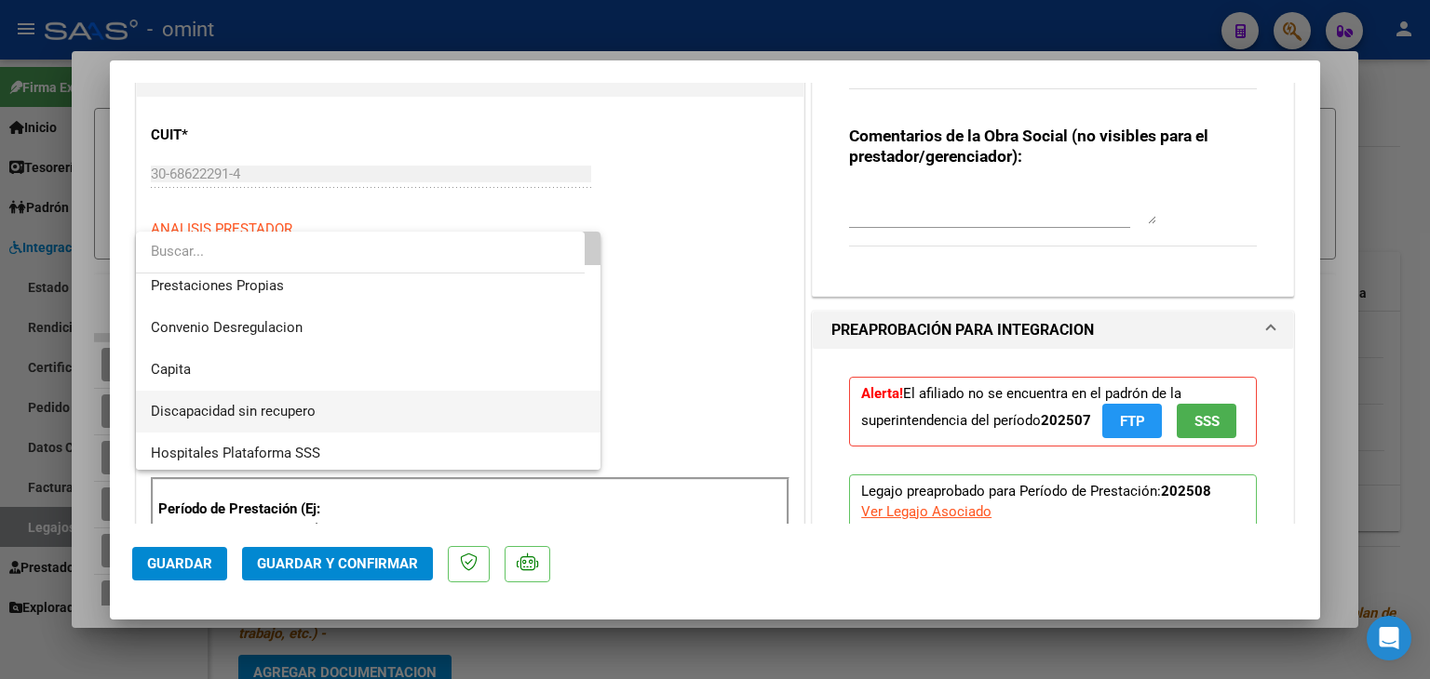
scroll to position [181, 0]
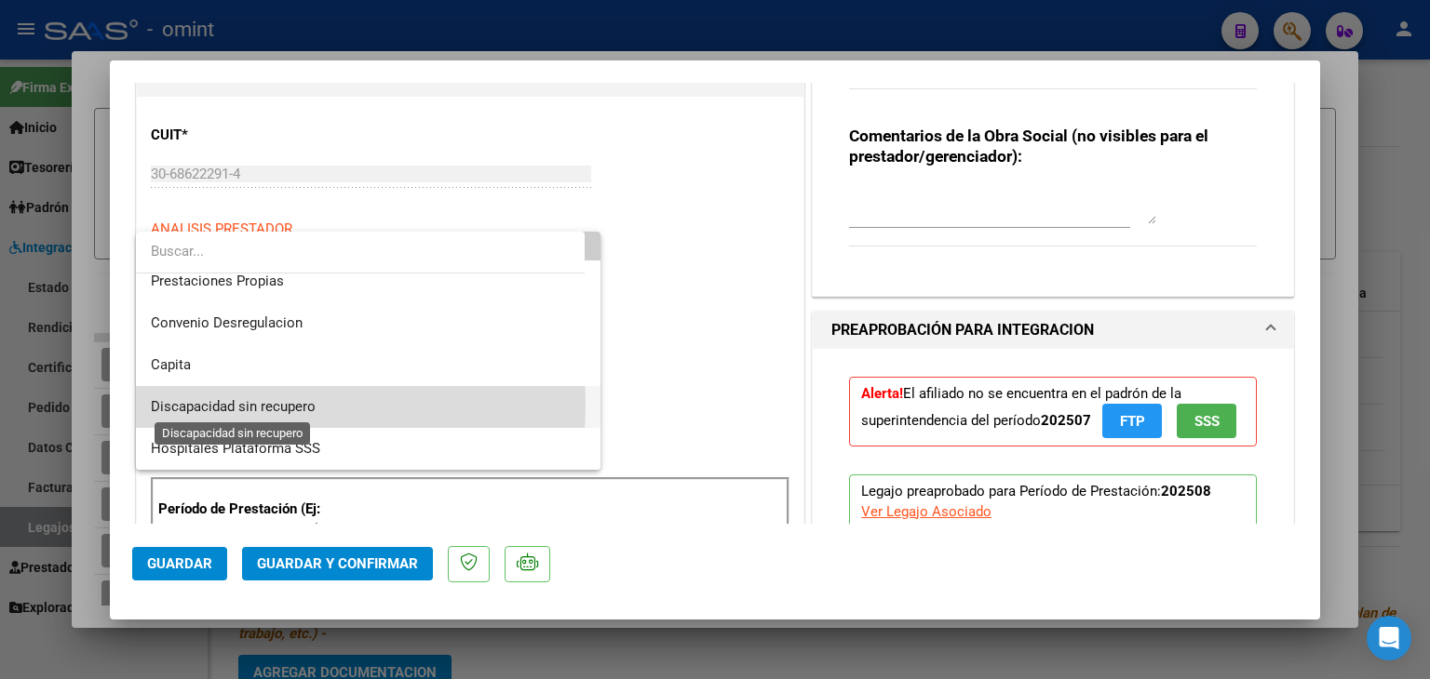
click at [230, 405] on span "Discapacidad sin recupero" at bounding box center [233, 406] width 165 height 17
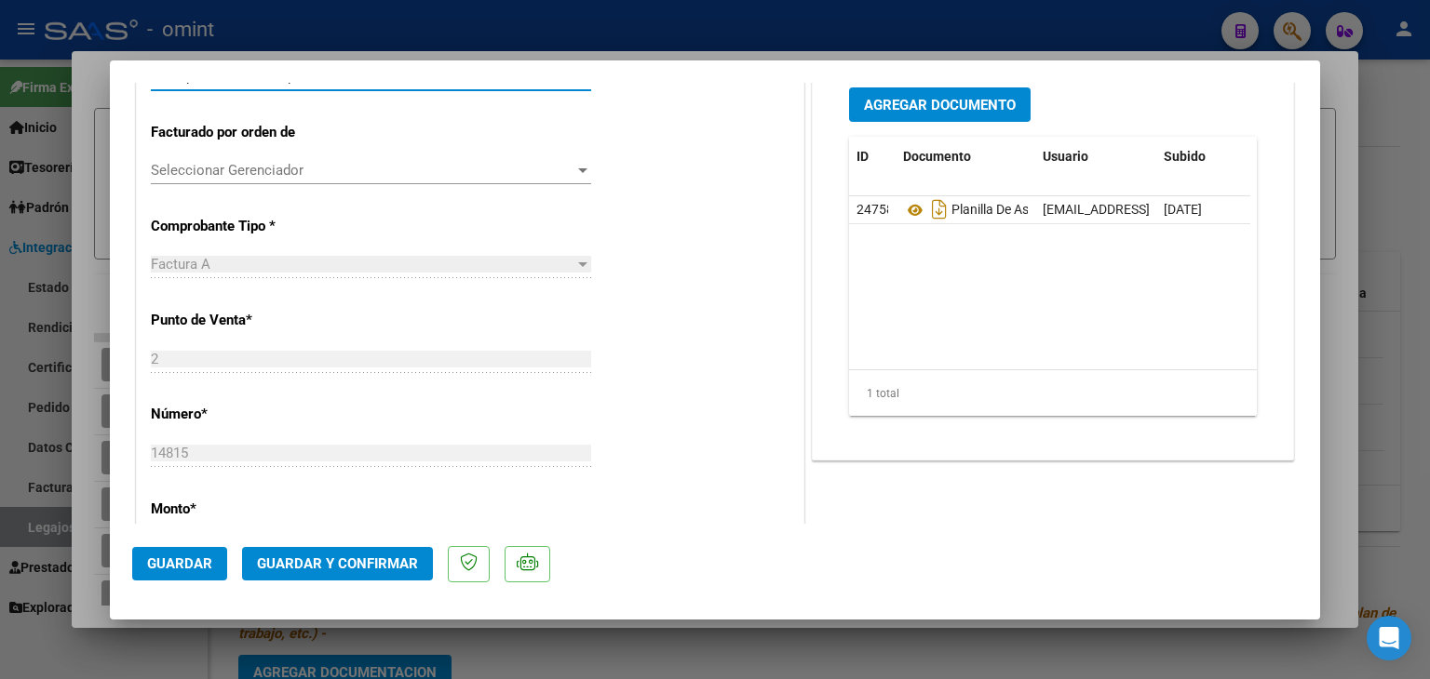
scroll to position [465, 0]
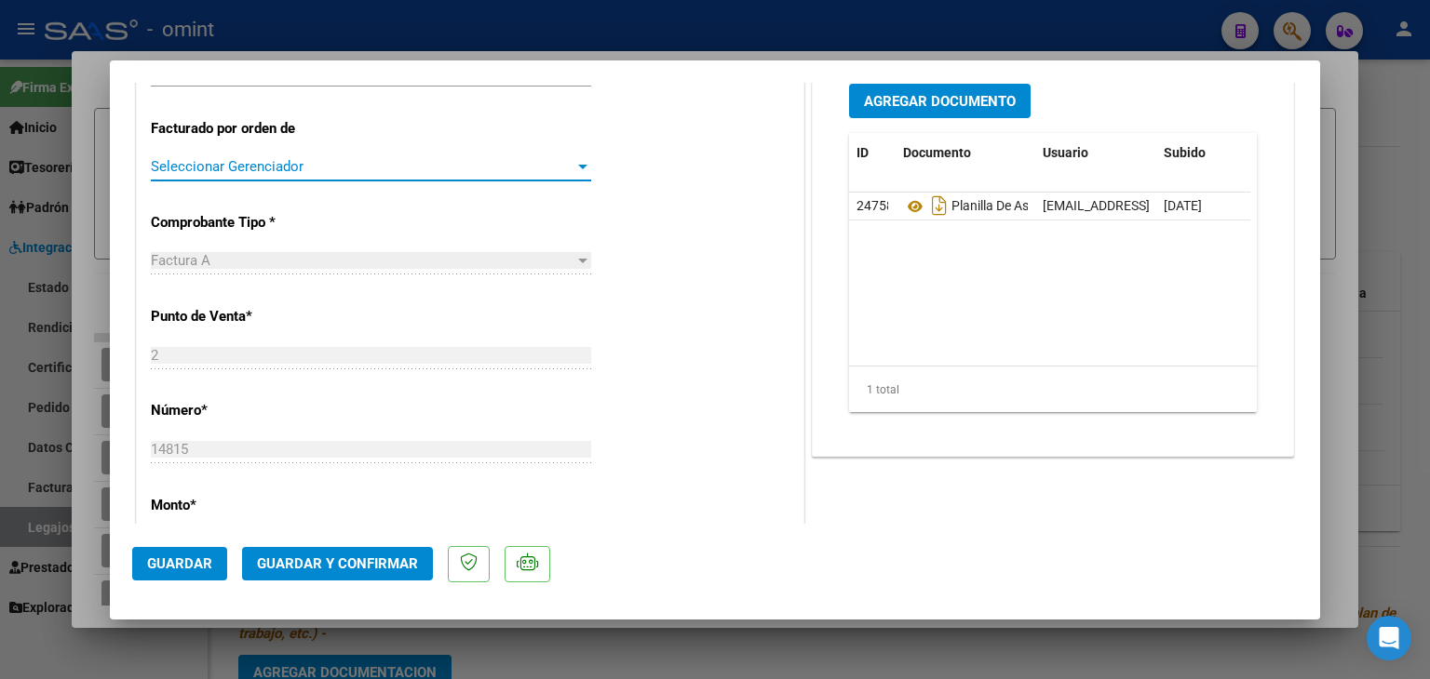
click at [266, 173] on span "Seleccionar Gerenciador" at bounding box center [362, 166] width 423 height 17
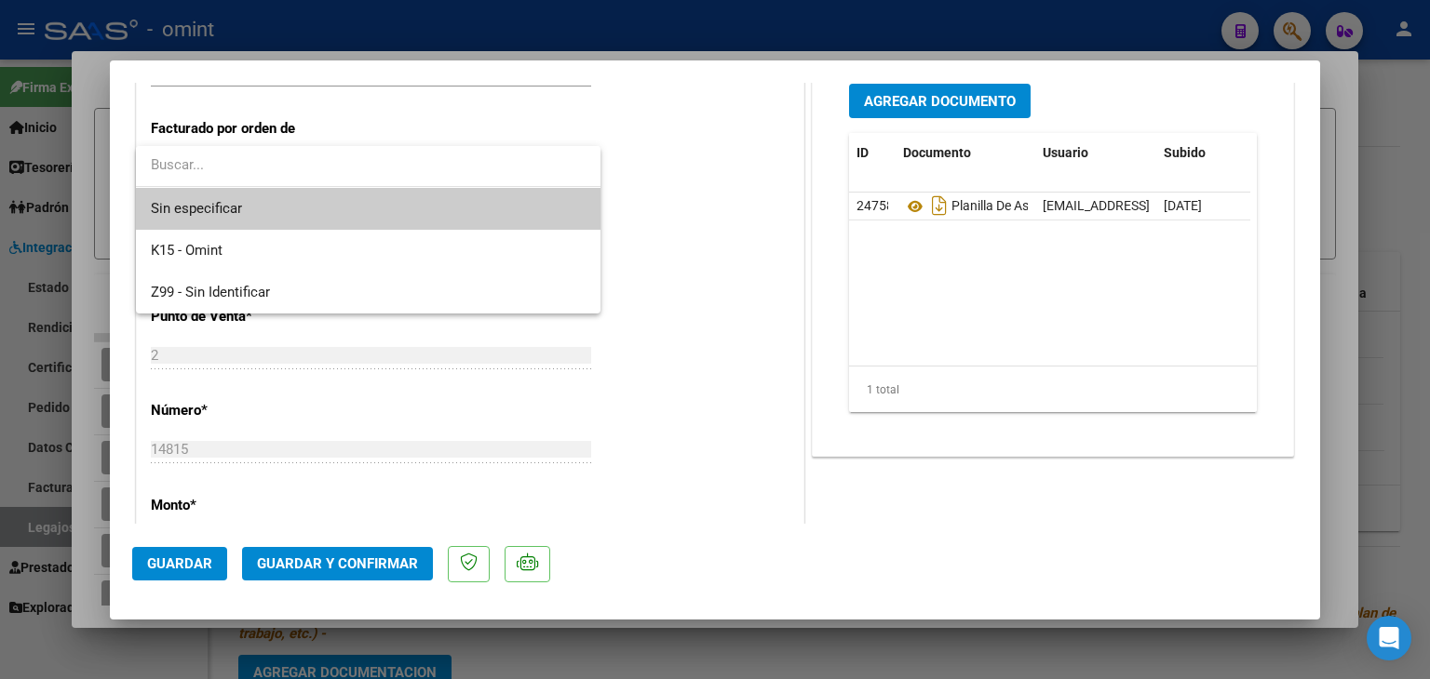
drag, startPoint x: 263, startPoint y: 206, endPoint x: 306, endPoint y: 485, distance: 282.5
click at [262, 206] on span "Sin especificar" at bounding box center [368, 209] width 435 height 42
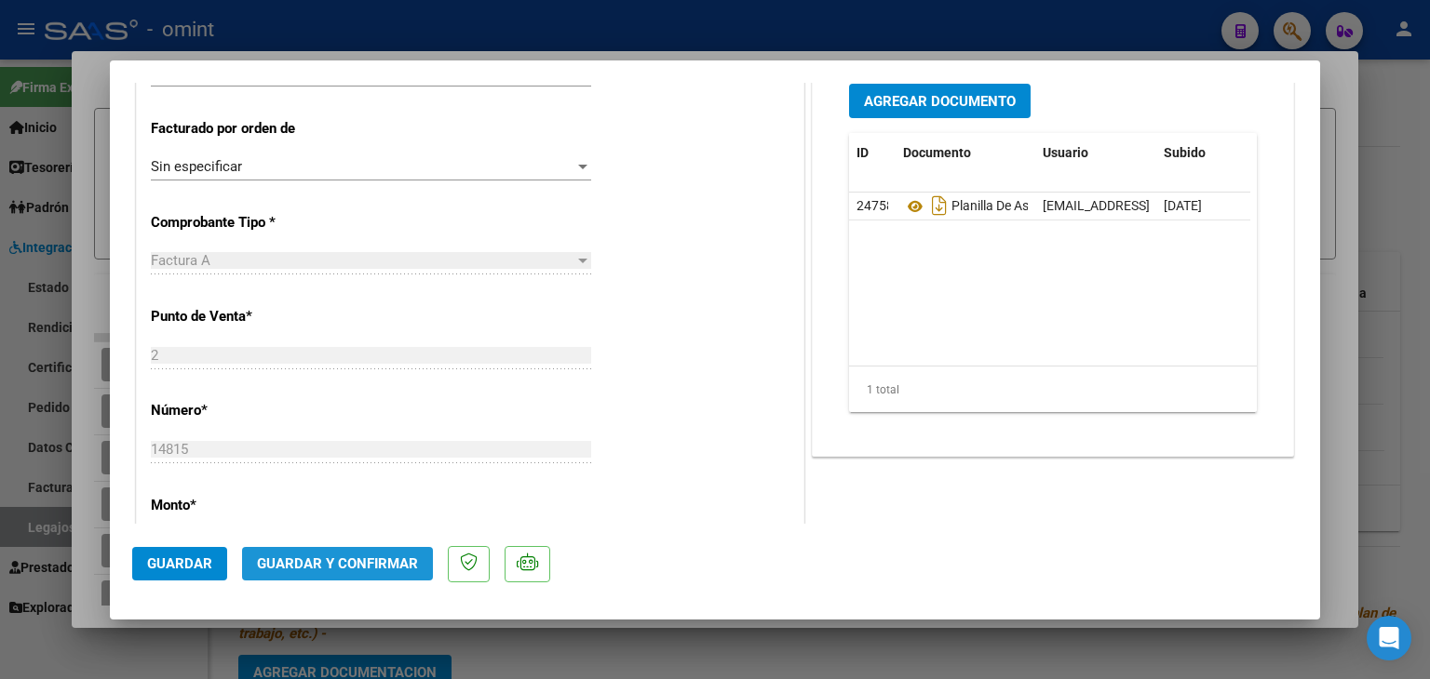
click at [337, 569] on span "Guardar y Confirmar" at bounding box center [337, 564] width 161 height 17
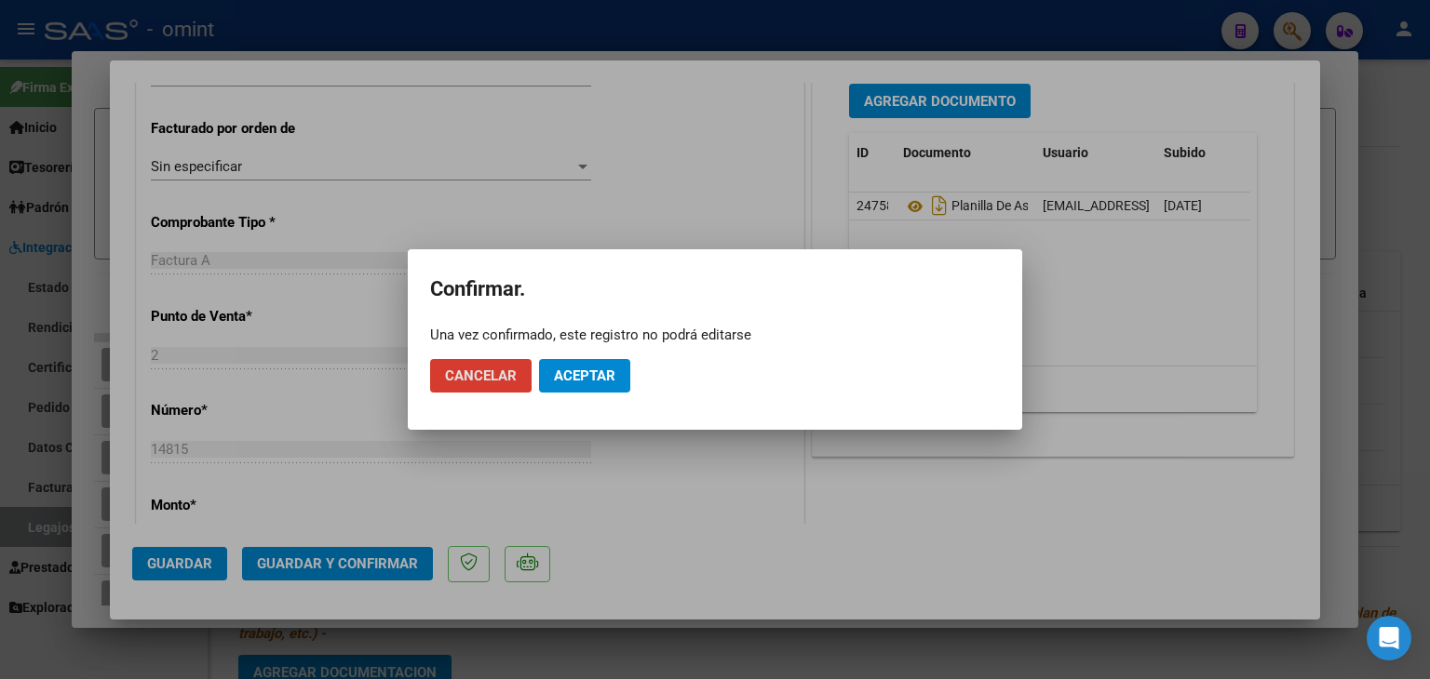
click at [593, 381] on span "Aceptar" at bounding box center [584, 376] width 61 height 17
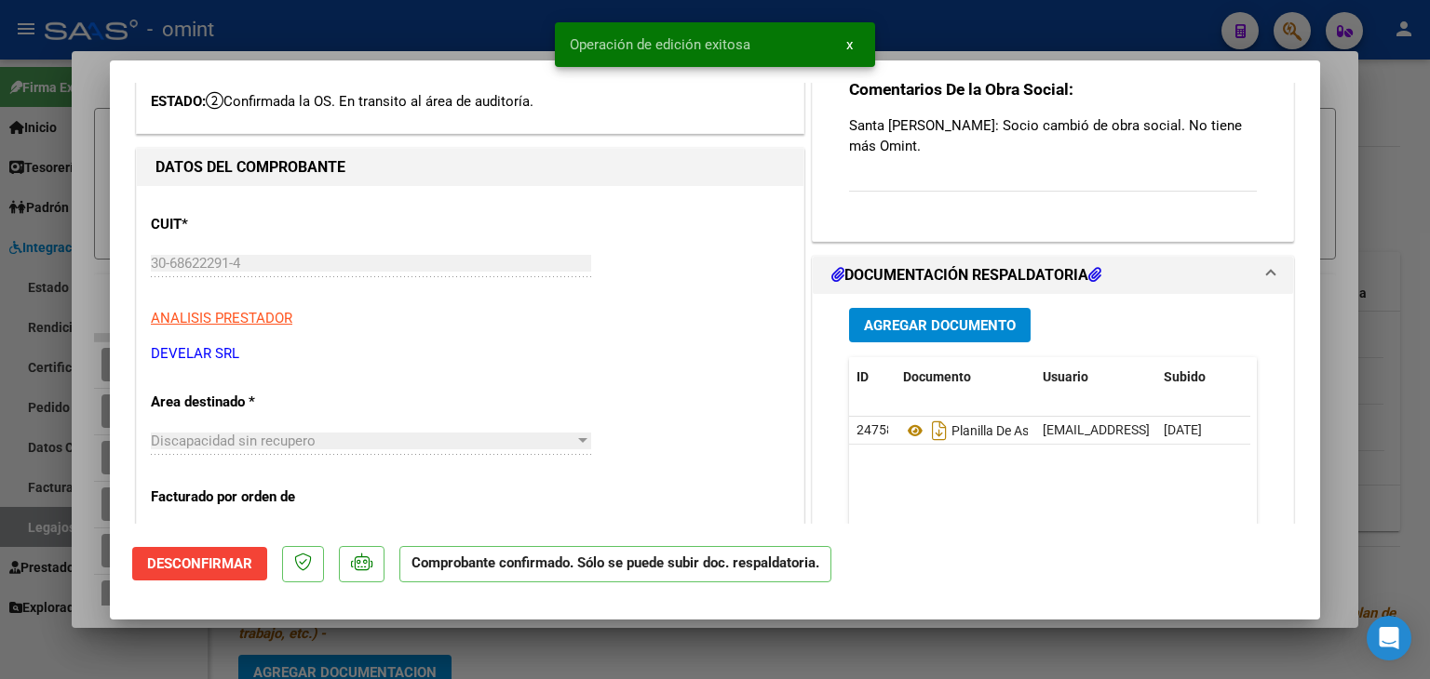
scroll to position [93, 0]
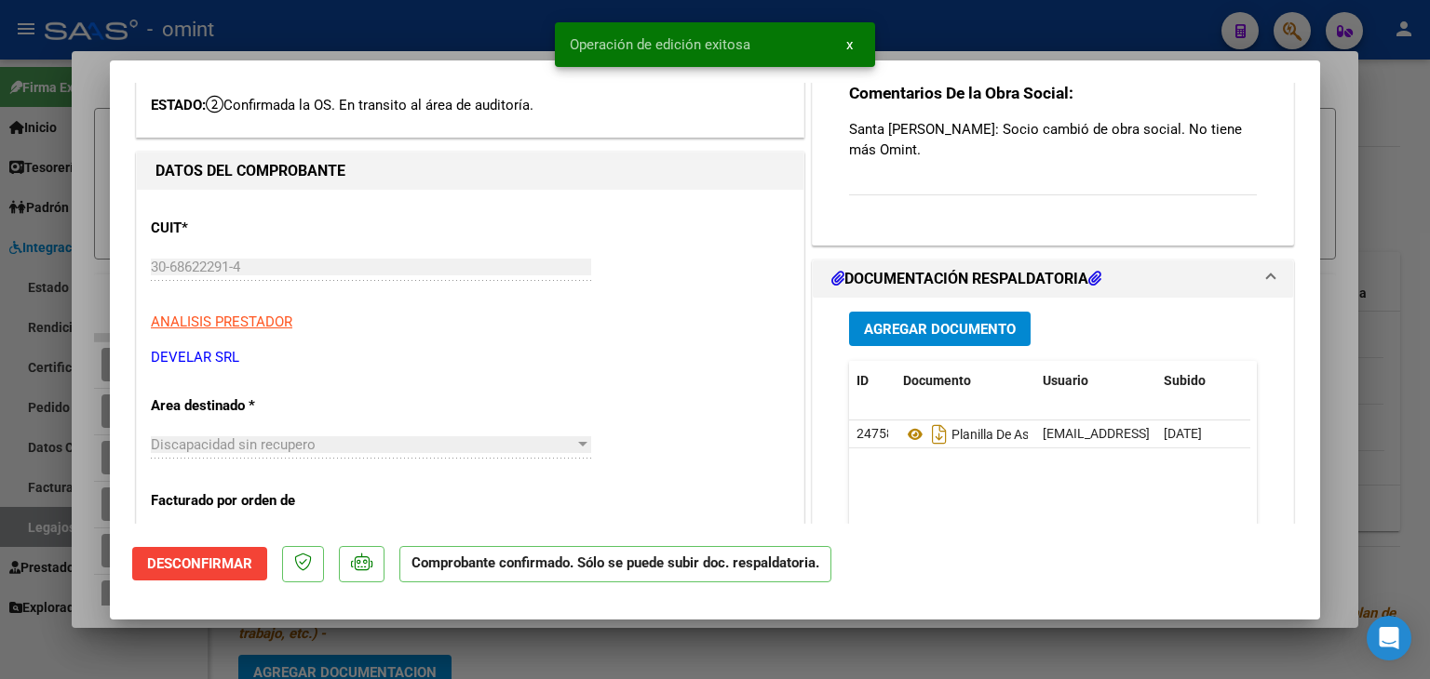
type input "$ 0,00"
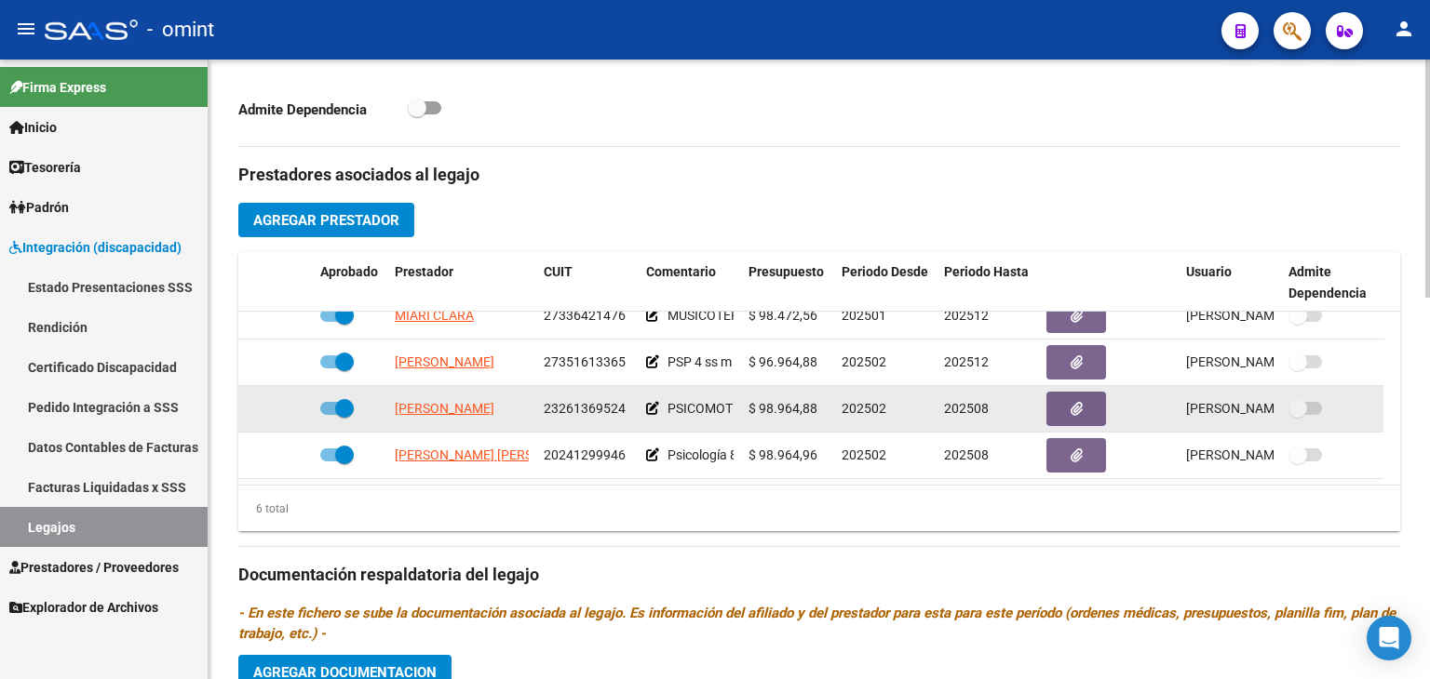
scroll to position [745, 0]
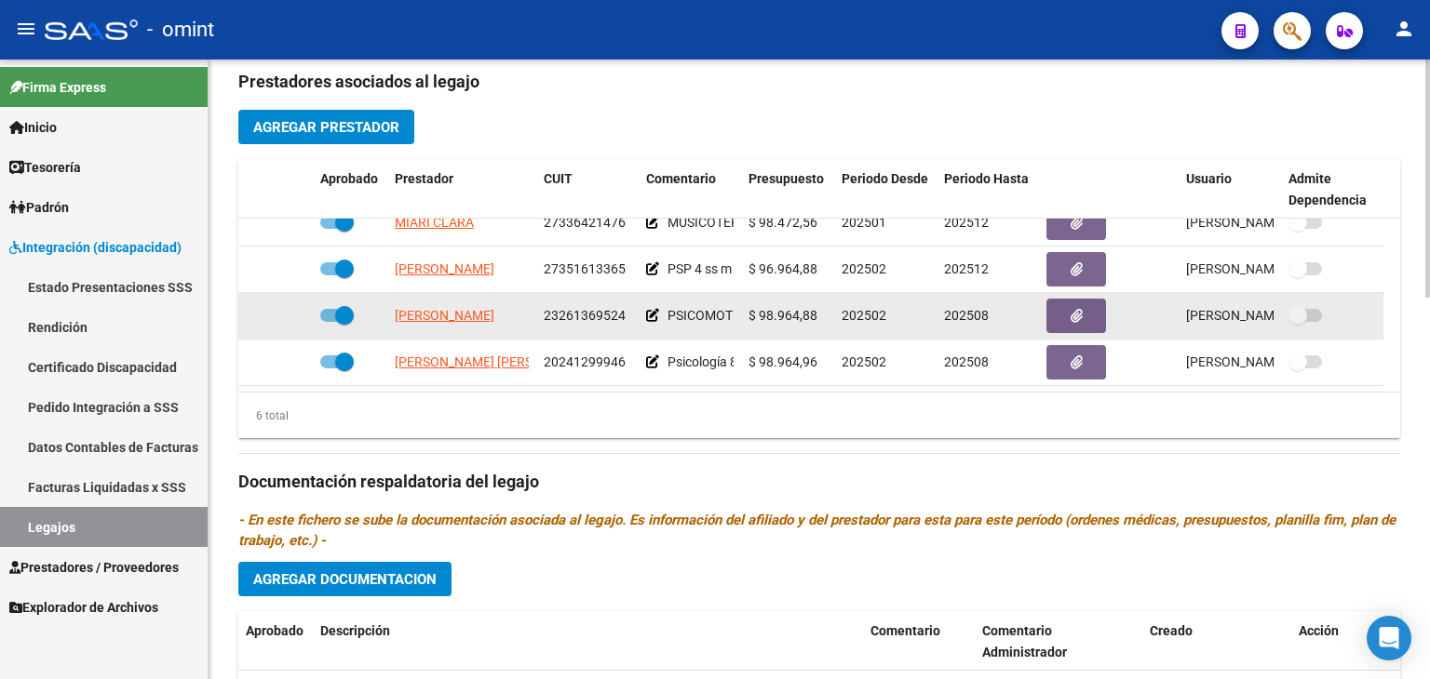
click at [427, 305] on app-link-go-to "[PERSON_NAME]" at bounding box center [445, 315] width 100 height 21
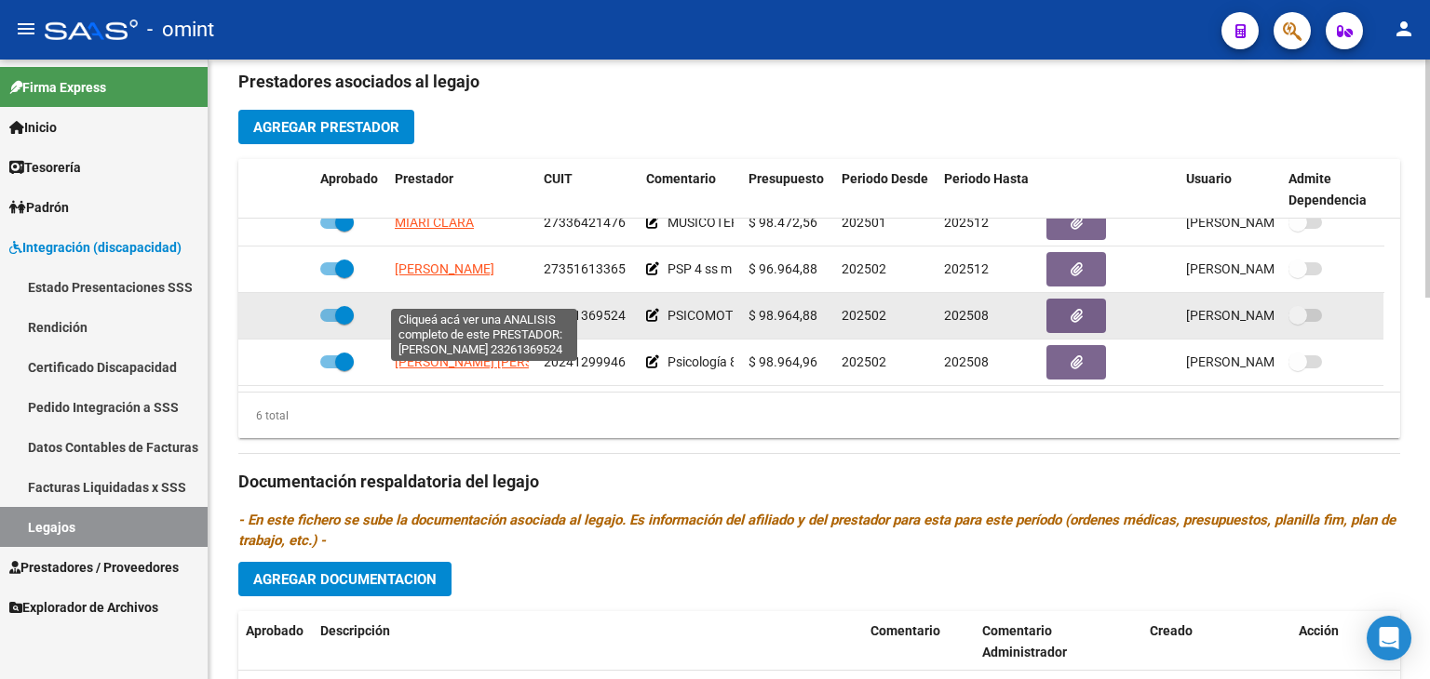
click at [425, 308] on span "[PERSON_NAME]" at bounding box center [445, 315] width 100 height 15
type textarea "23261369524"
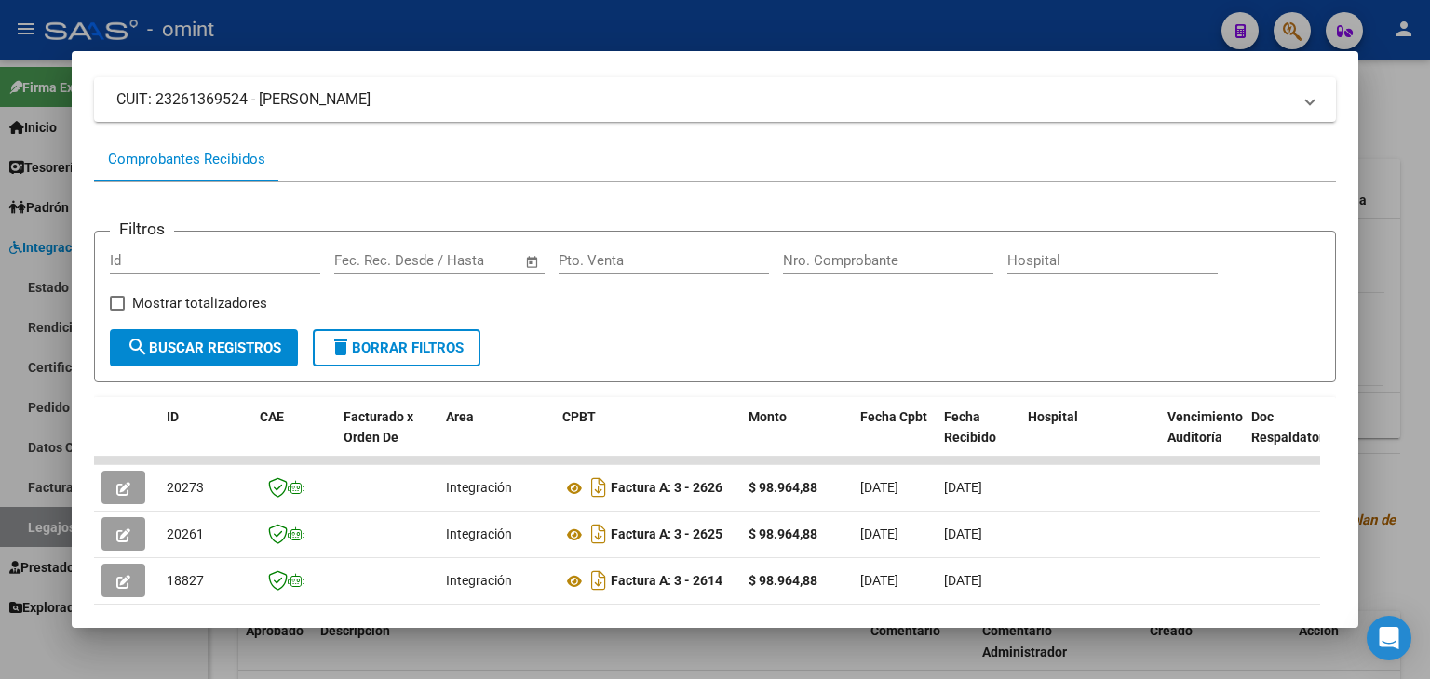
scroll to position [149, 0]
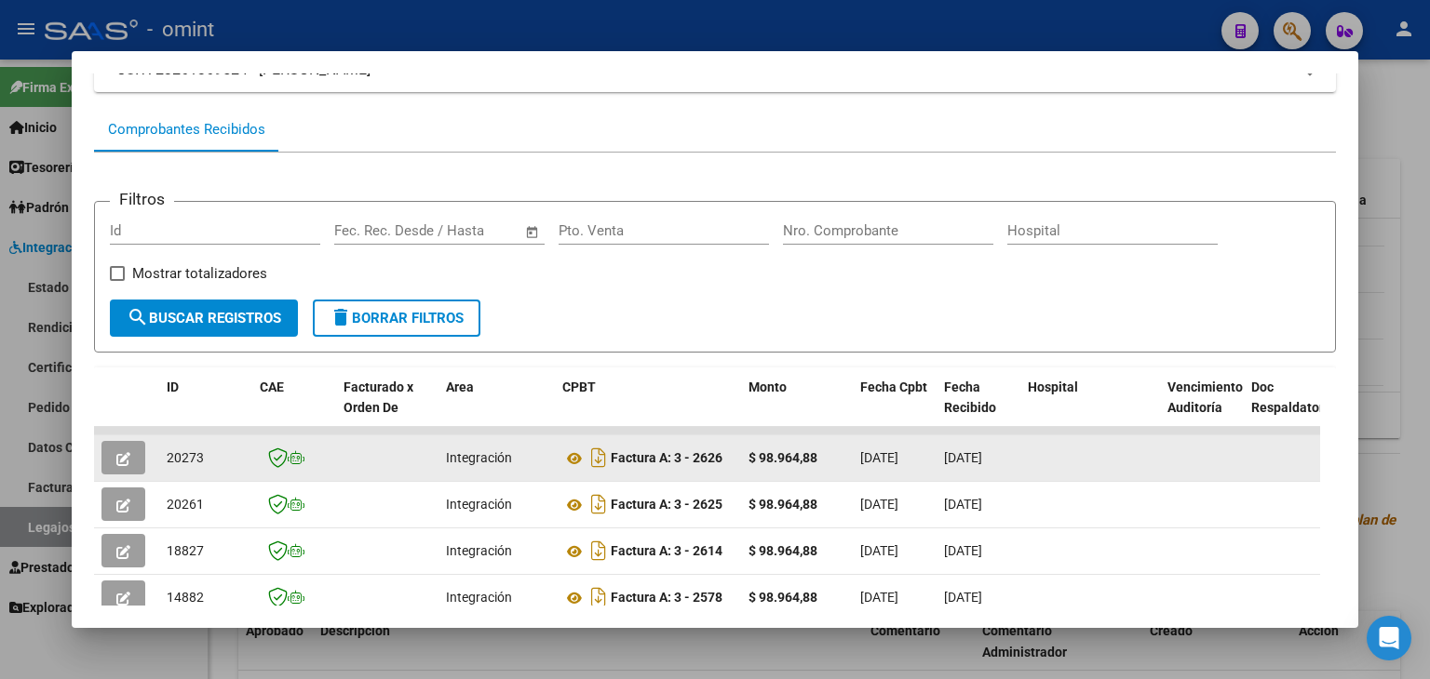
click at [123, 455] on icon "button" at bounding box center [123, 459] width 14 height 14
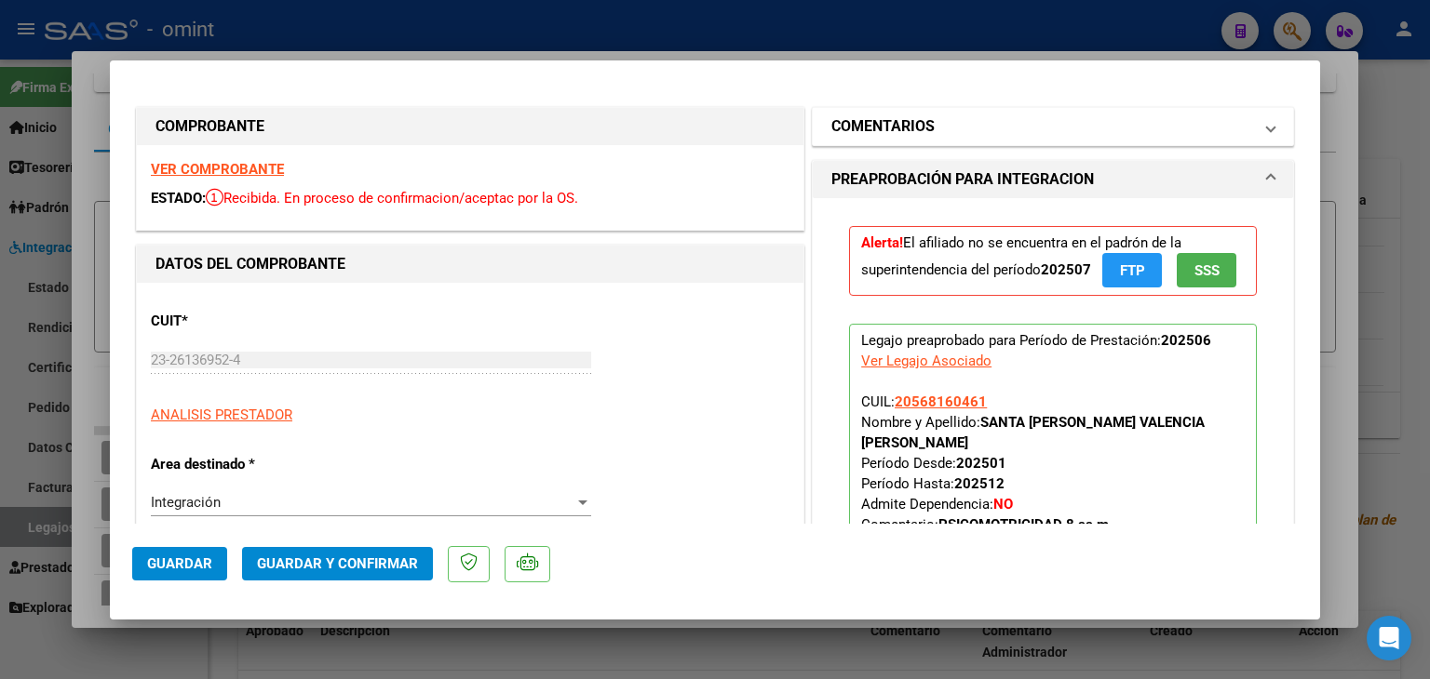
click at [899, 117] on h1 "COMENTARIOS" at bounding box center [882, 126] width 103 height 22
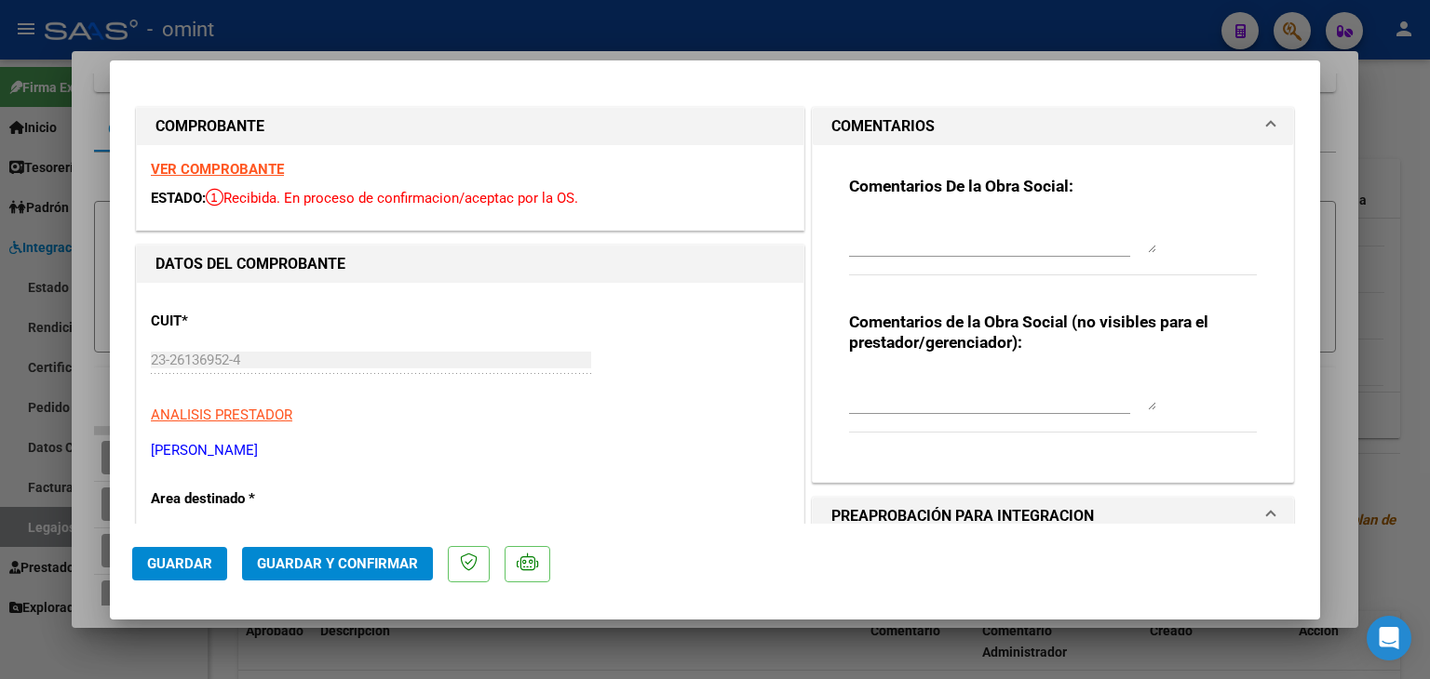
click at [906, 235] on textarea at bounding box center [1002, 234] width 307 height 37
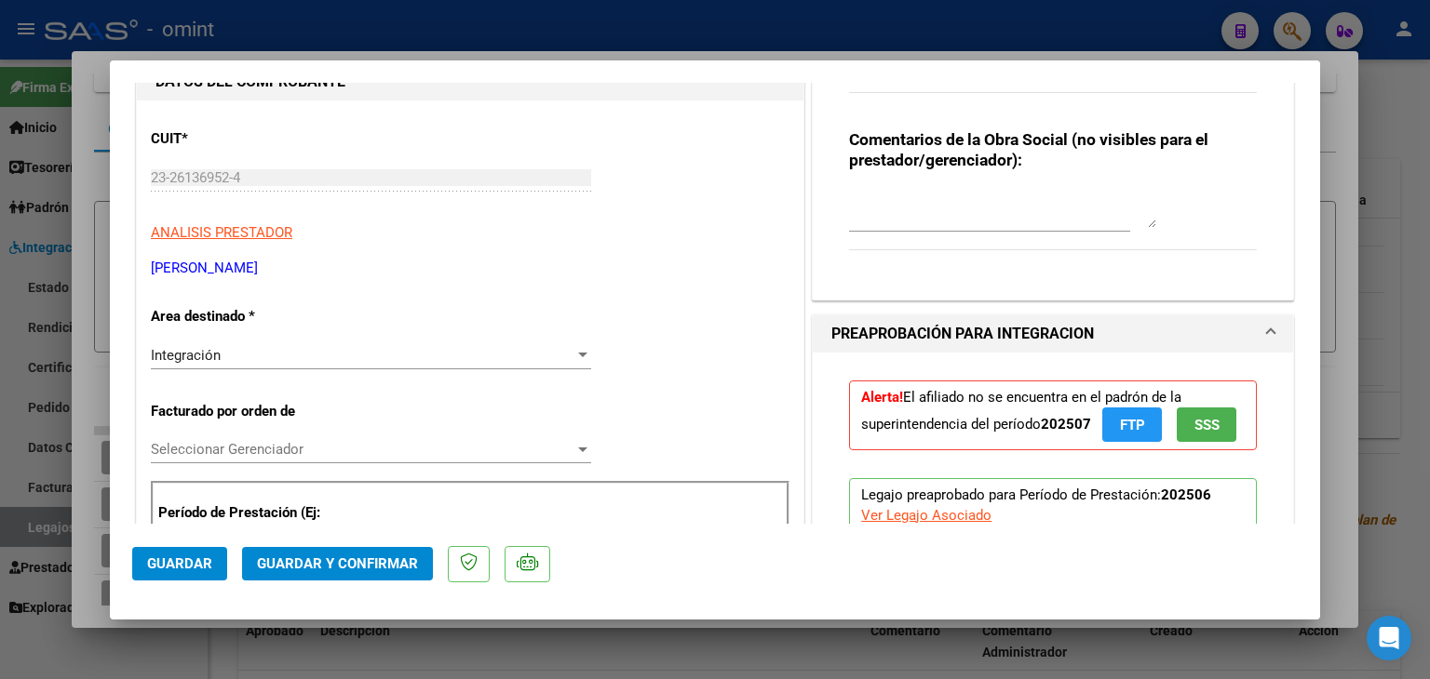
scroll to position [186, 0]
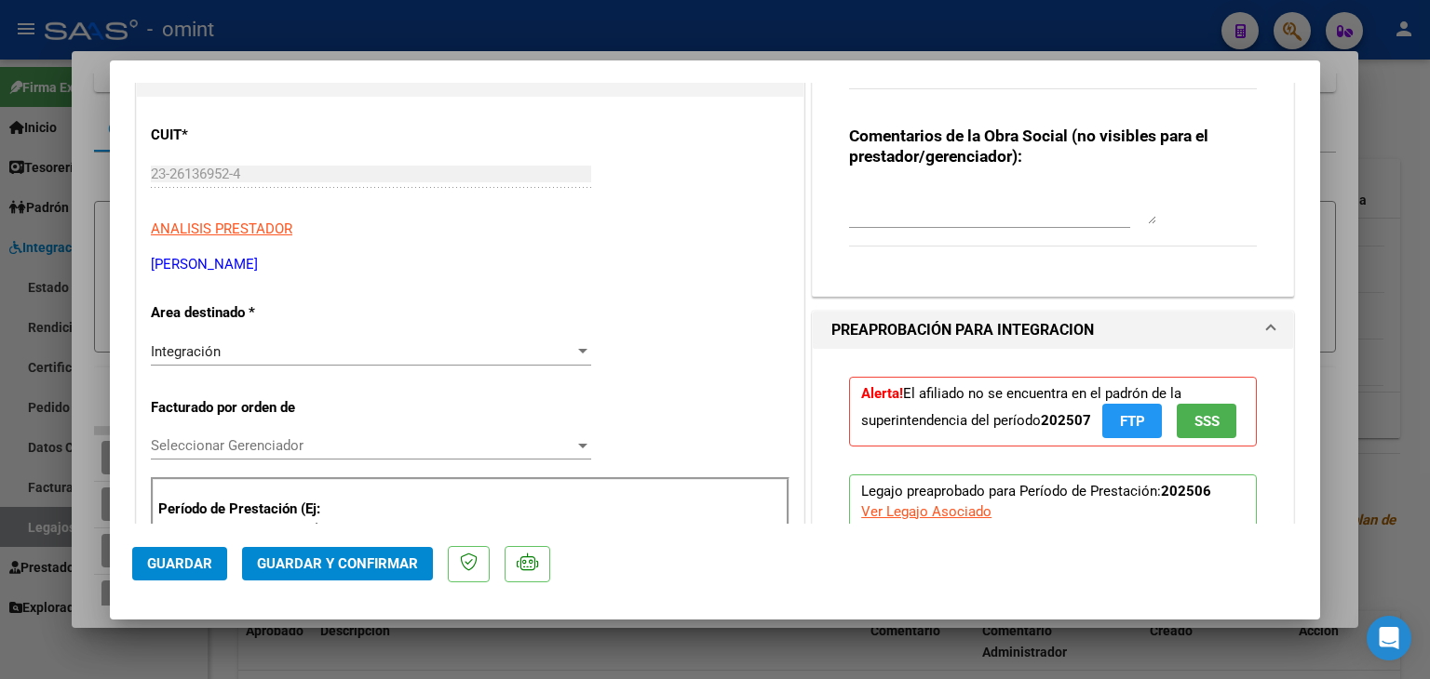
type textarea "Santa [PERSON_NAME]: Socio cambió de obra social. No pertenece a Omint."
click at [230, 354] on div "Integración" at bounding box center [362, 351] width 423 height 17
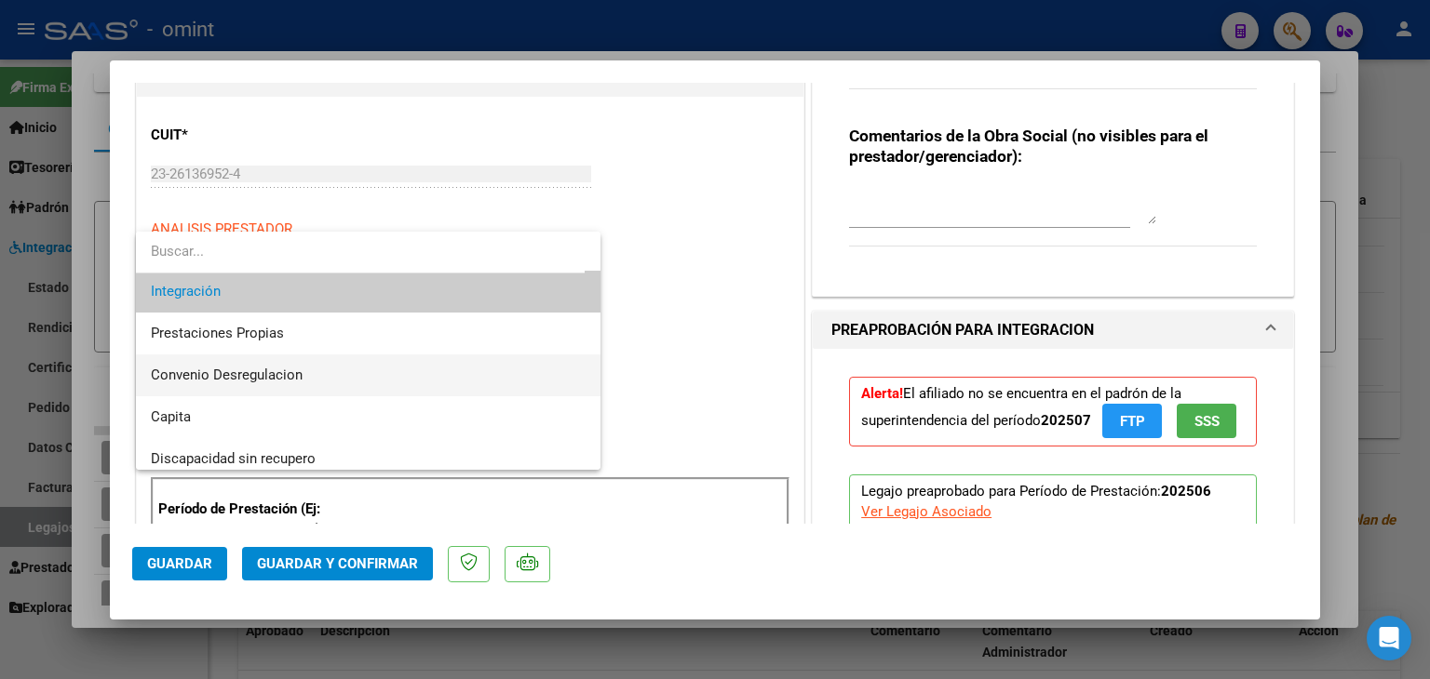
scroll to position [181, 0]
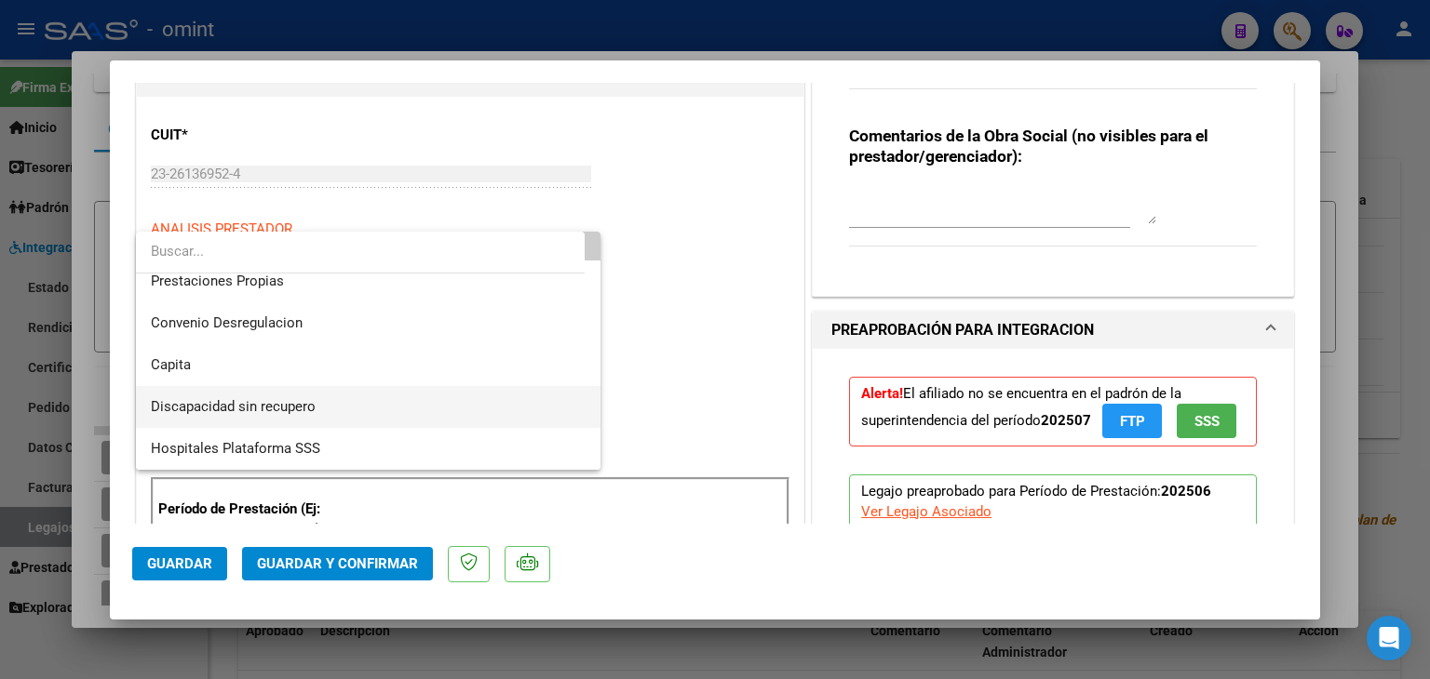
click at [246, 410] on span "Discapacidad sin recupero" at bounding box center [233, 406] width 165 height 17
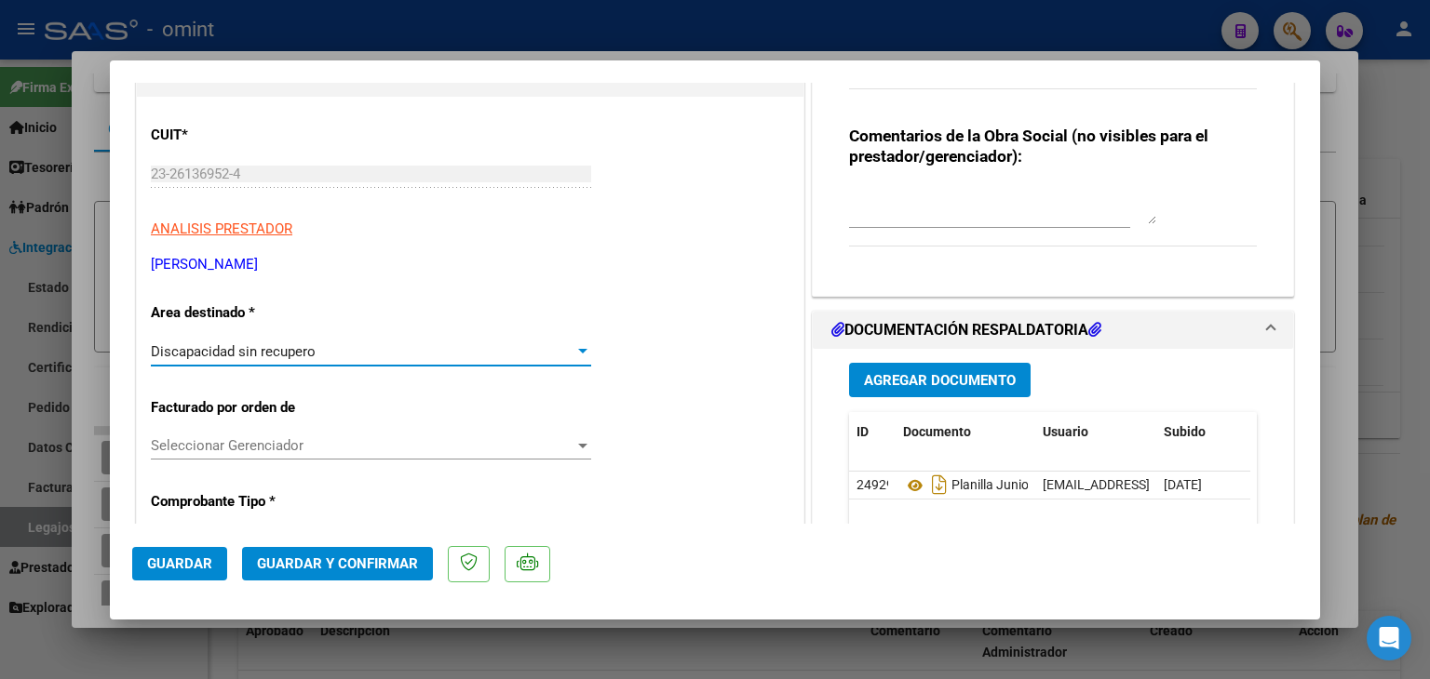
click at [244, 440] on span "Seleccionar Gerenciador" at bounding box center [362, 445] width 423 height 17
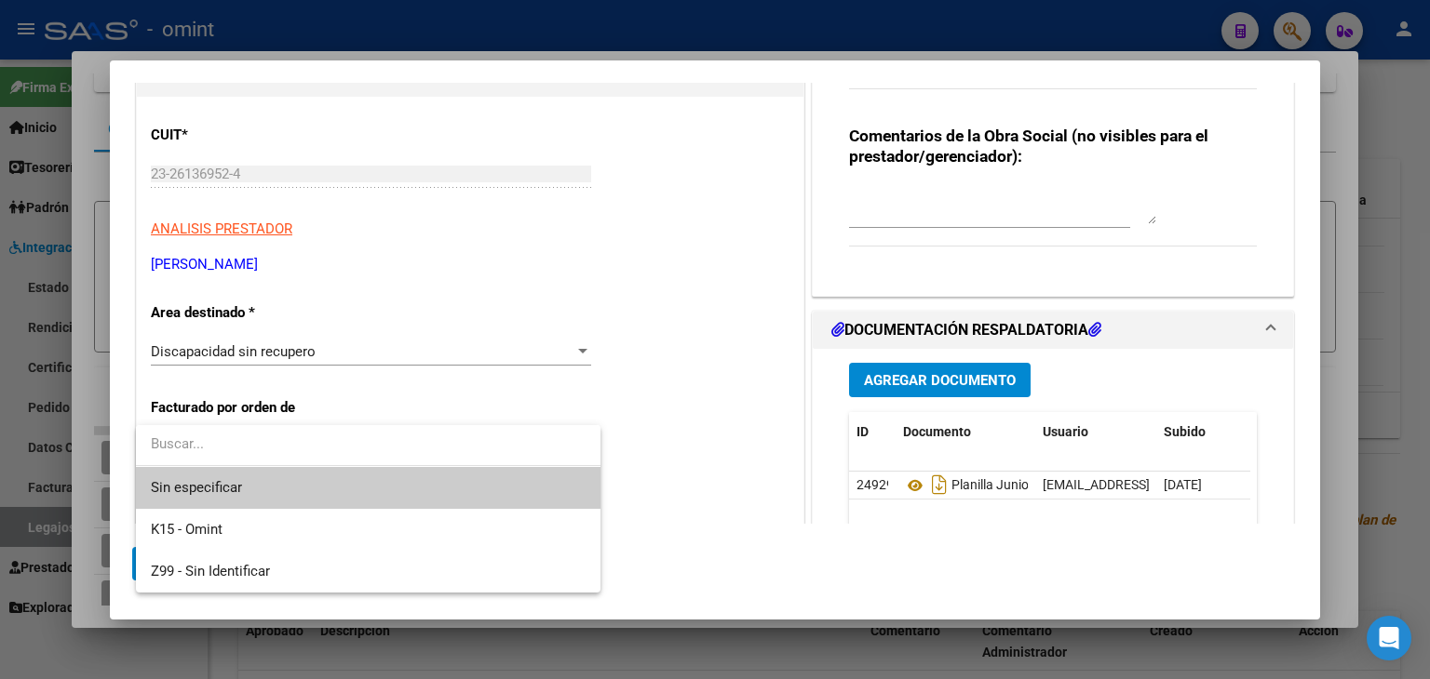
click at [241, 477] on span "Sin especificar" at bounding box center [368, 488] width 435 height 42
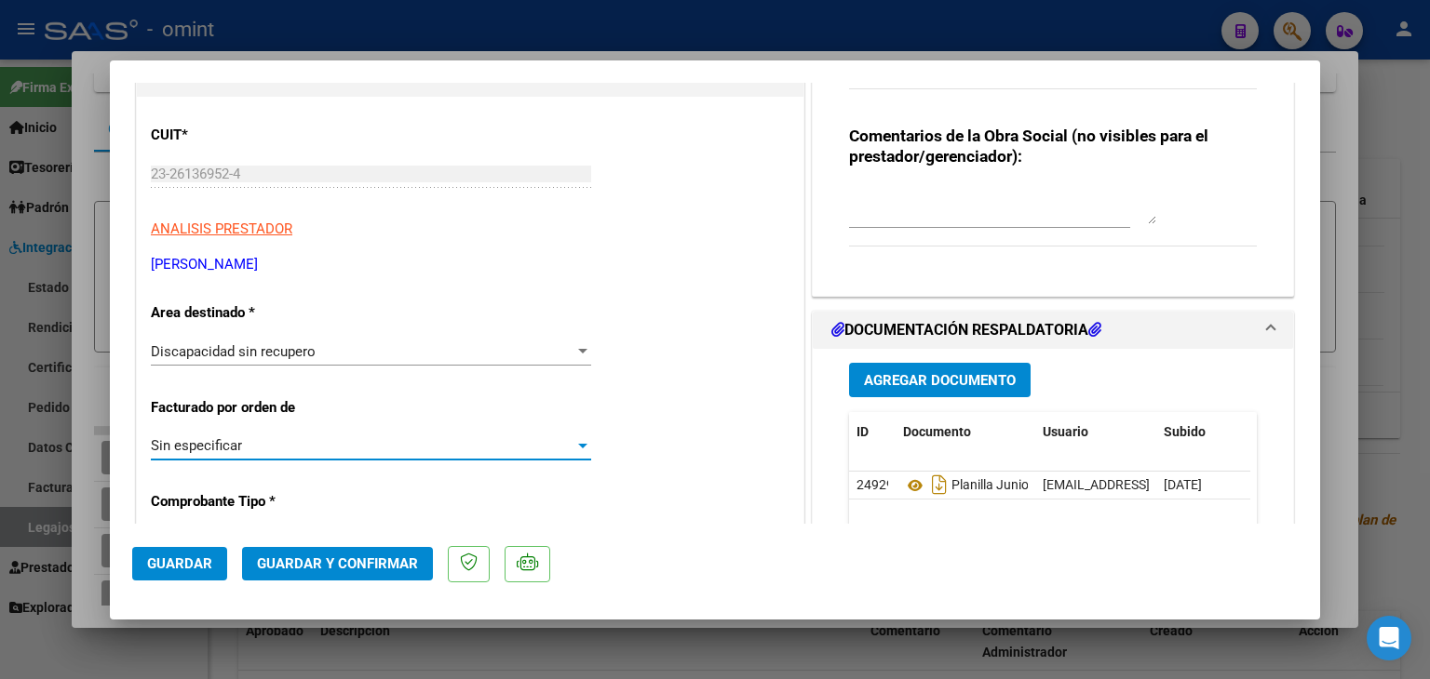
click at [299, 562] on span "Guardar y Confirmar" at bounding box center [337, 564] width 161 height 17
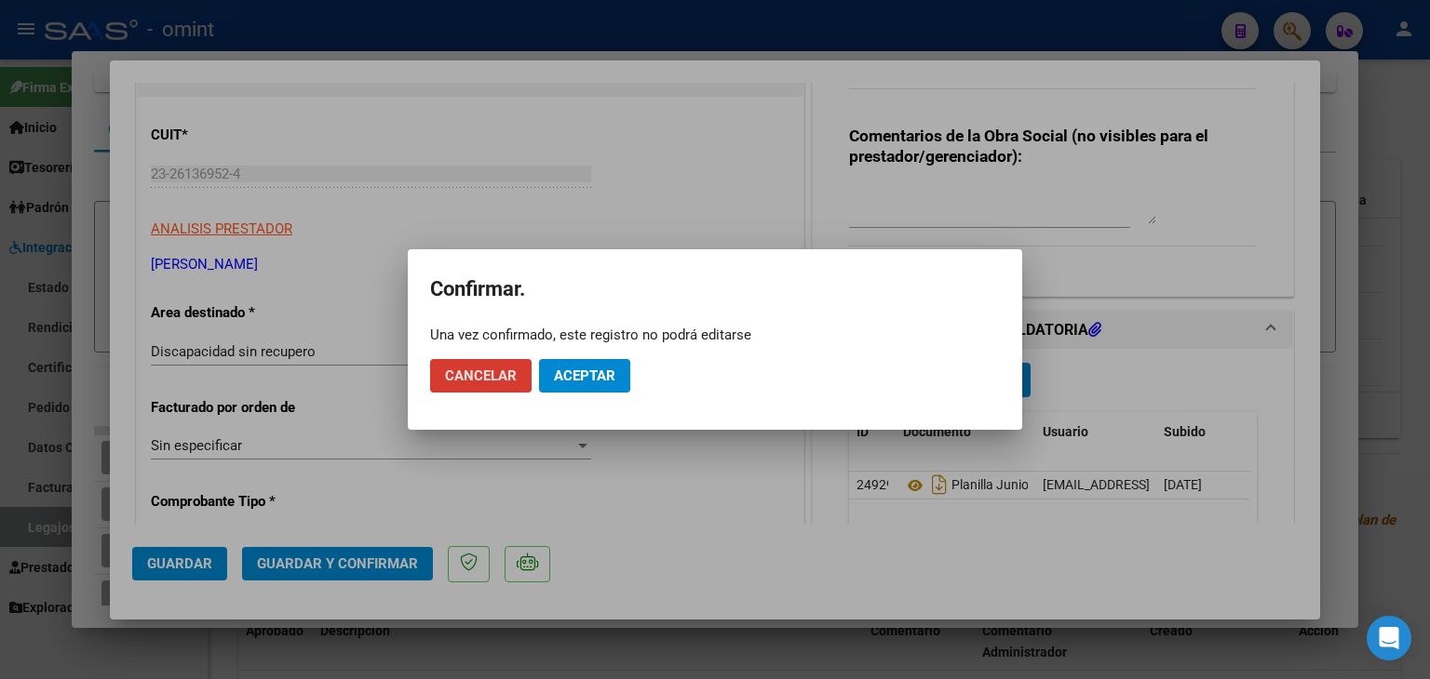
click at [582, 379] on span "Aceptar" at bounding box center [584, 376] width 61 height 17
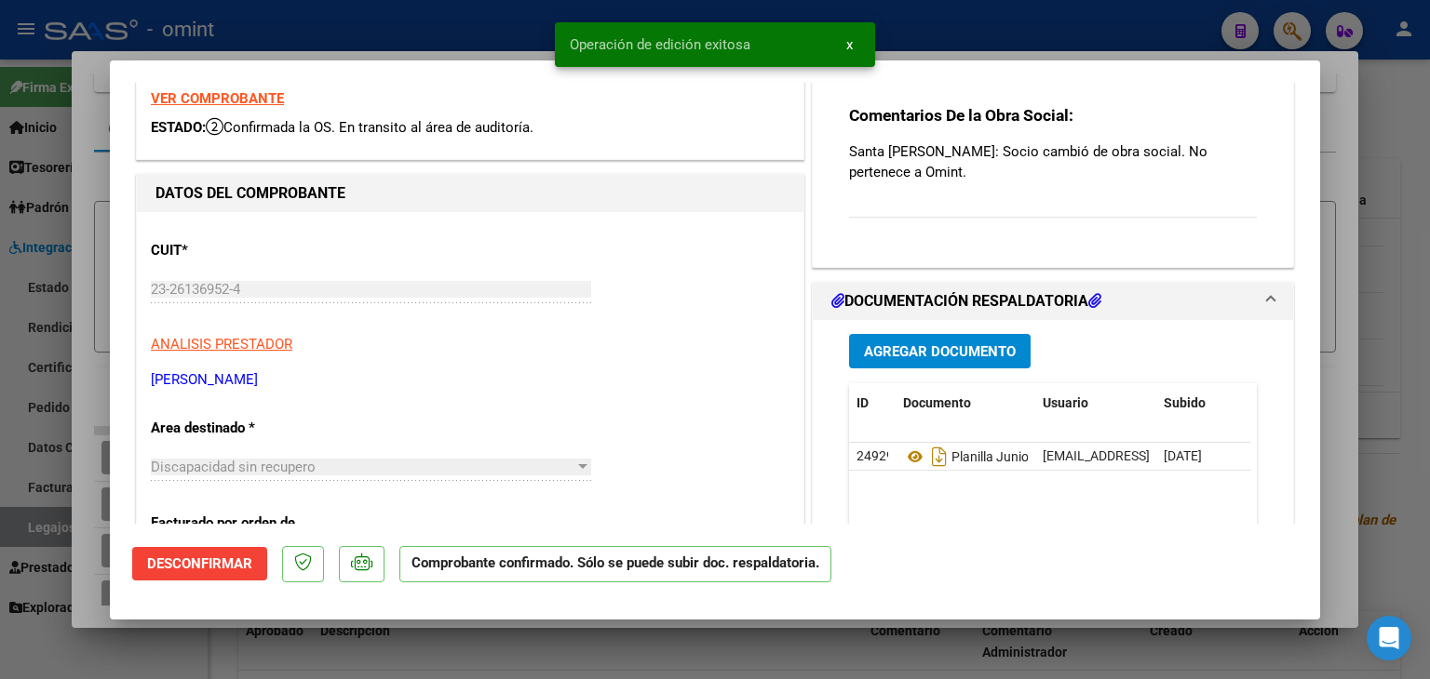
scroll to position [0, 0]
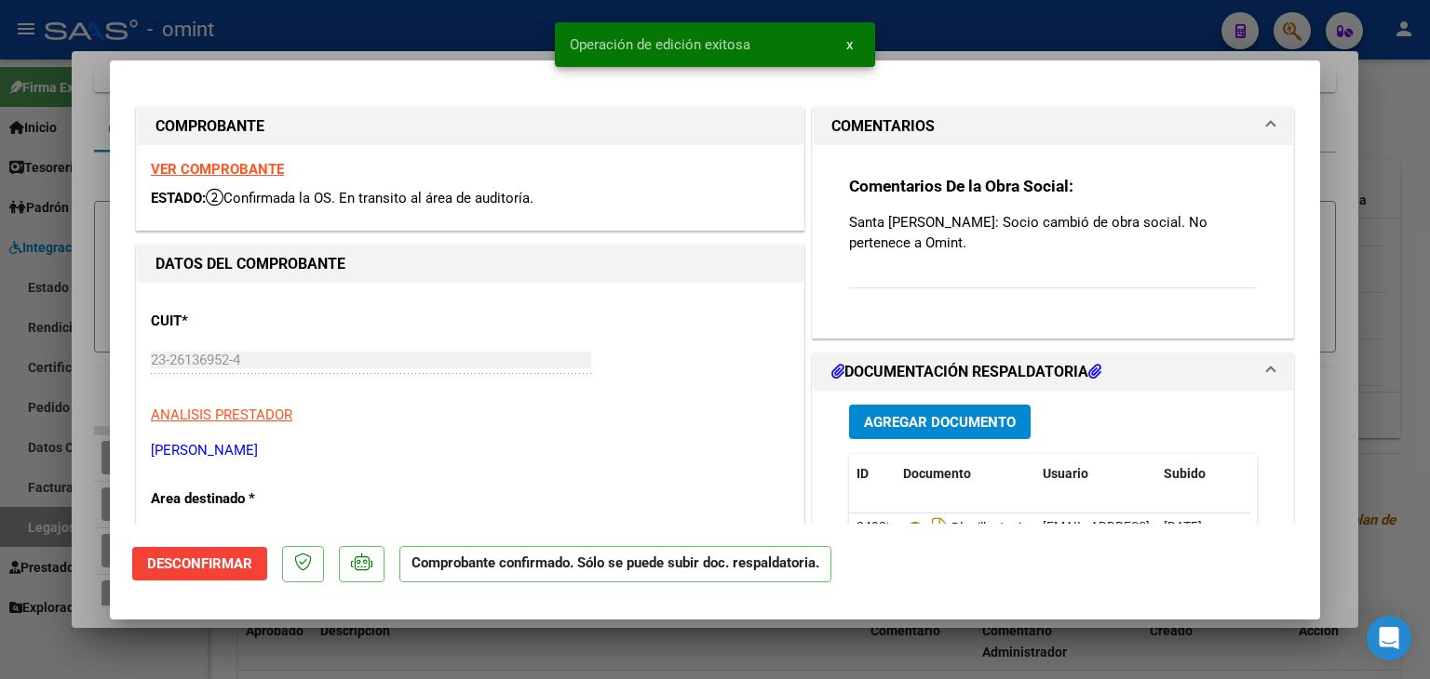
type input "$ 0,00"
